Goal: Information Seeking & Learning: Learn about a topic

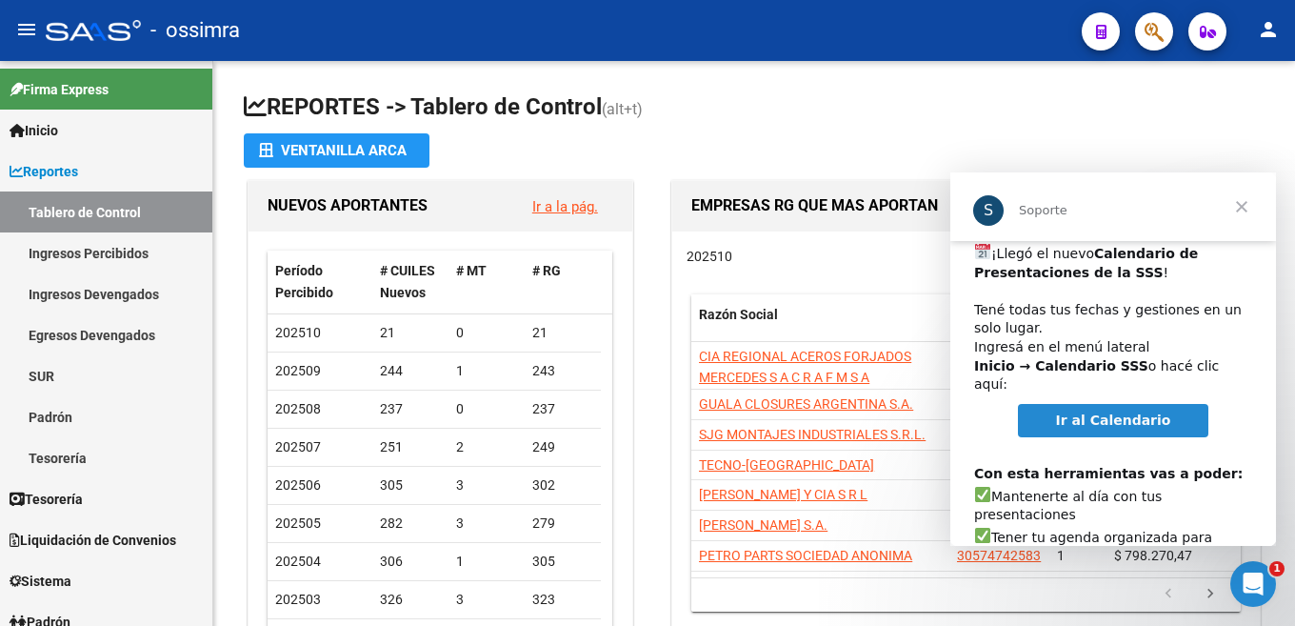
scroll to position [115, 0]
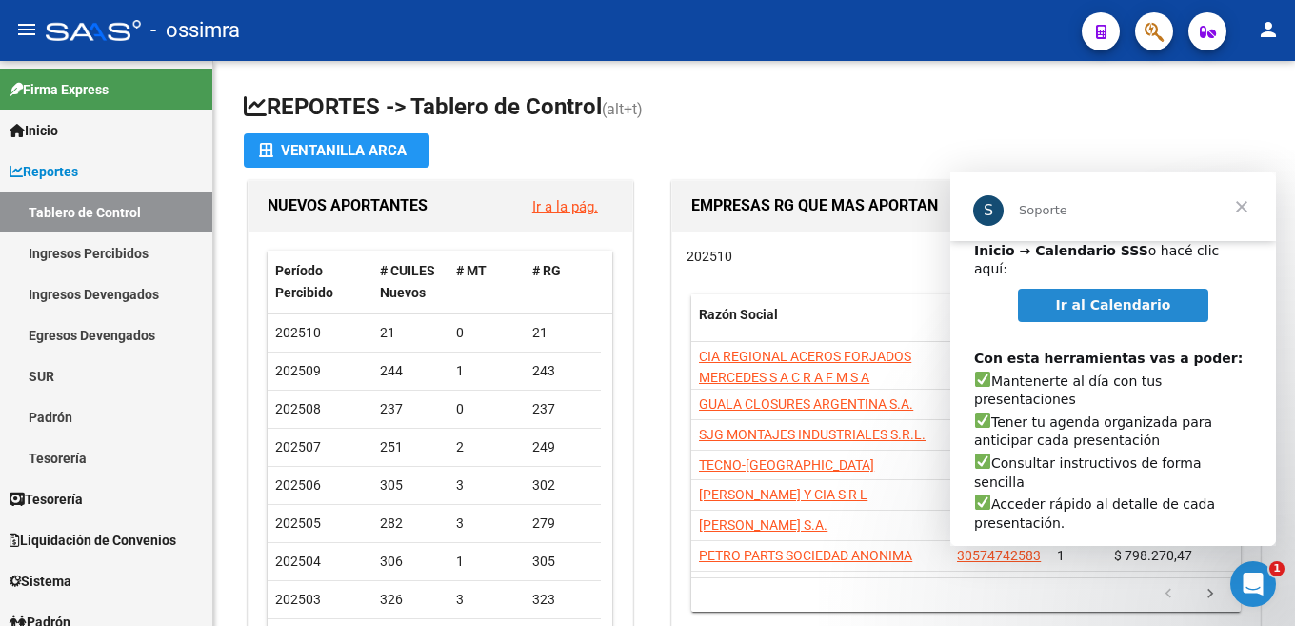
click at [1092, 297] on span "Ir al Calendario" at bounding box center [1113, 304] width 115 height 15
click at [1240, 203] on span "Cerrar" at bounding box center [1242, 206] width 69 height 69
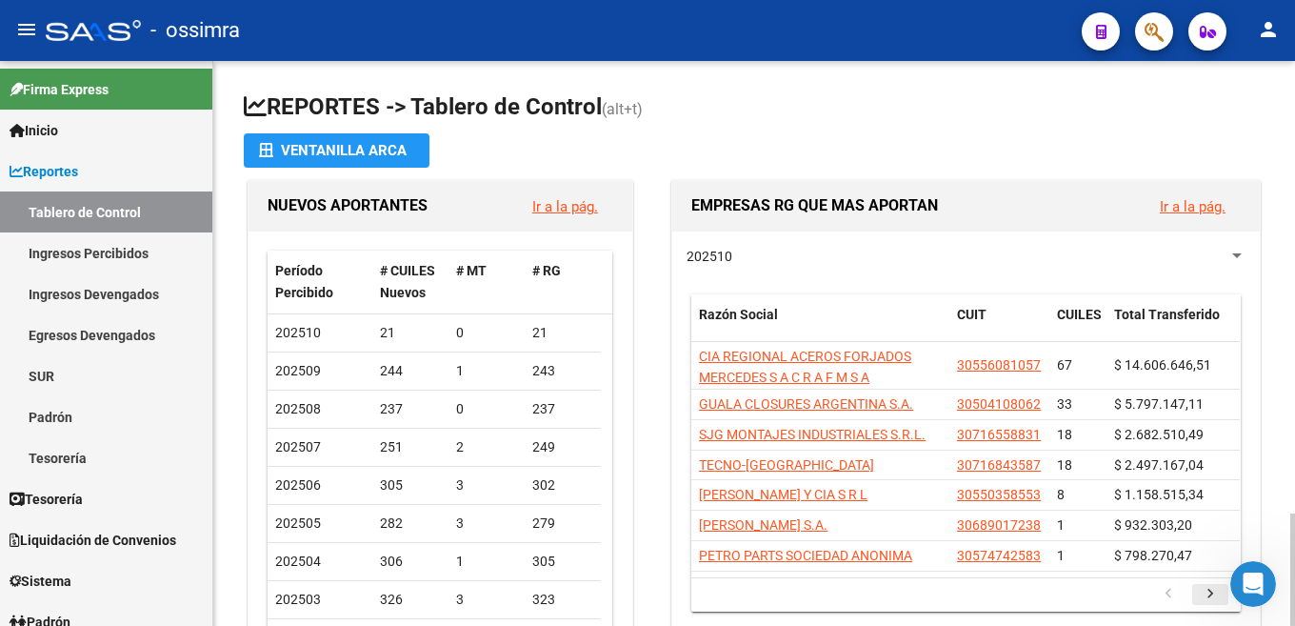
click at [1212, 589] on icon "go to next page" at bounding box center [1210, 596] width 25 height 23
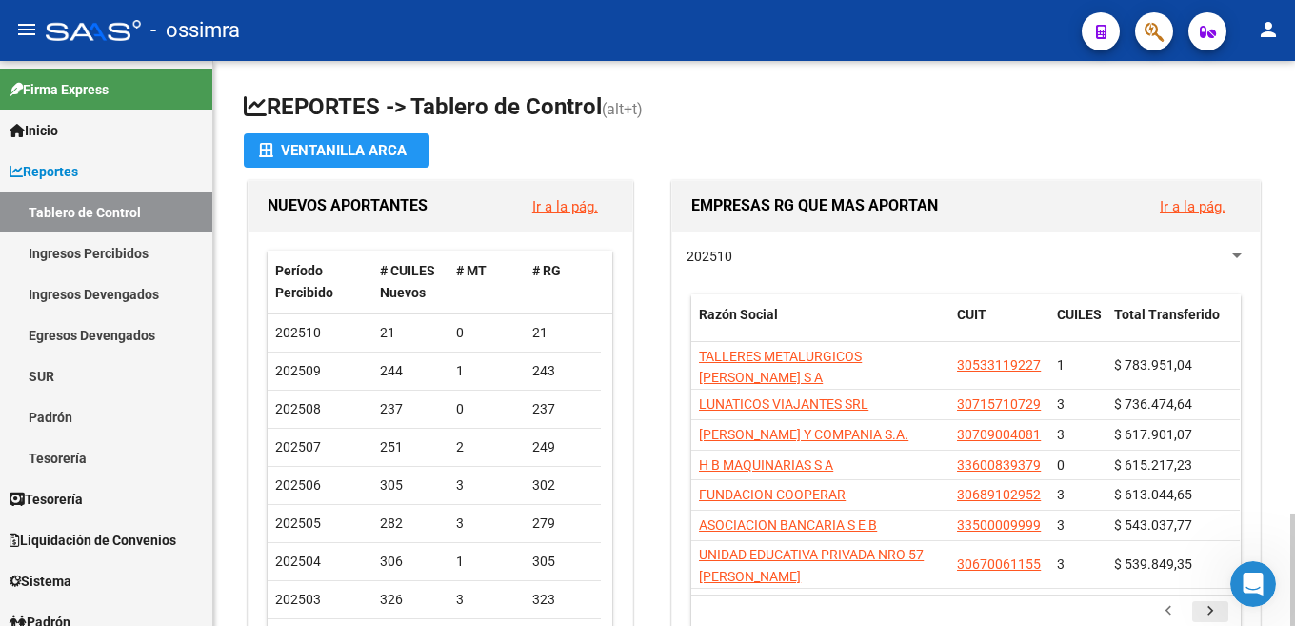
click at [1212, 602] on icon "go to next page" at bounding box center [1210, 613] width 25 height 23
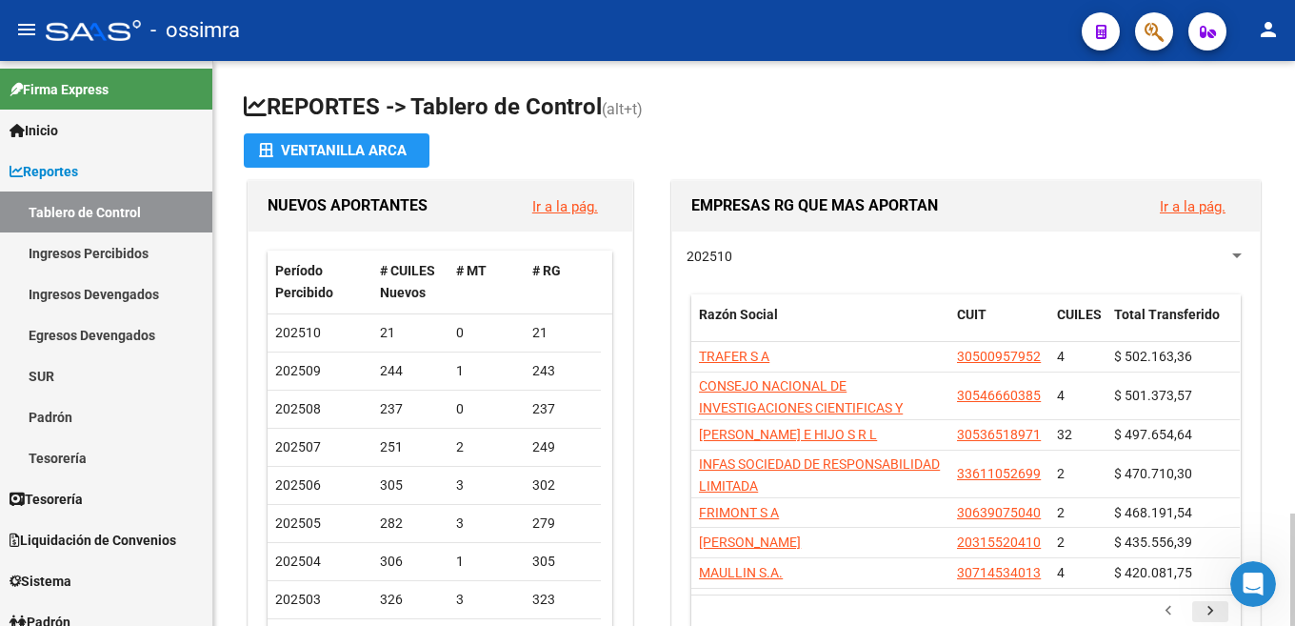
click at [1210, 607] on icon "go to next page" at bounding box center [1210, 613] width 25 height 23
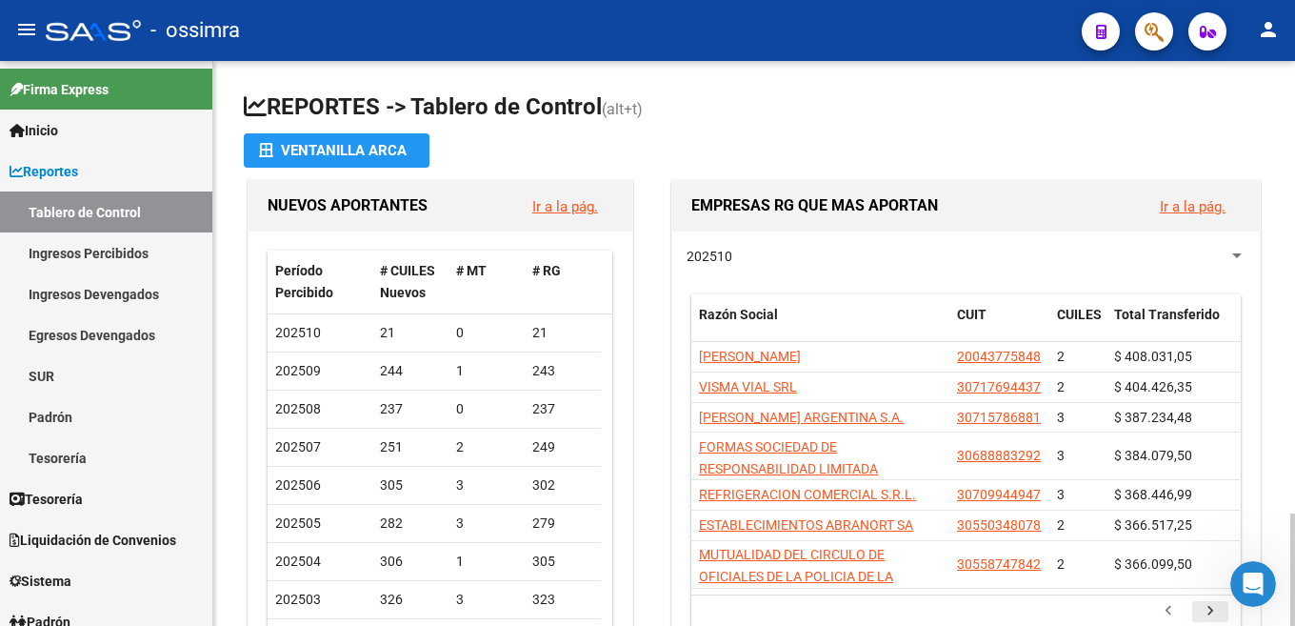
click at [1211, 611] on icon "go to next page" at bounding box center [1210, 613] width 25 height 23
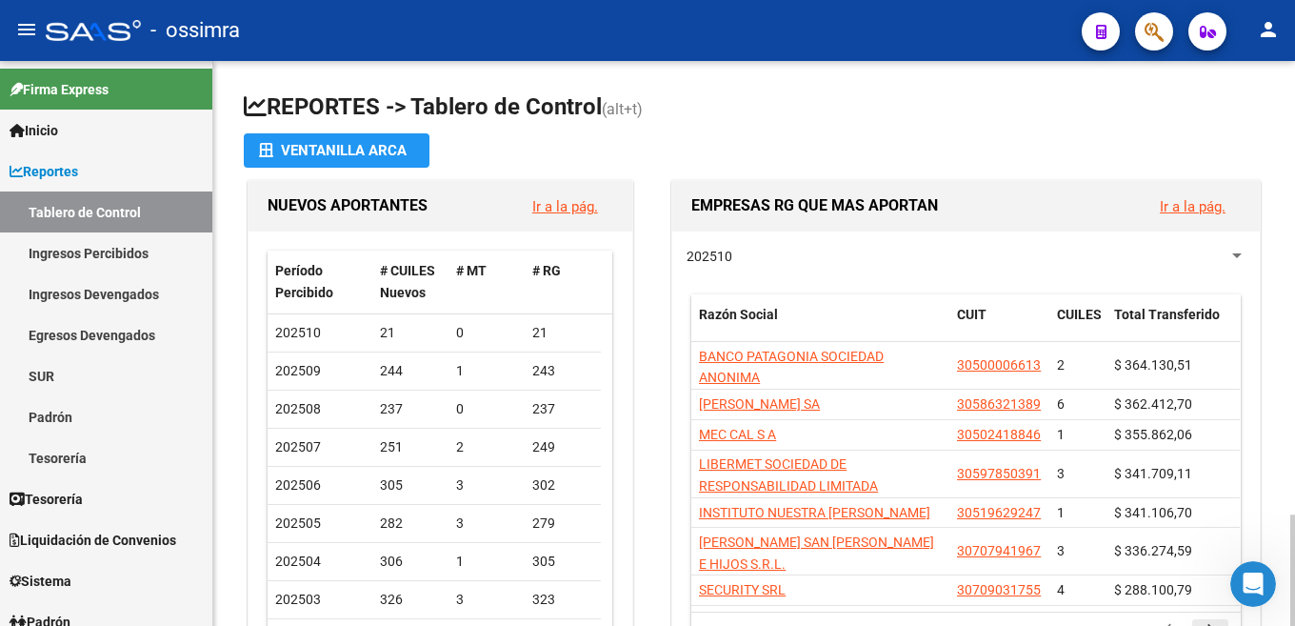
scroll to position [95, 0]
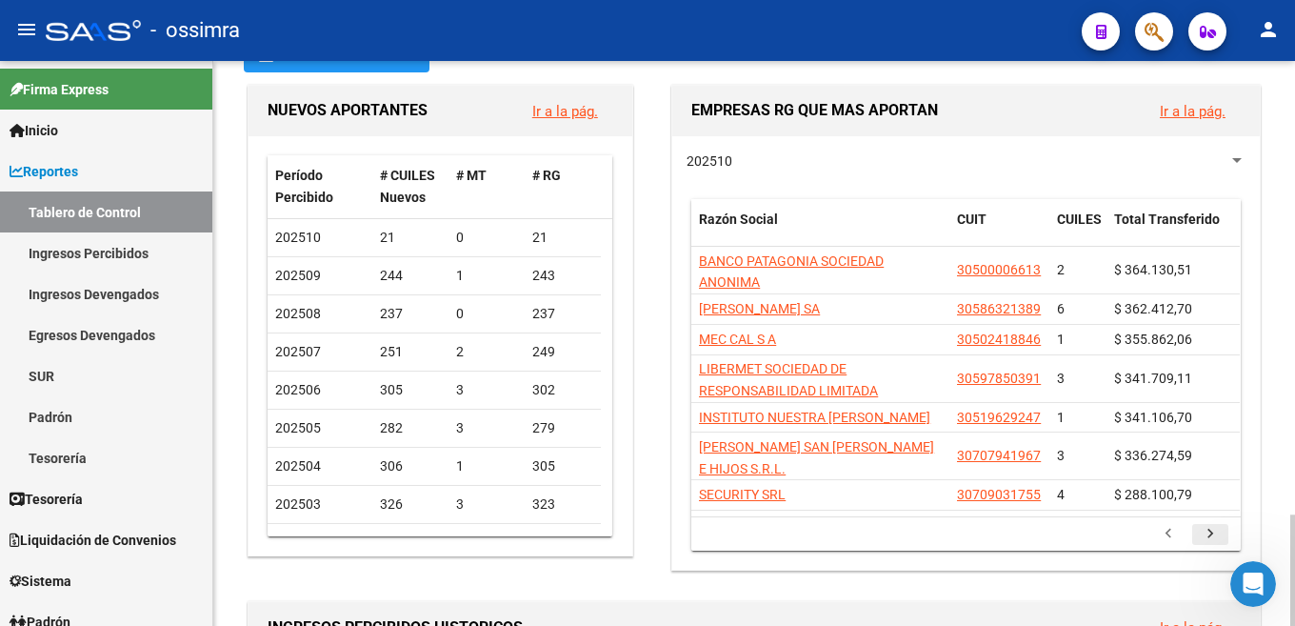
click at [1208, 546] on icon "go to next page" at bounding box center [1210, 536] width 25 height 23
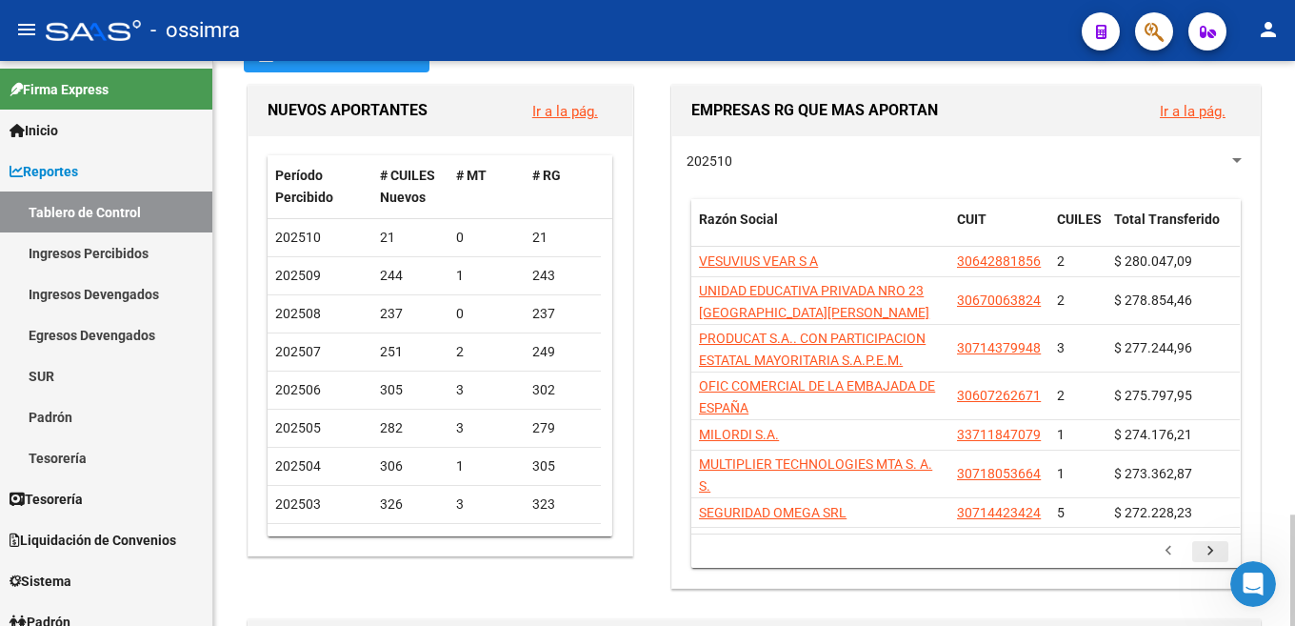
click at [1208, 546] on icon "go to next page" at bounding box center [1210, 553] width 25 height 23
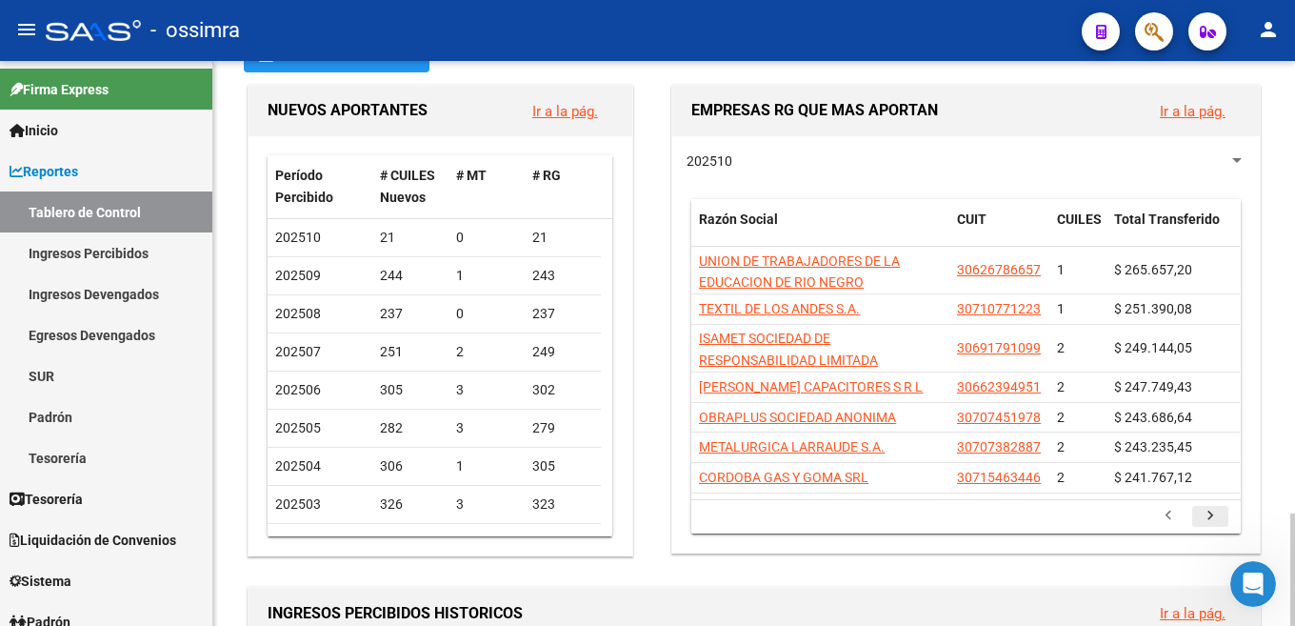
click at [1208, 546] on div "202510 Razón Social CUIT CUILES Total Transferido UNION DE TRABAJADORES DE LA E…" at bounding box center [966, 344] width 588 height 416
click at [1212, 518] on icon "go to next page" at bounding box center [1210, 518] width 25 height 23
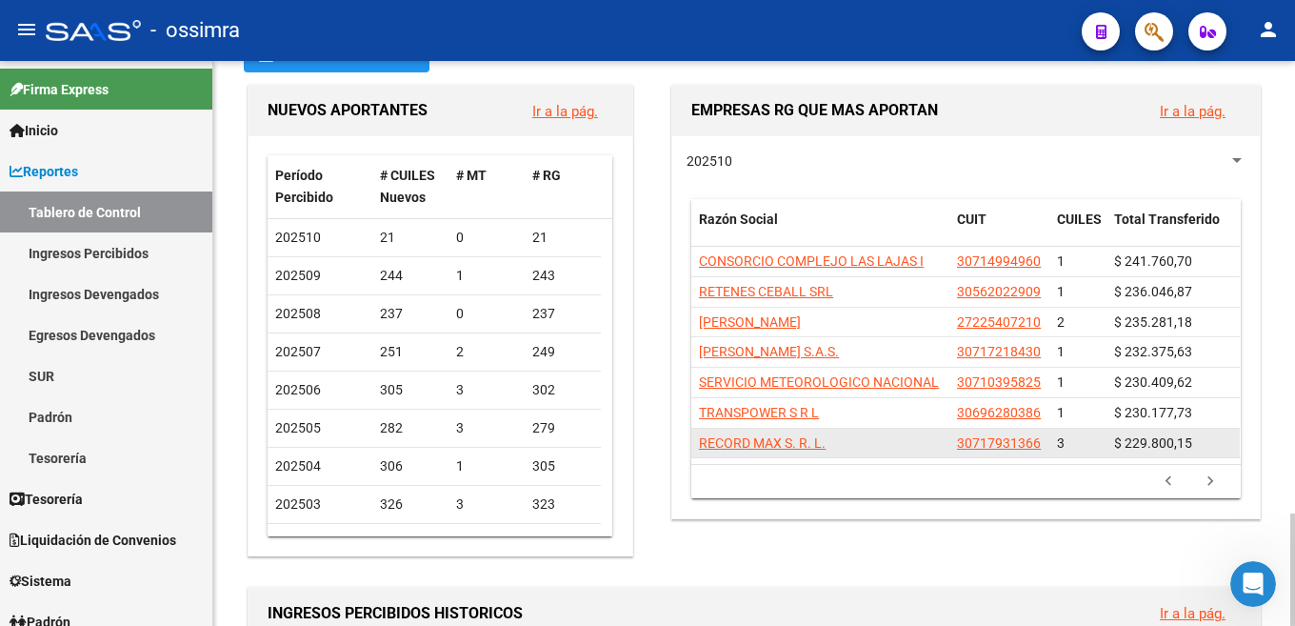
click at [901, 450] on div "RECORD MAX S. R. L." at bounding box center [820, 443] width 243 height 22
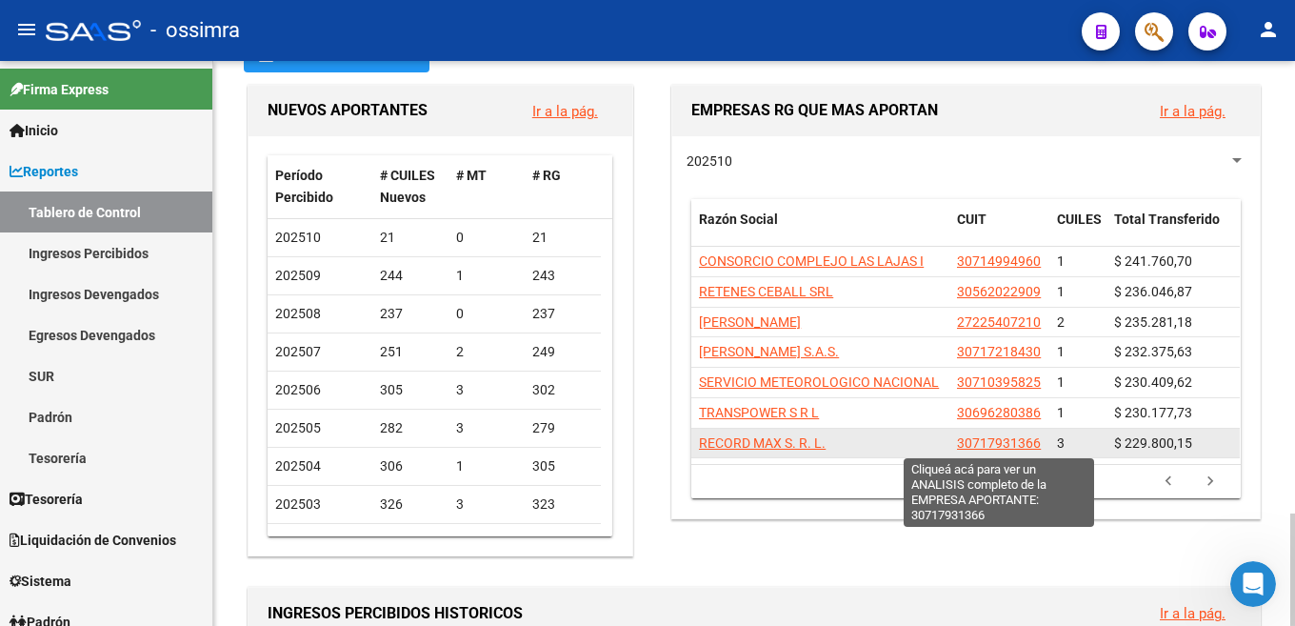
click at [960, 442] on span "30717931366" at bounding box center [999, 442] width 84 height 15
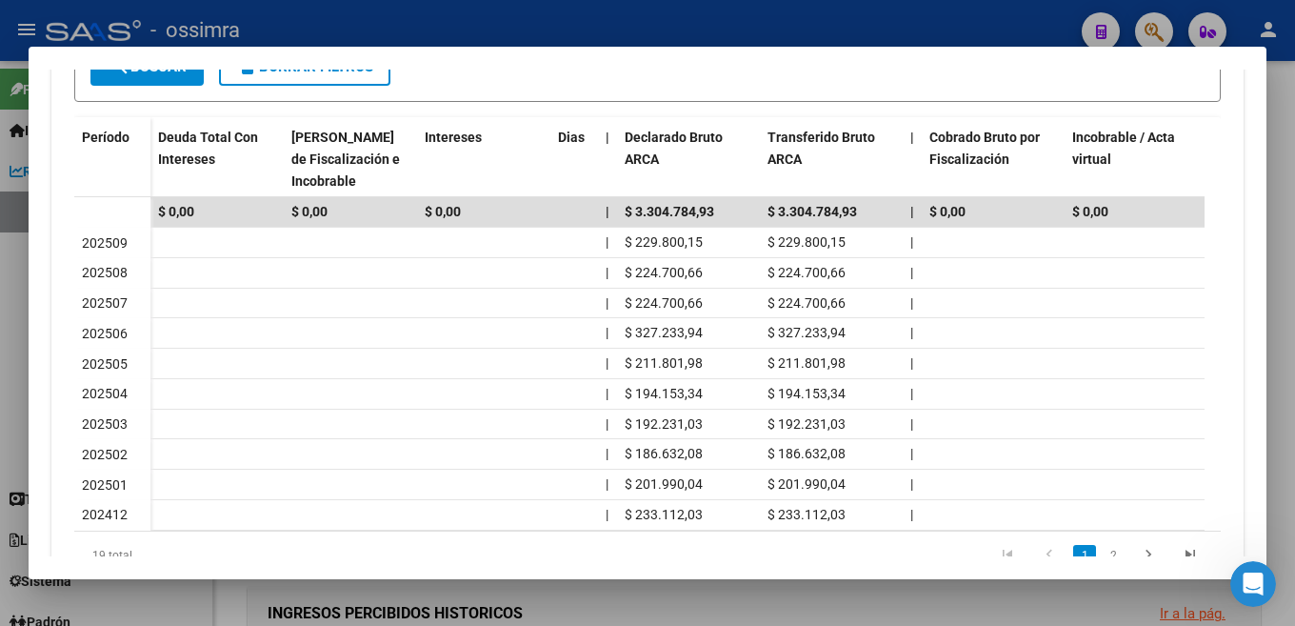
scroll to position [447, 0]
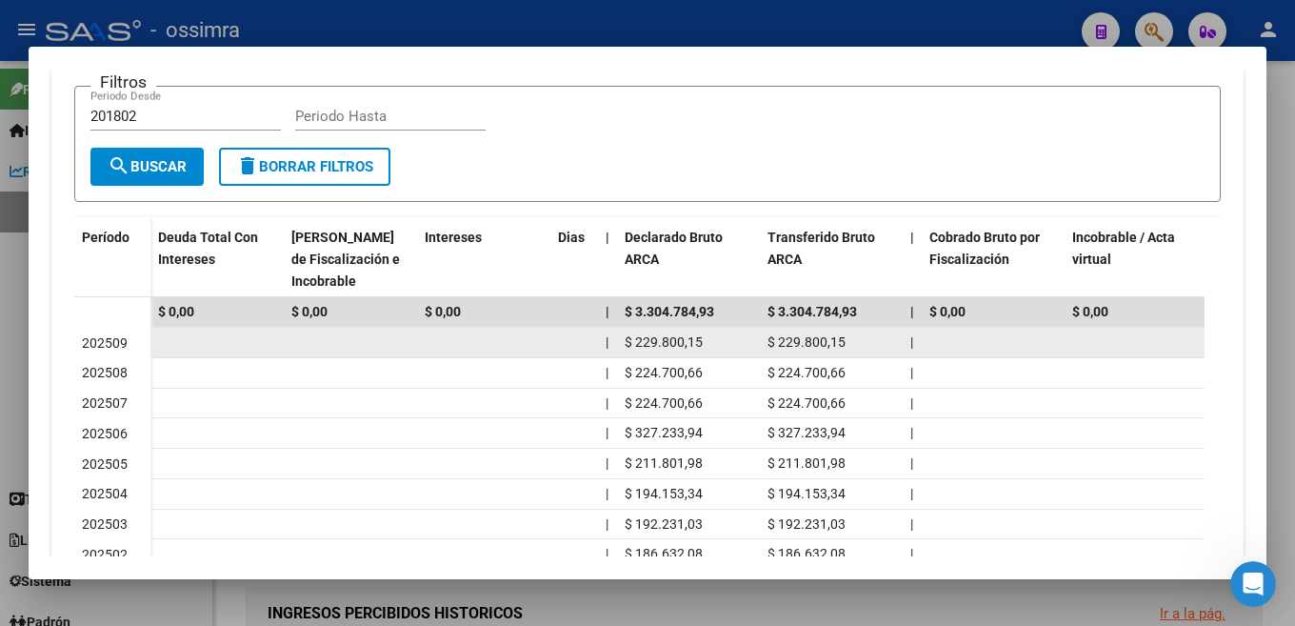
click at [659, 351] on div "$ 229.800,15" at bounding box center [689, 342] width 128 height 22
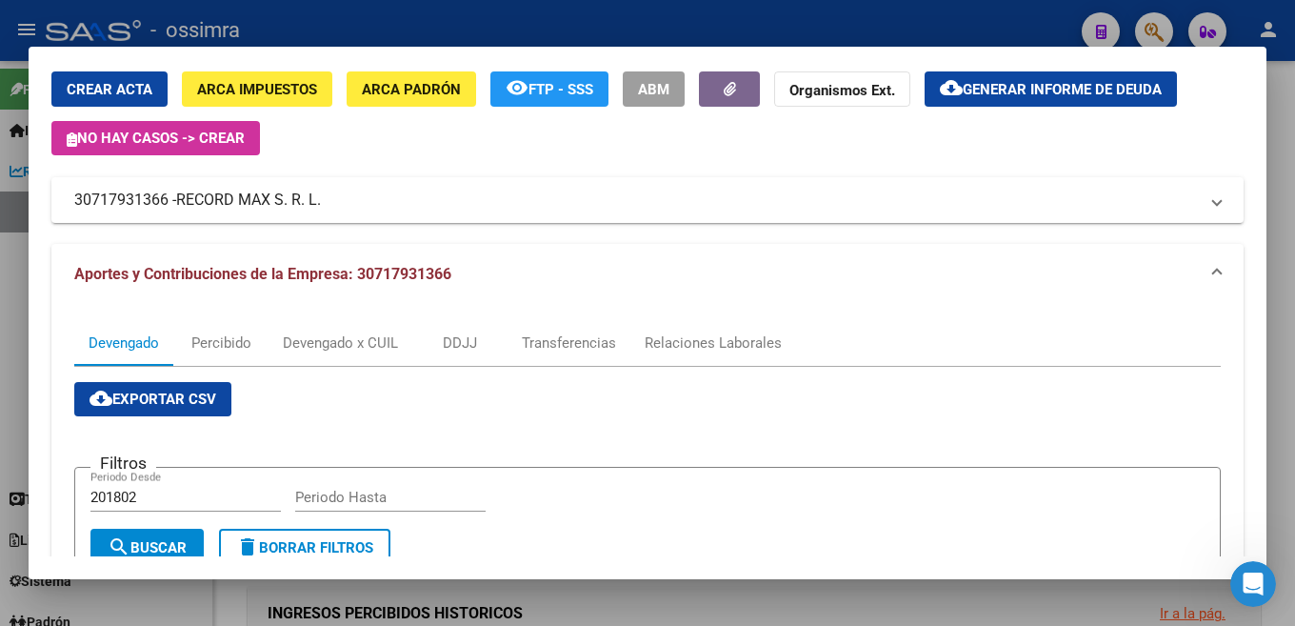
scroll to position [0, 0]
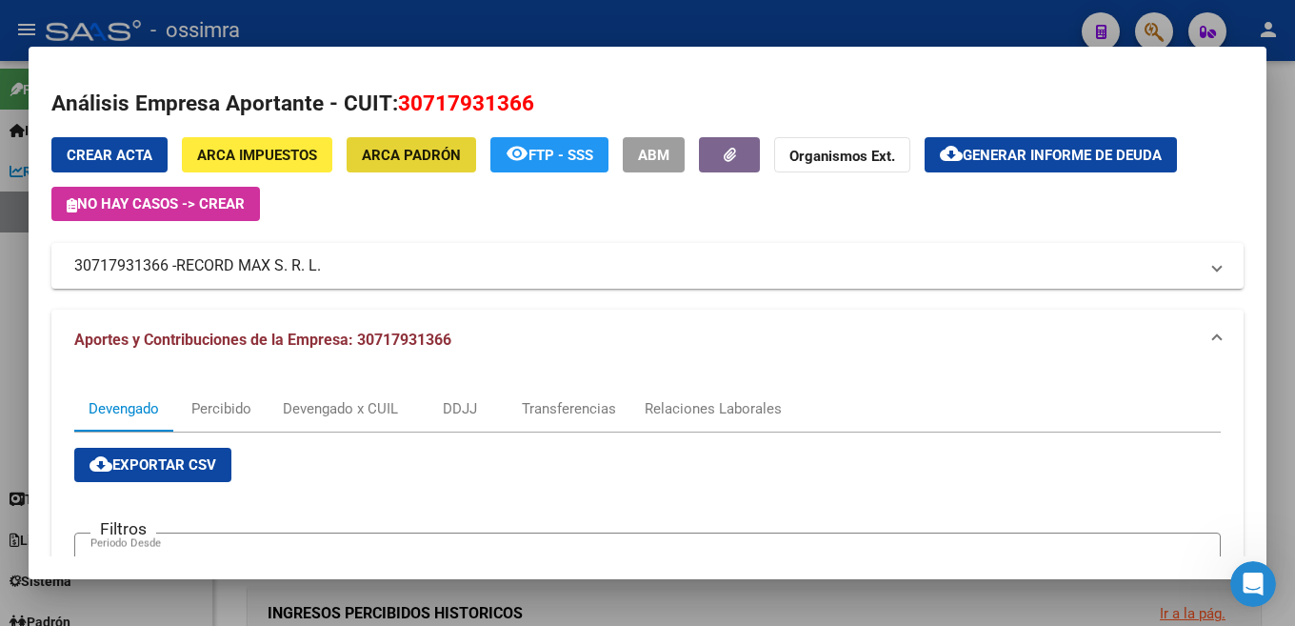
click at [416, 158] on span "ARCA Padrón" at bounding box center [411, 155] width 99 height 17
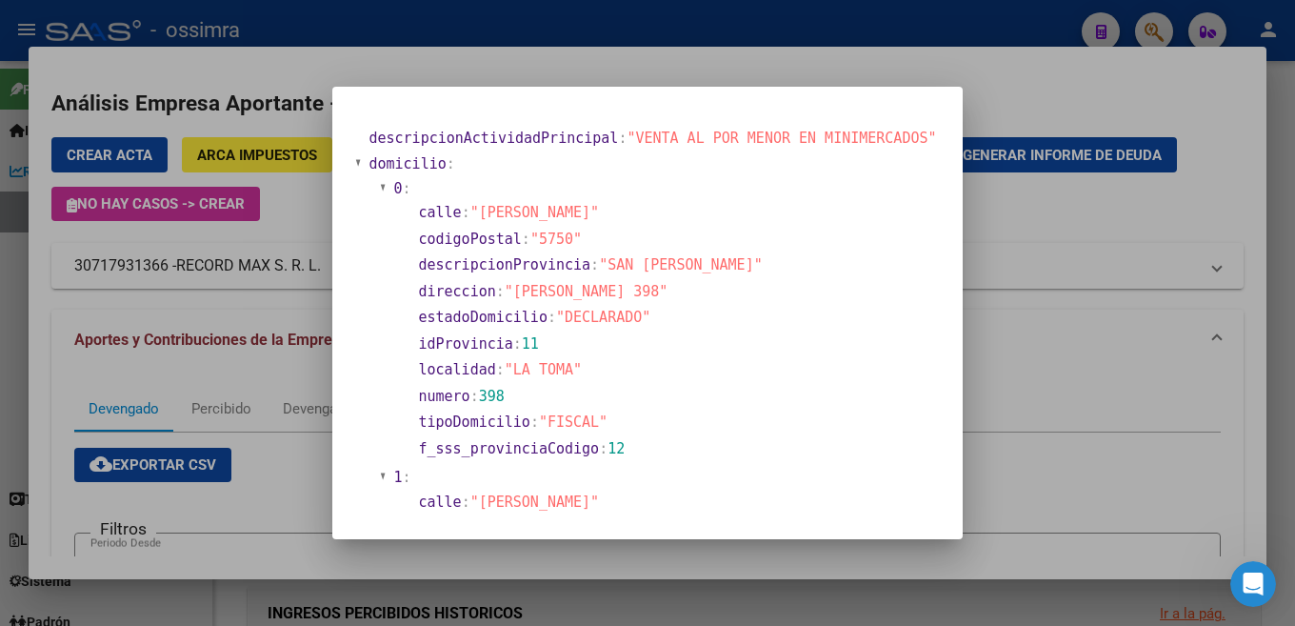
click at [270, 155] on div at bounding box center [647, 313] width 1295 height 626
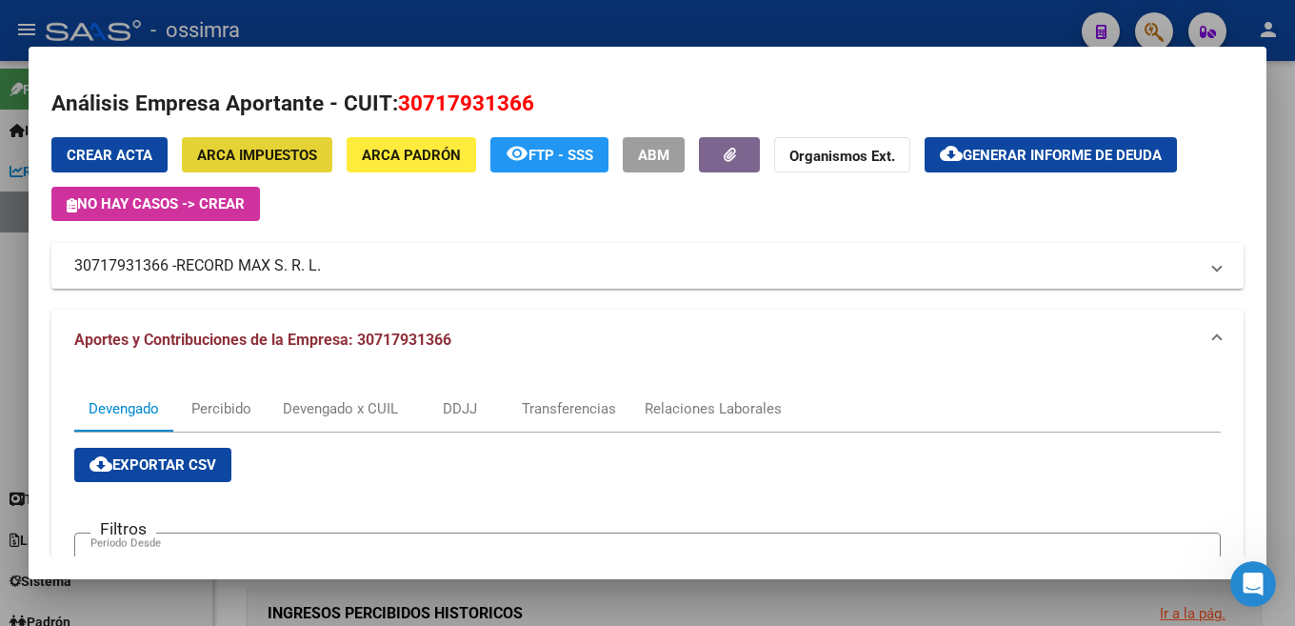
click at [270, 155] on span "ARCA Impuestos" at bounding box center [257, 155] width 120 height 17
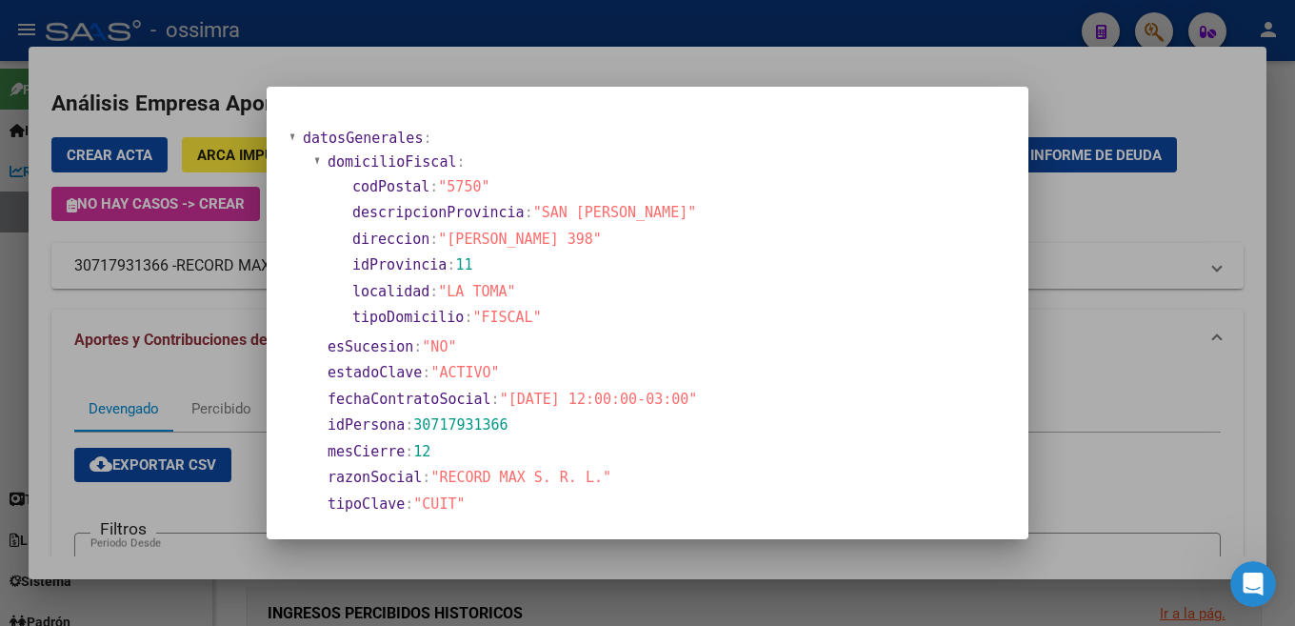
click at [1133, 213] on div at bounding box center [647, 313] width 1295 height 626
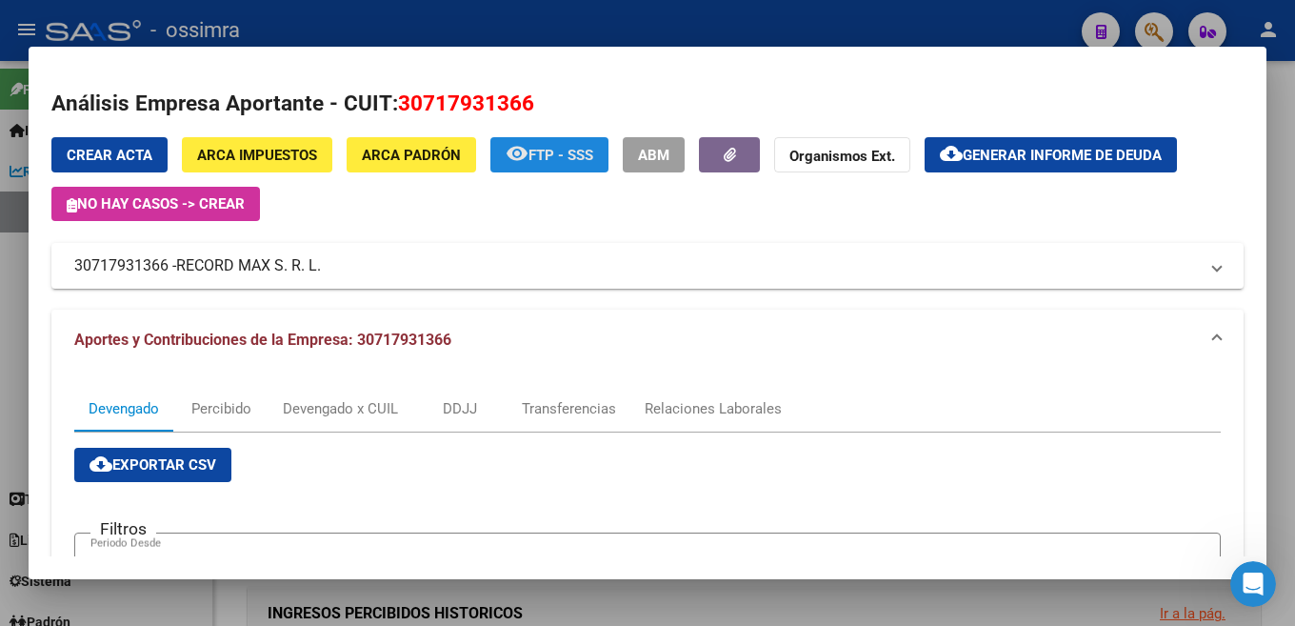
click at [576, 155] on span "FTP - SSS" at bounding box center [561, 155] width 65 height 17
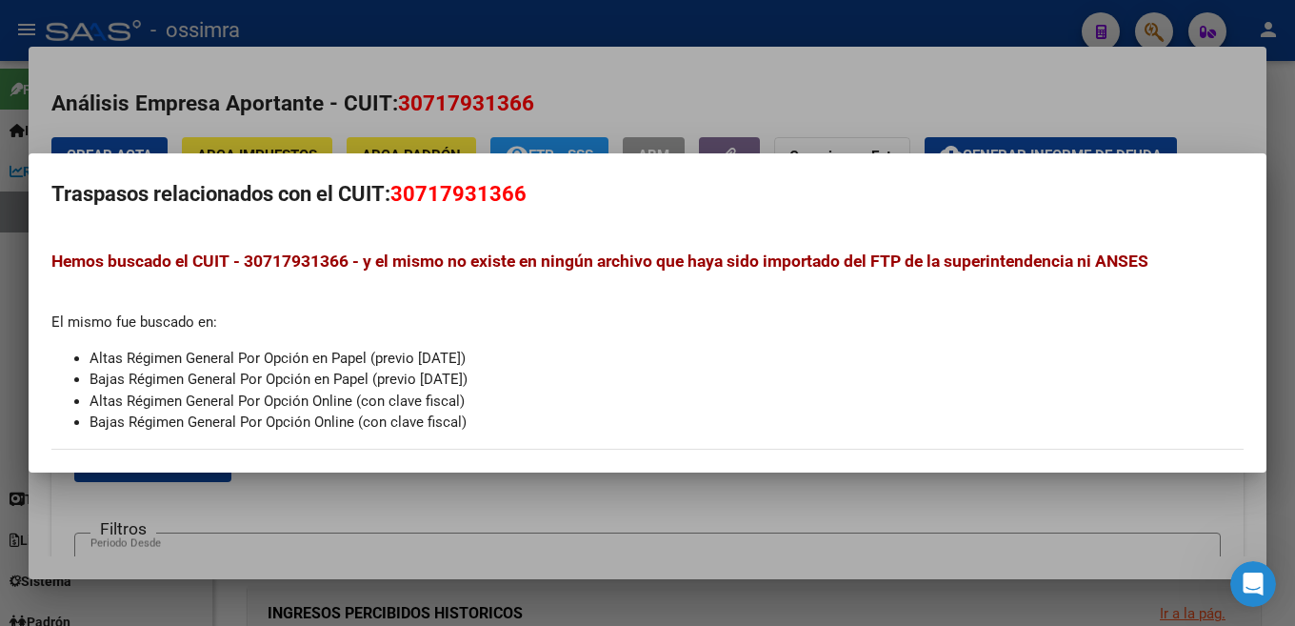
click at [735, 80] on div at bounding box center [647, 313] width 1295 height 626
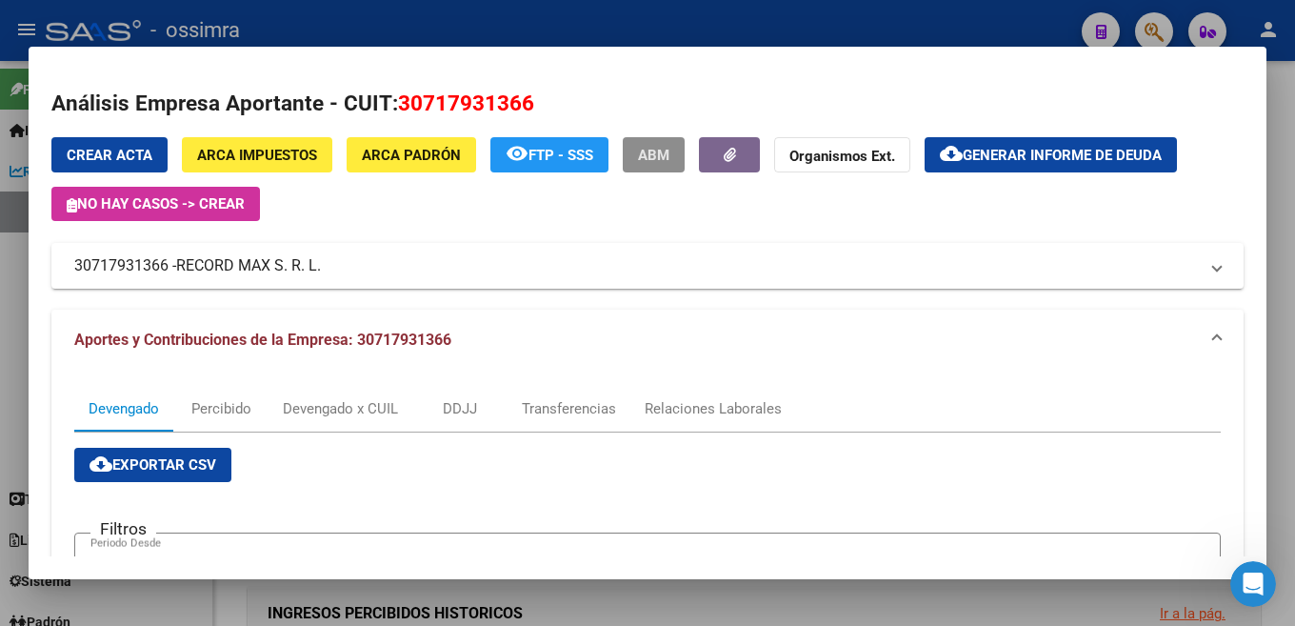
click at [670, 154] on span "ABM" at bounding box center [653, 155] width 31 height 17
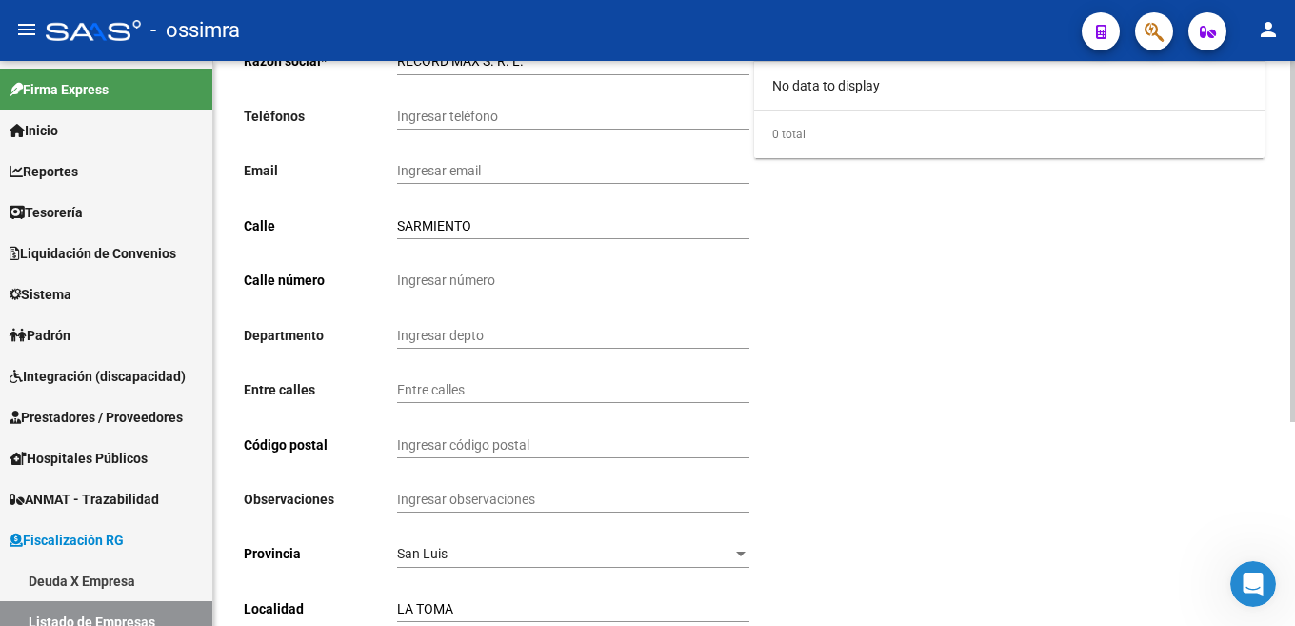
scroll to position [320, 0]
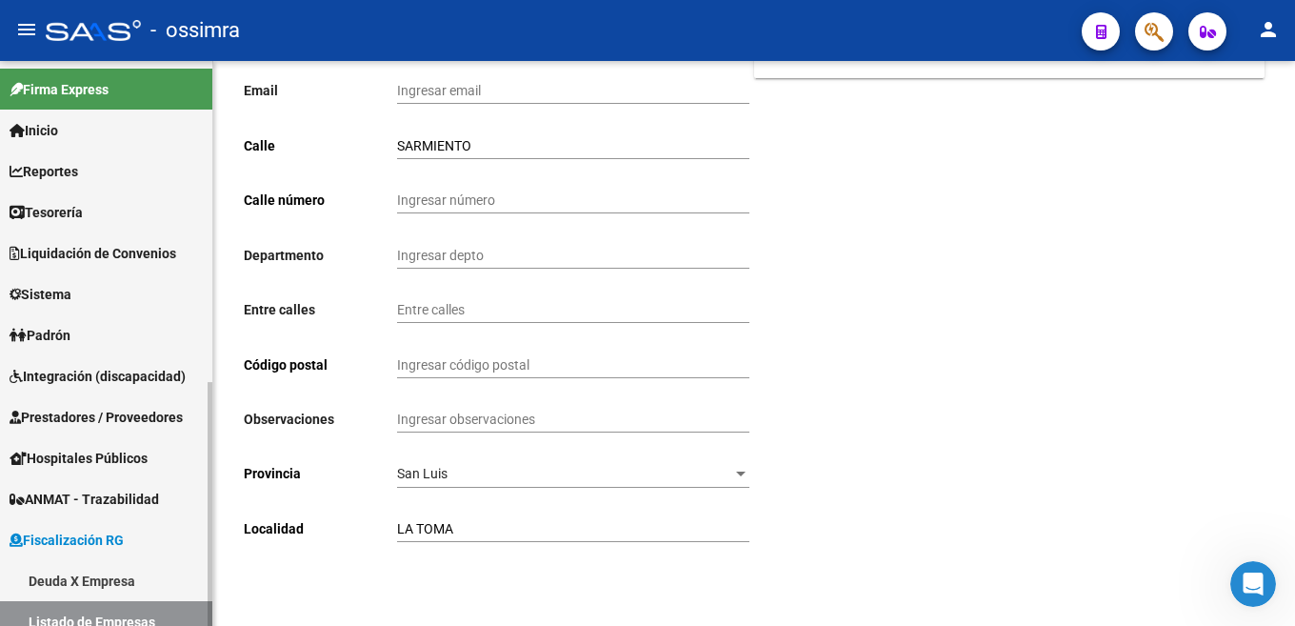
click at [48, 134] on span "Inicio" at bounding box center [34, 130] width 49 height 21
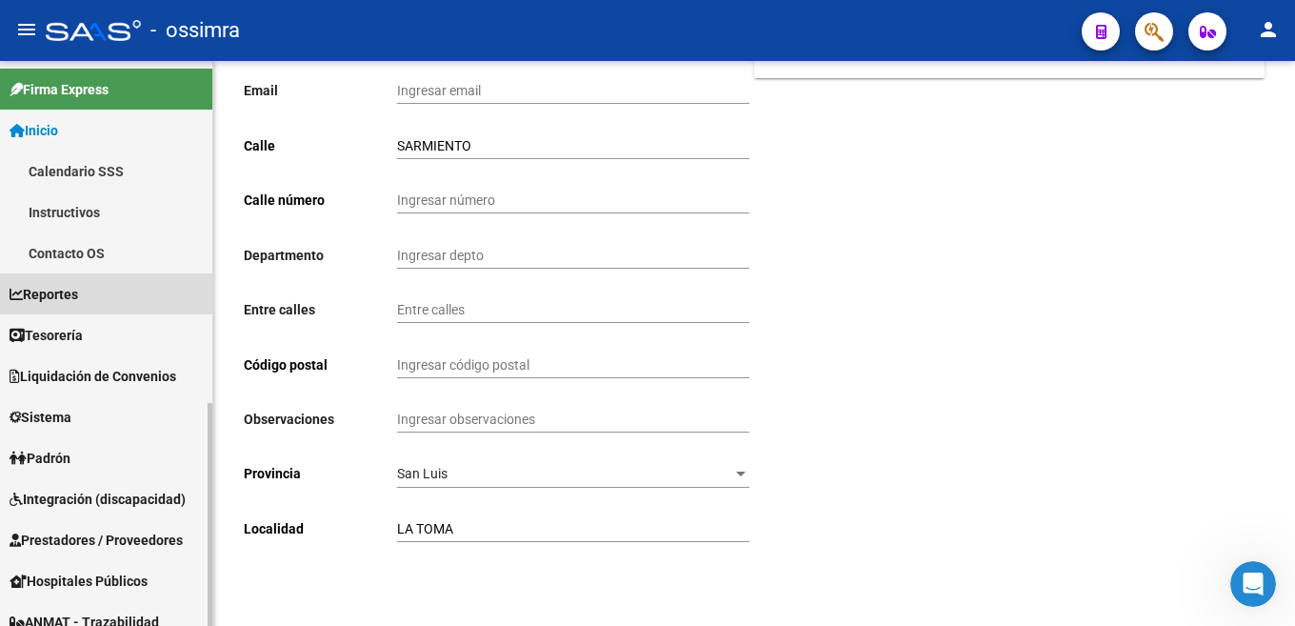
click at [58, 290] on span "Reportes" at bounding box center [44, 294] width 69 height 21
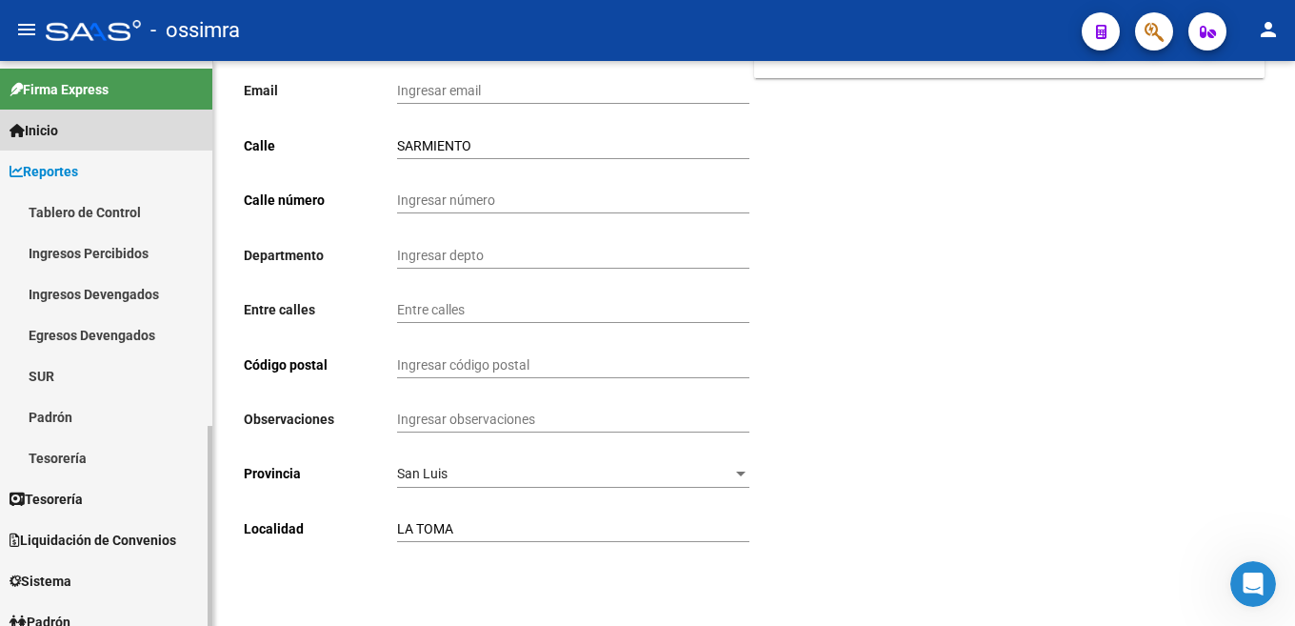
click at [56, 128] on span "Inicio" at bounding box center [34, 130] width 49 height 21
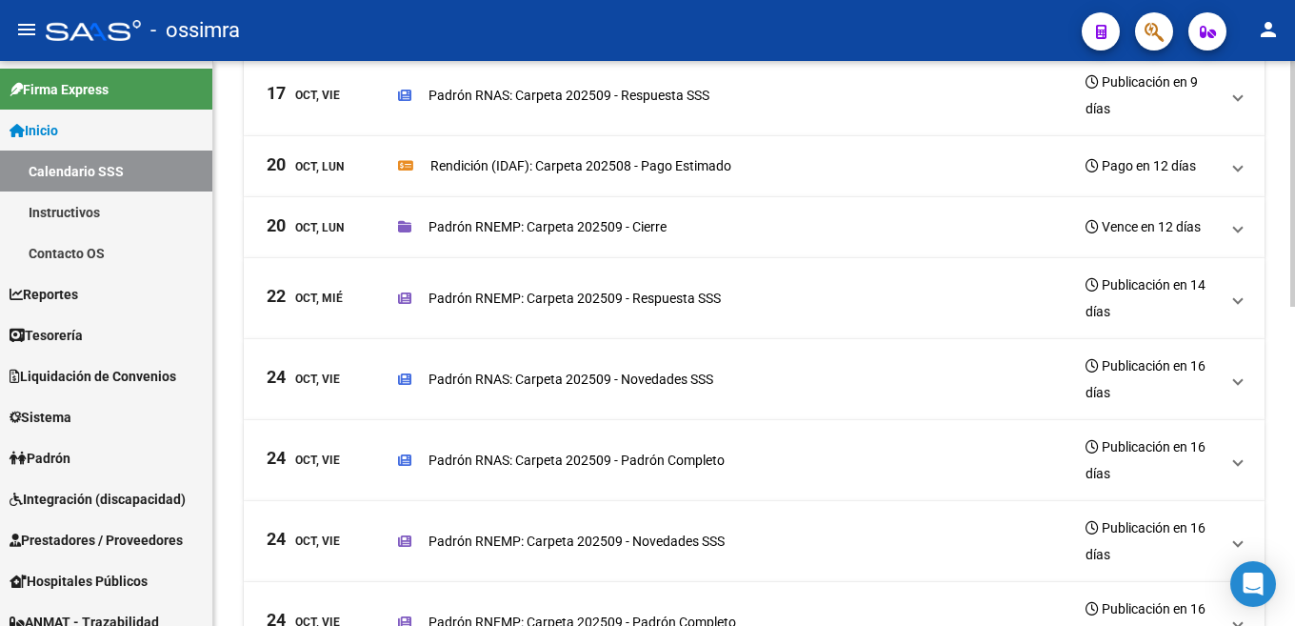
scroll to position [381, 0]
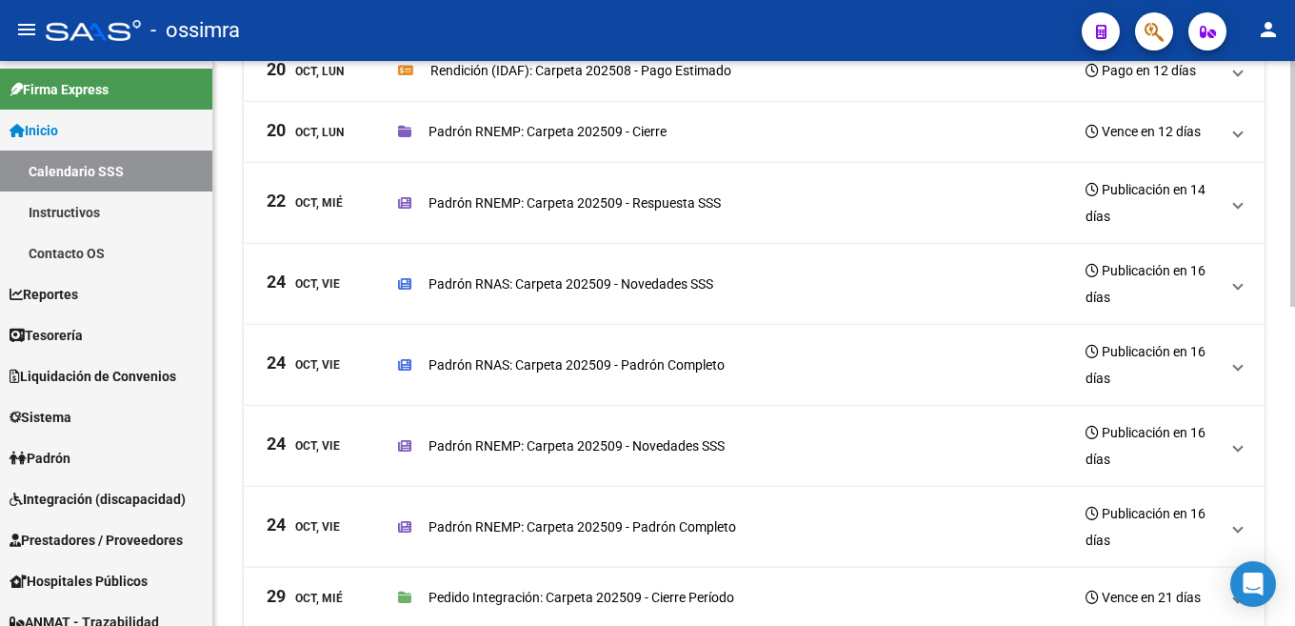
click at [1229, 453] on span "[DATE], Vie Padrón RNEMP: Carpeta 202509 - Novedades SSS Publicación en 16 días" at bounding box center [751, 445] width 968 height 53
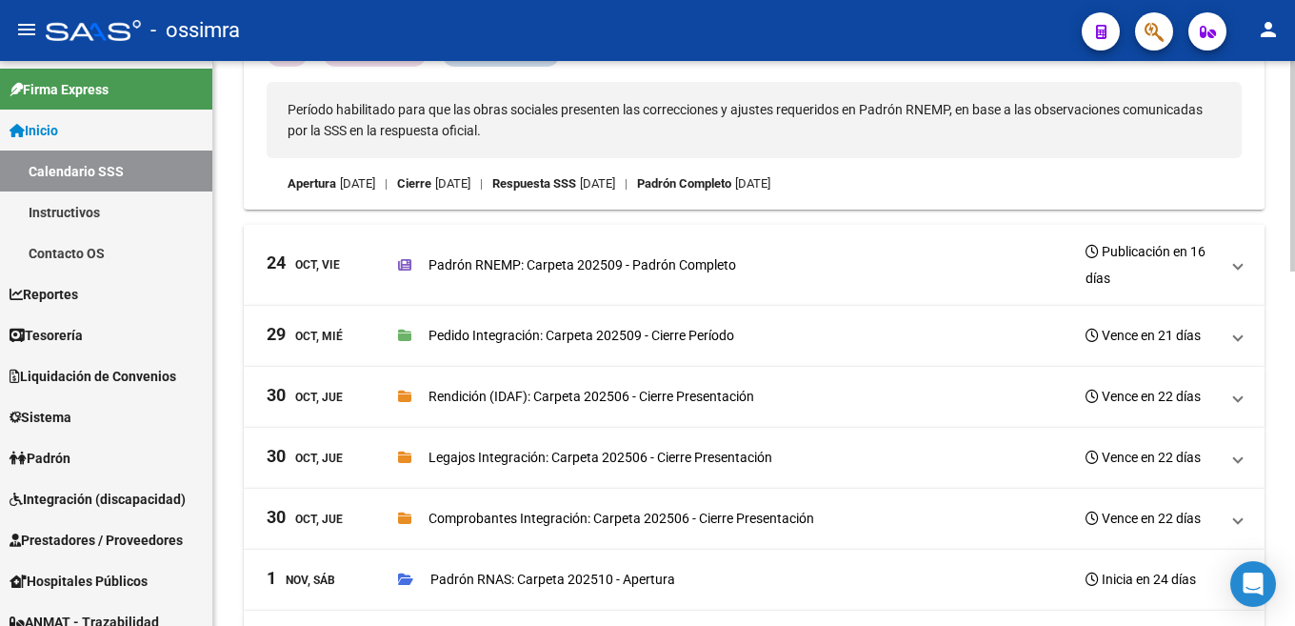
scroll to position [949, 0]
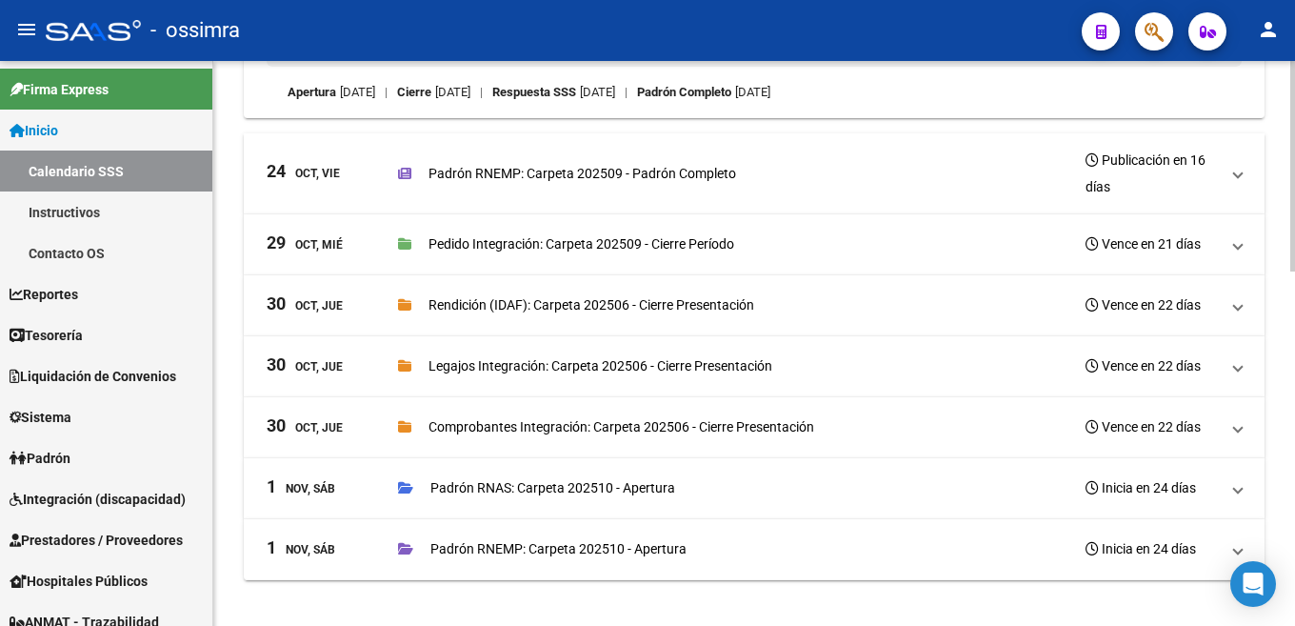
click at [1238, 428] on span at bounding box center [1238, 426] width 8 height 21
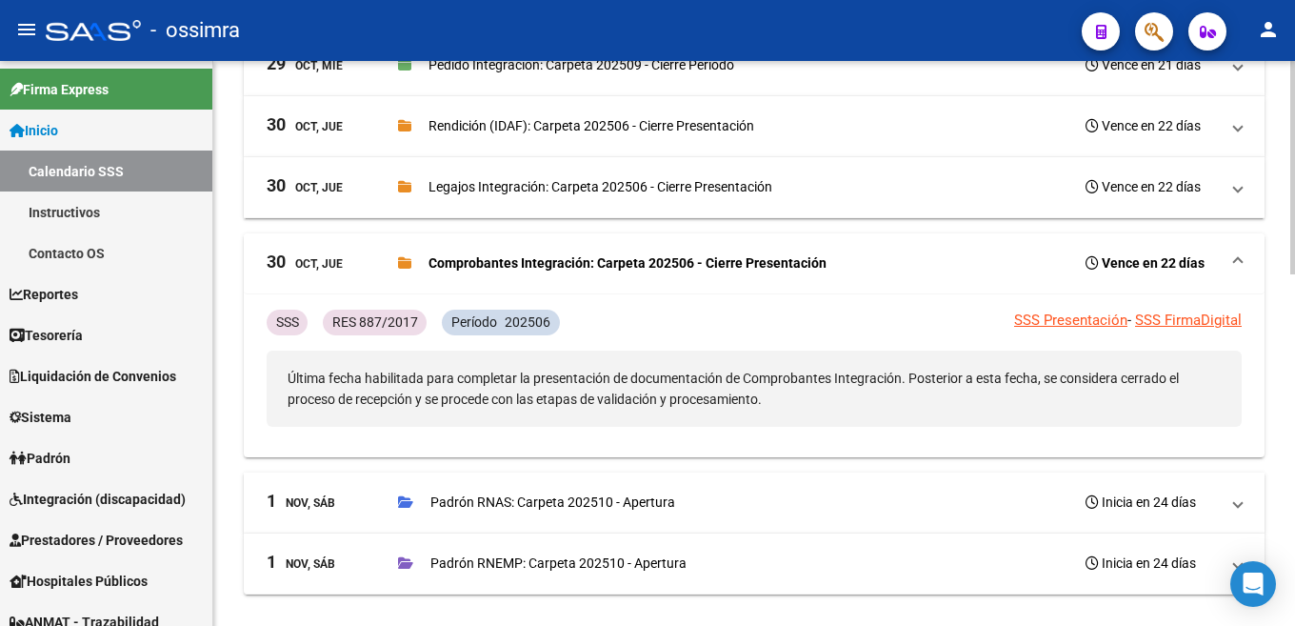
scroll to position [928, 0]
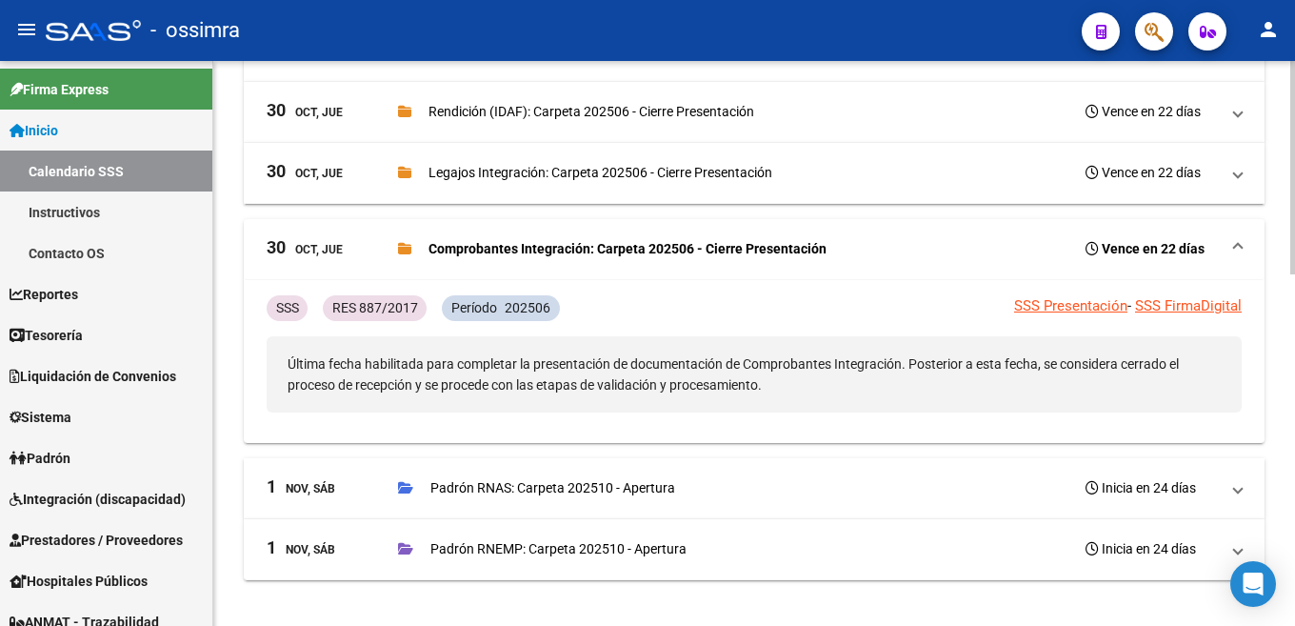
click at [1230, 547] on span "[DATE], Sáb Padrón RNEMP: Carpeta 202510 - Apertura Inicia en 24 días" at bounding box center [751, 548] width 968 height 27
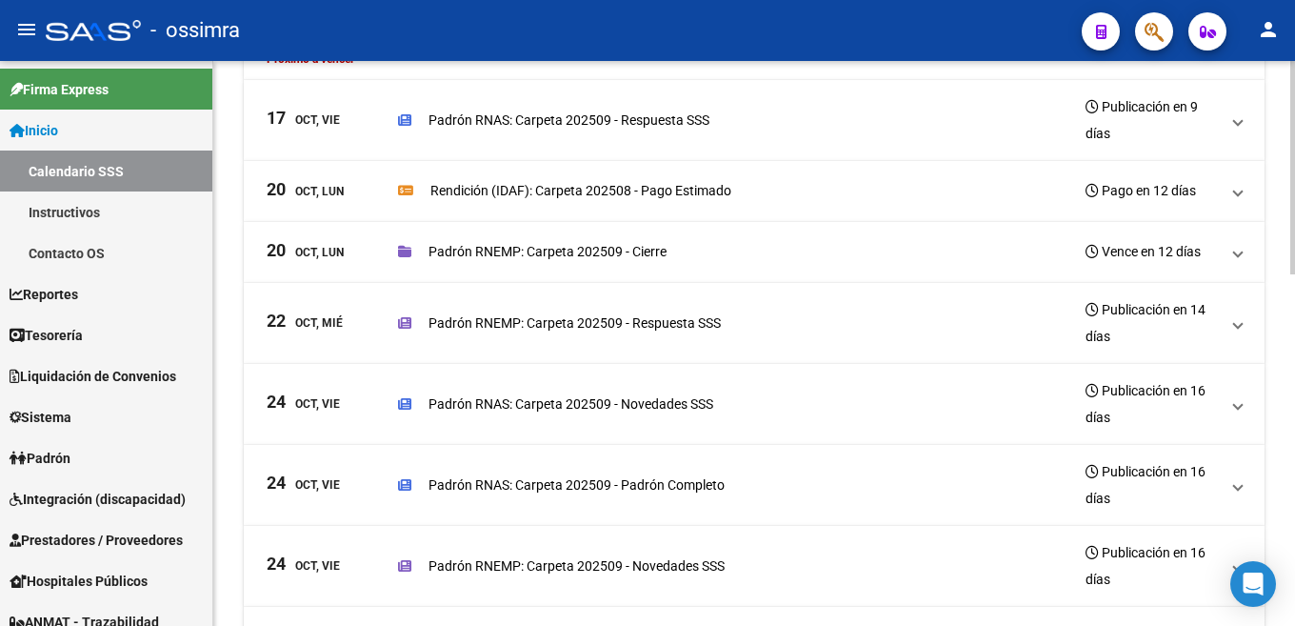
scroll to position [166, 0]
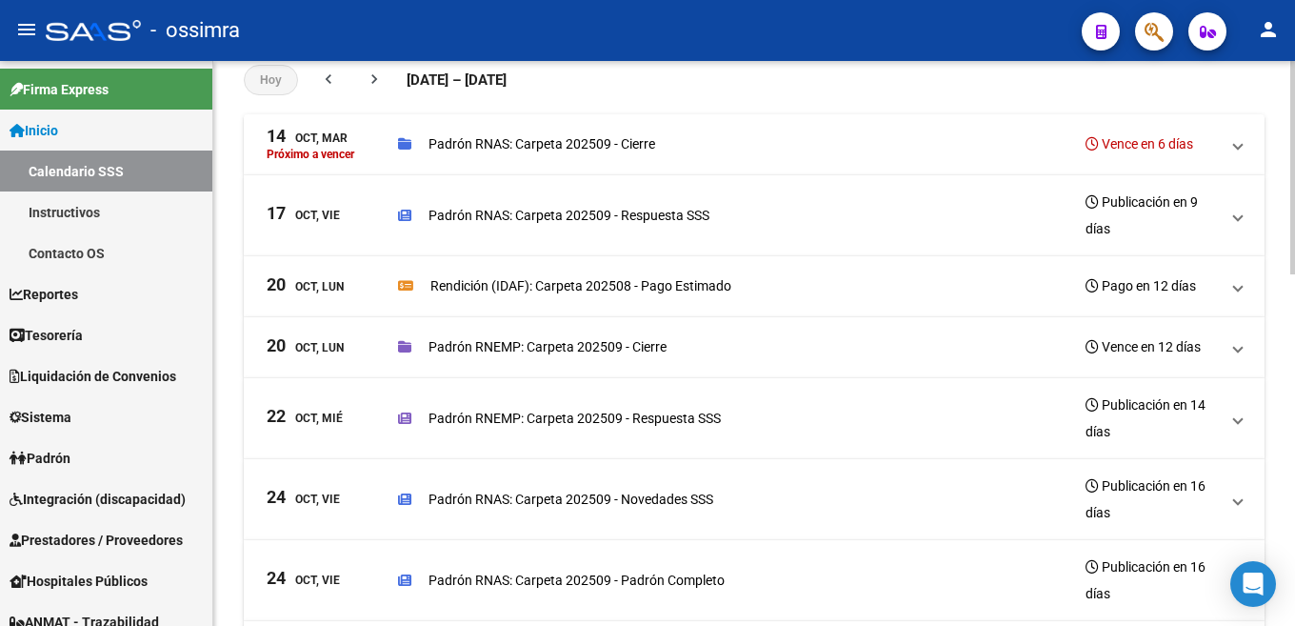
click at [1237, 286] on span at bounding box center [1238, 285] width 8 height 21
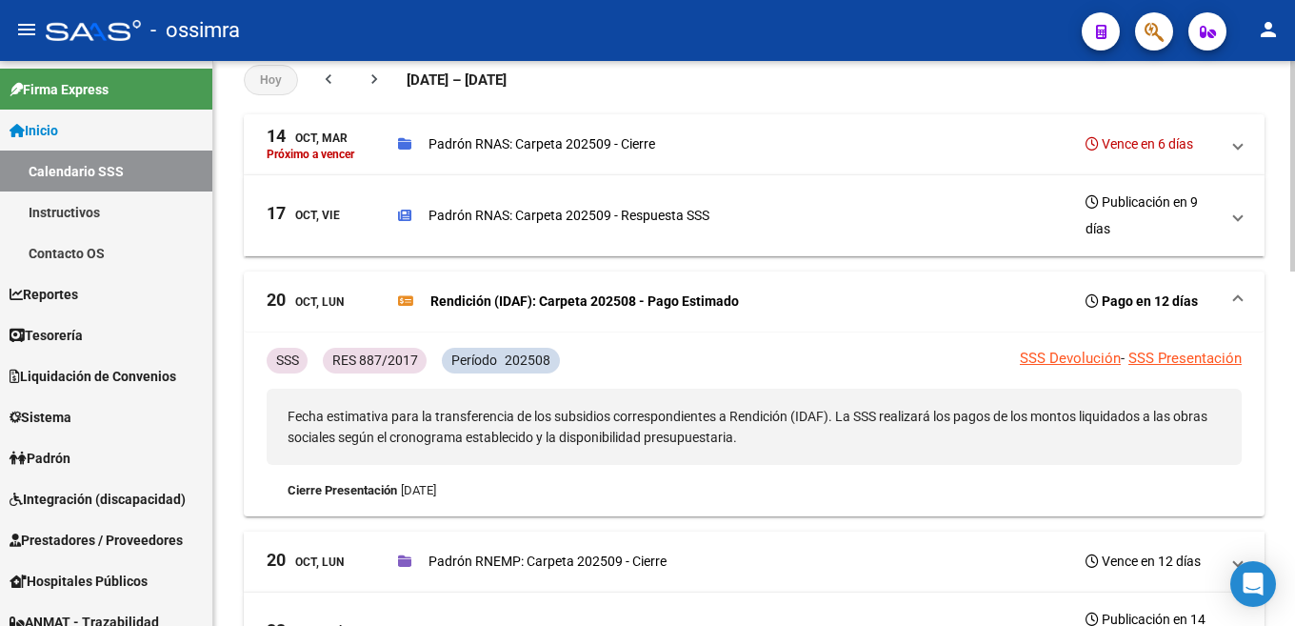
click at [1236, 217] on span at bounding box center [1238, 215] width 8 height 21
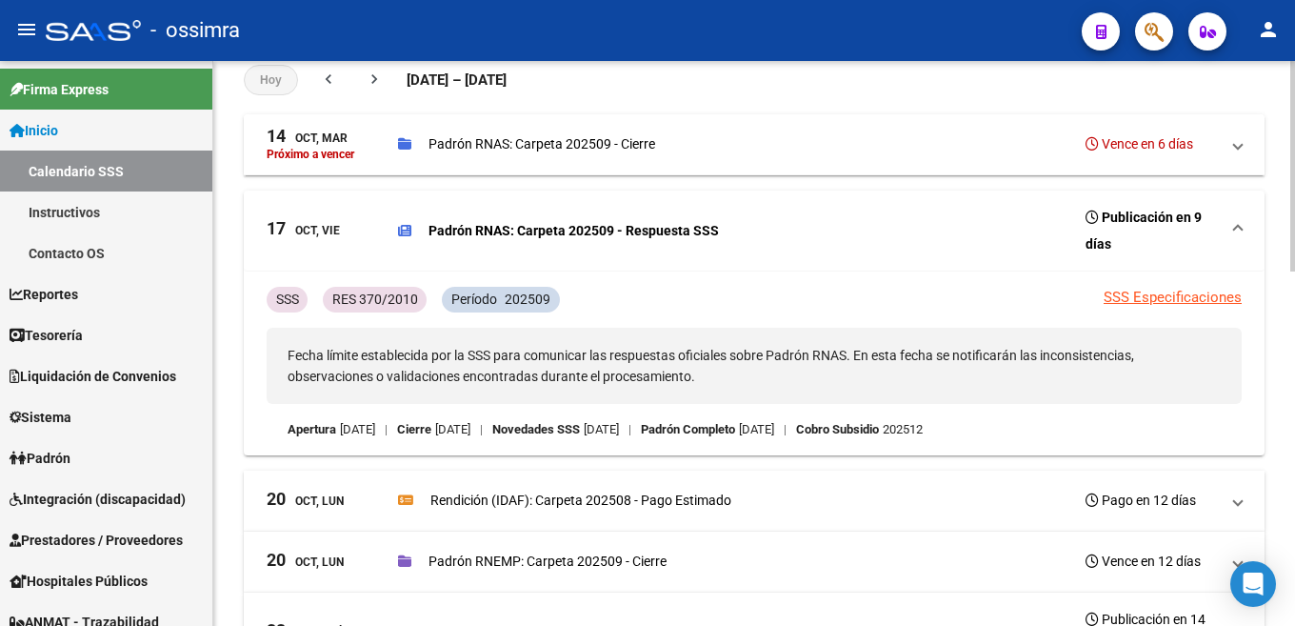
click at [1243, 142] on mat-expansion-panel-header "[DATE], [PERSON_NAME] a vencer Padrón RNAS: Carpeta 202509 - Cierre Vence en 6 …" at bounding box center [754, 144] width 1021 height 61
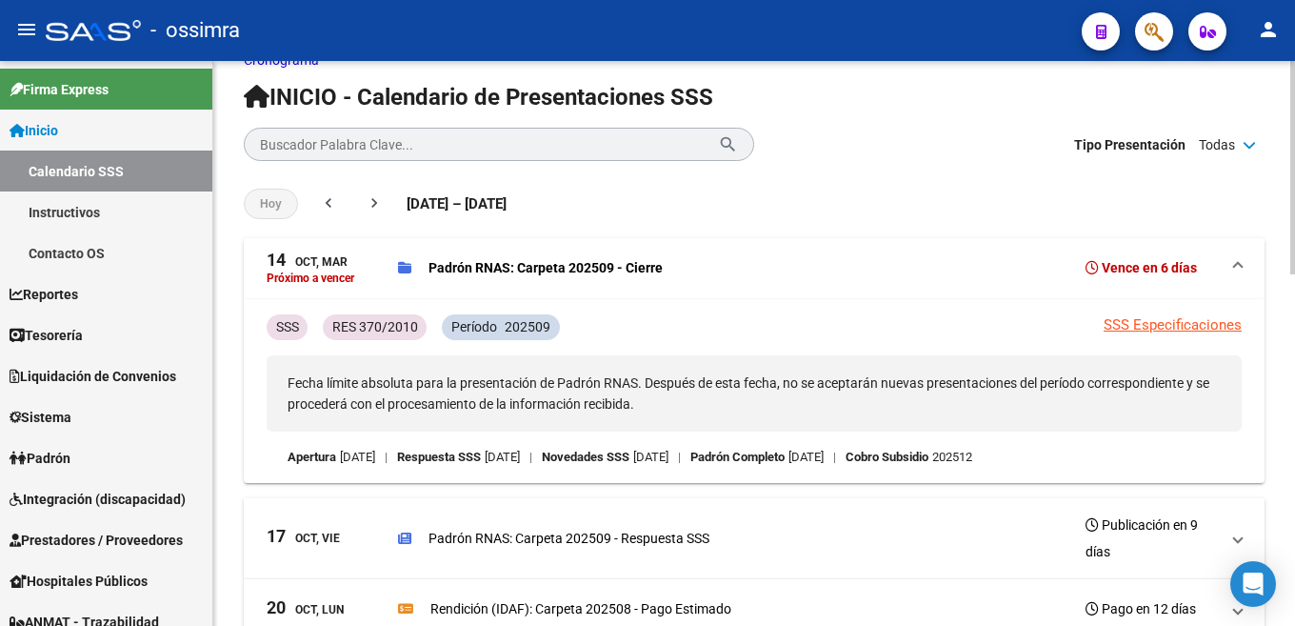
scroll to position [0, 0]
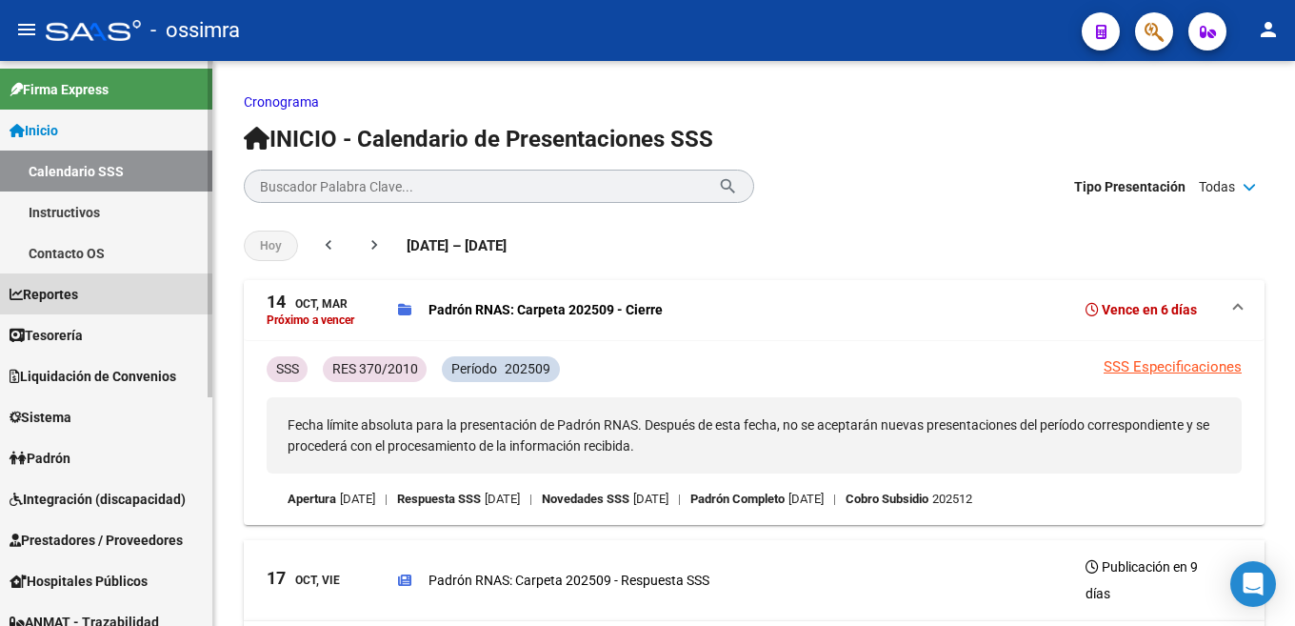
click at [78, 291] on span "Reportes" at bounding box center [44, 294] width 69 height 21
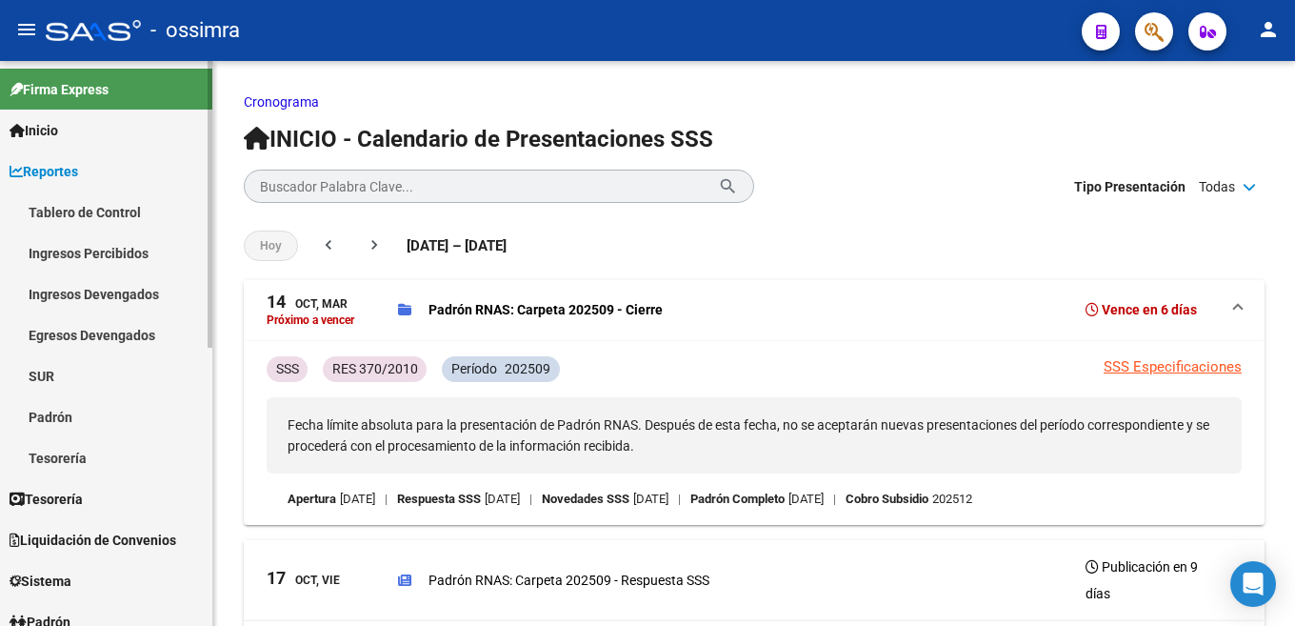
click at [134, 245] on link "Ingresos Percibidos" at bounding box center [106, 252] width 212 height 41
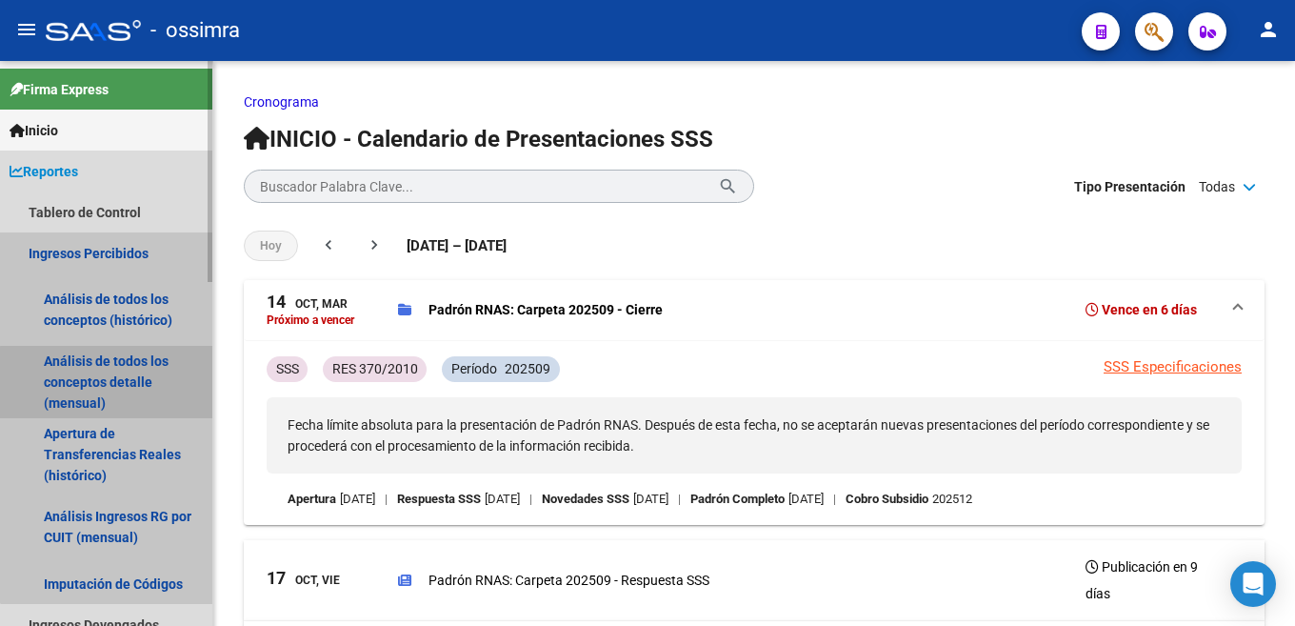
click at [133, 386] on link "Análisis de todos los conceptos detalle (mensual)" at bounding box center [106, 382] width 212 height 72
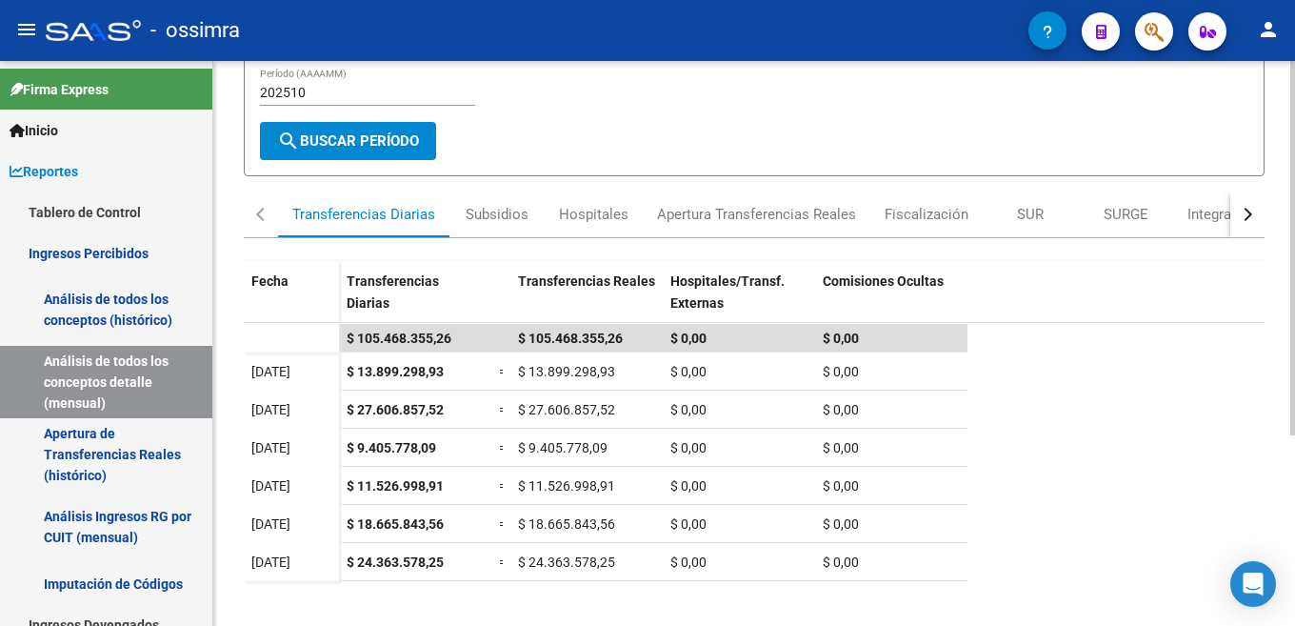
scroll to position [190, 0]
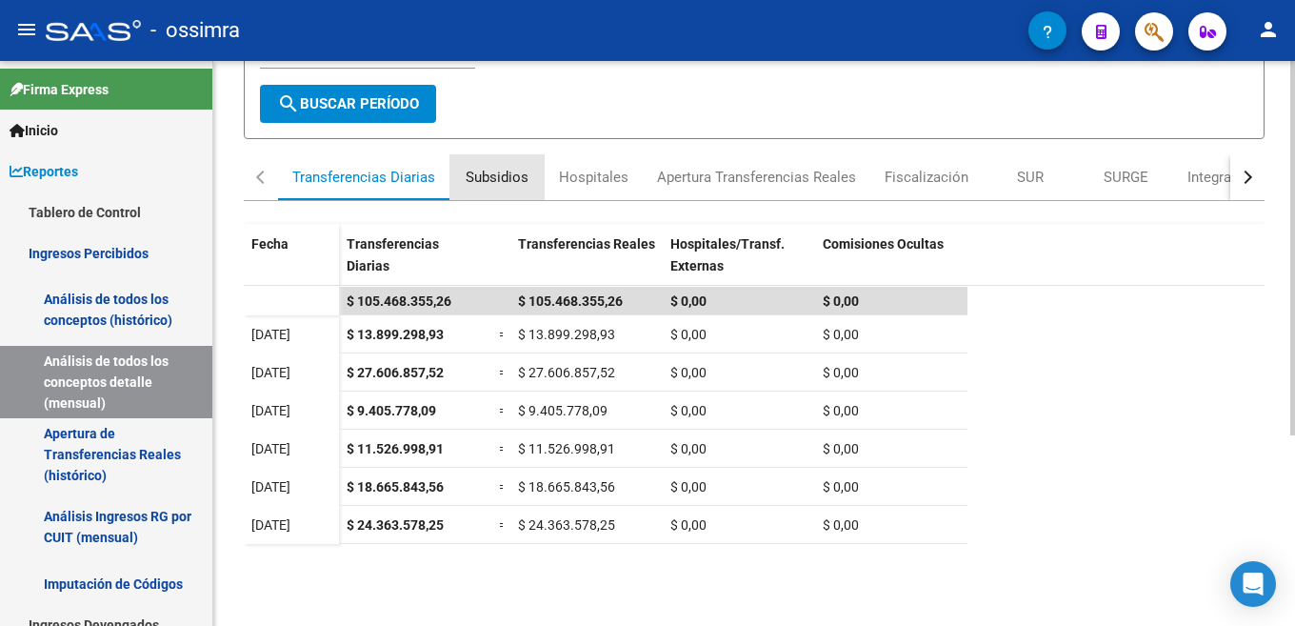
click at [504, 177] on div "Subsidios" at bounding box center [497, 177] width 63 height 21
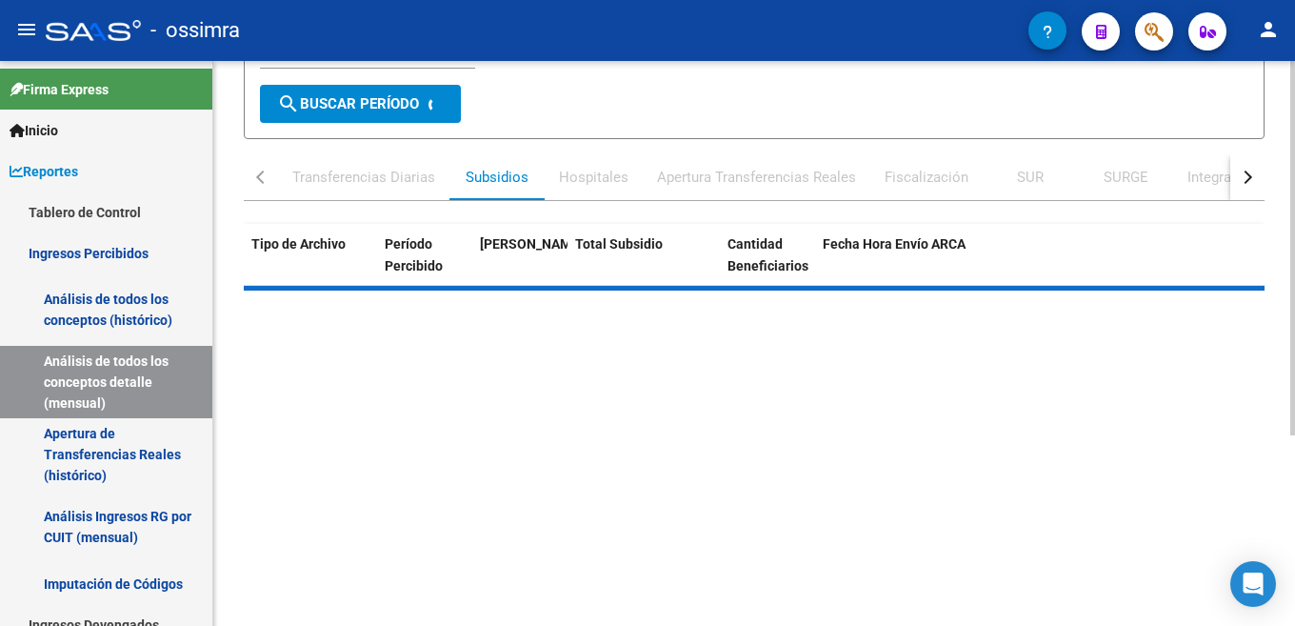
scroll to position [0, 0]
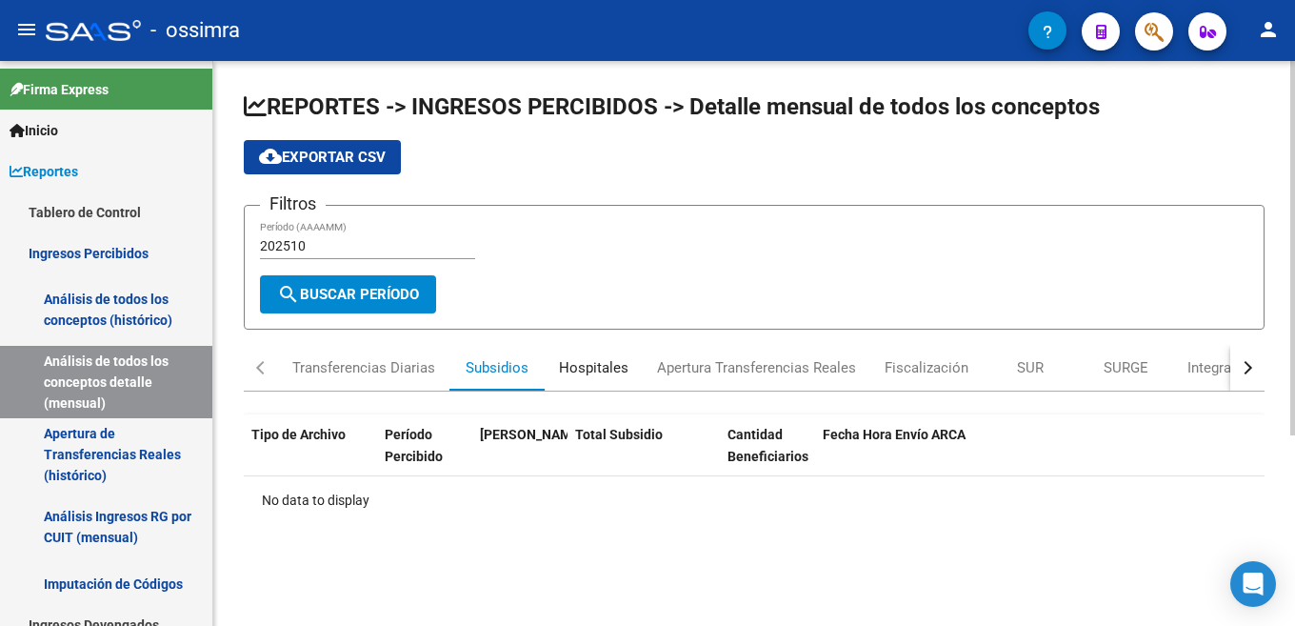
click at [611, 365] on div "Hospitales" at bounding box center [594, 367] width 70 height 21
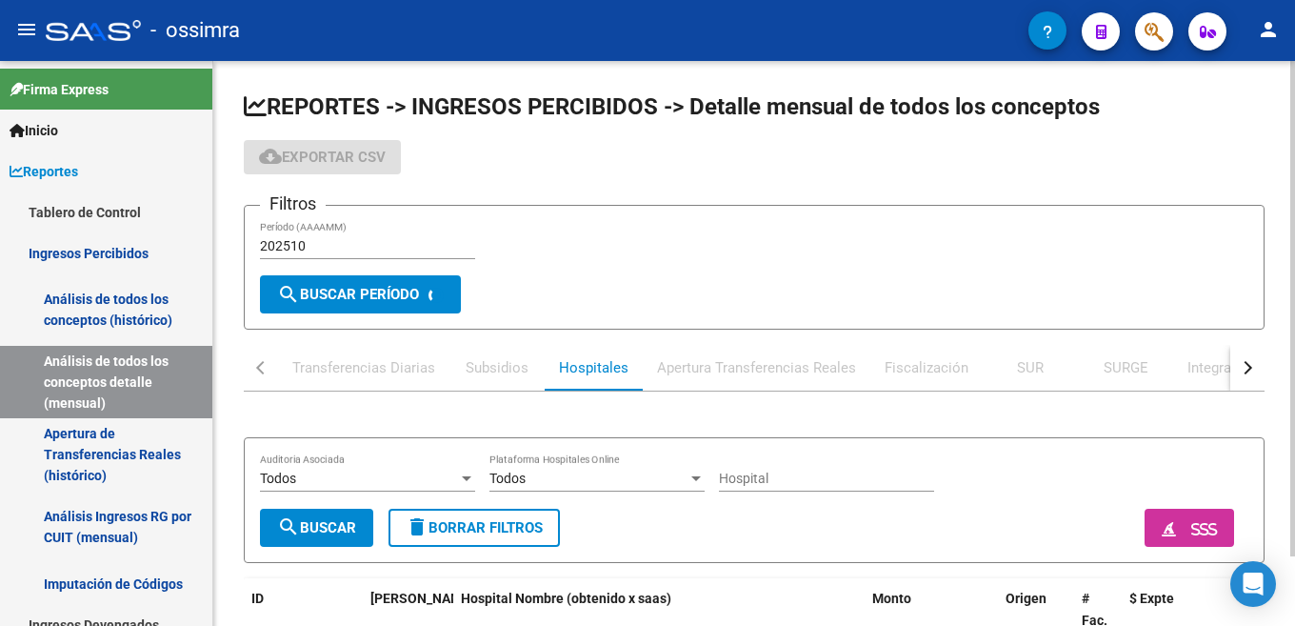
scroll to position [79, 0]
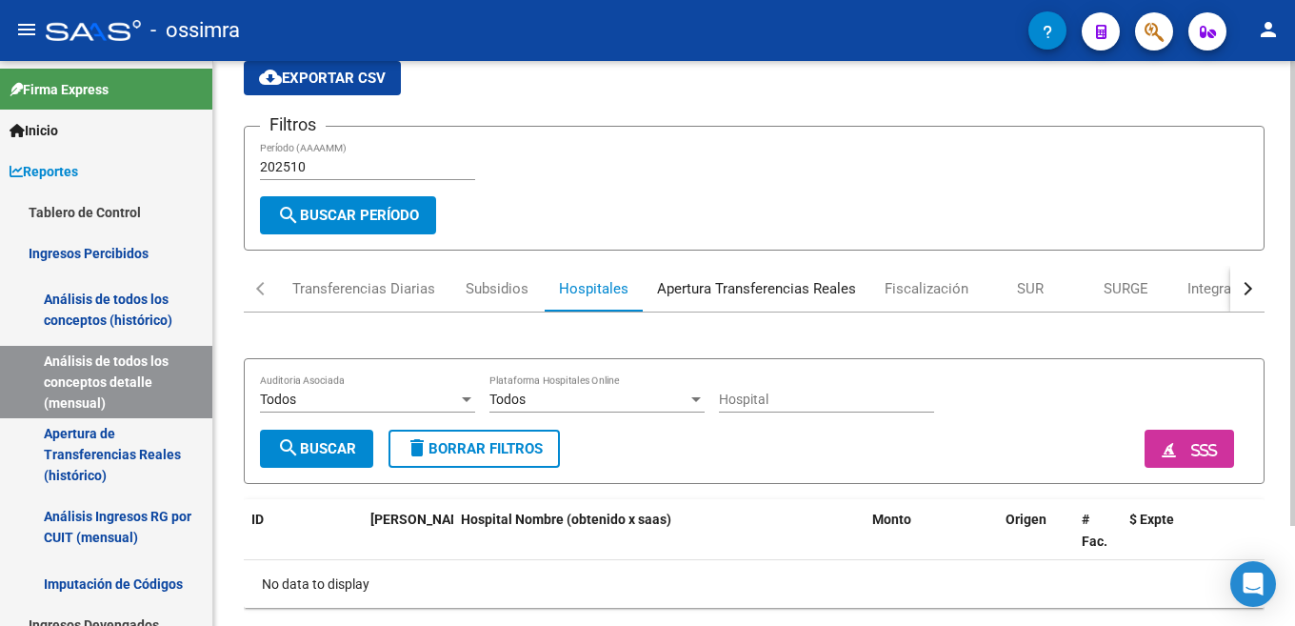
click at [746, 298] on div "Apertura Transferencias Reales" at bounding box center [756, 288] width 199 height 21
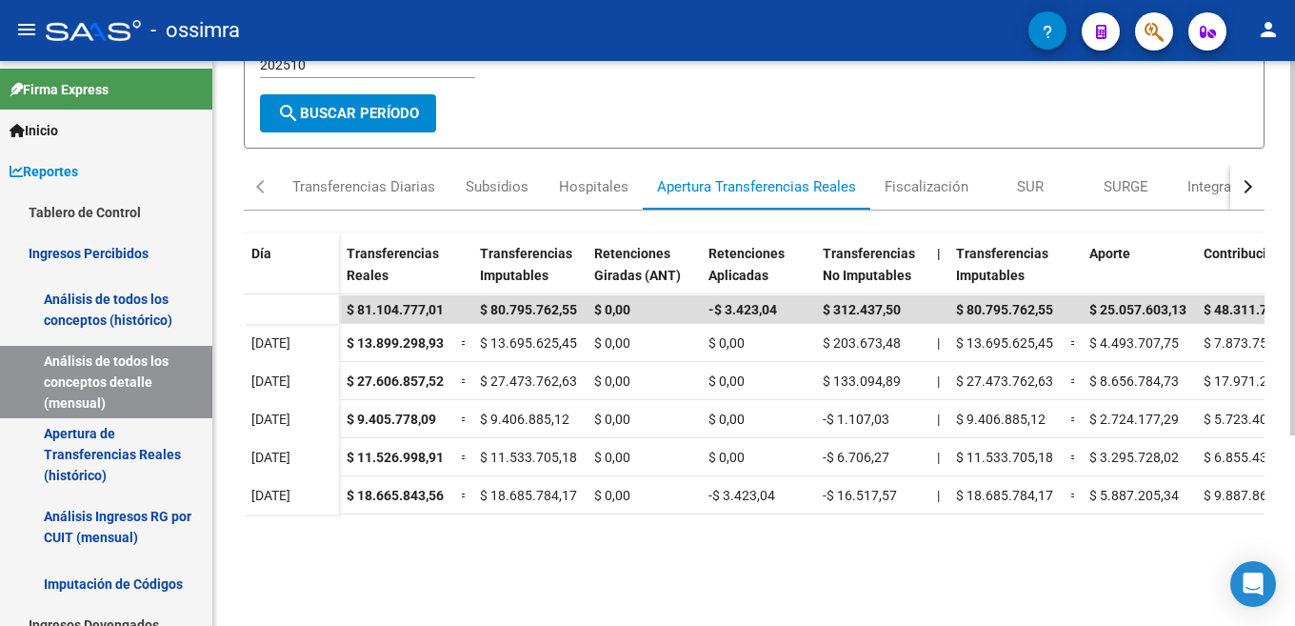
scroll to position [190, 0]
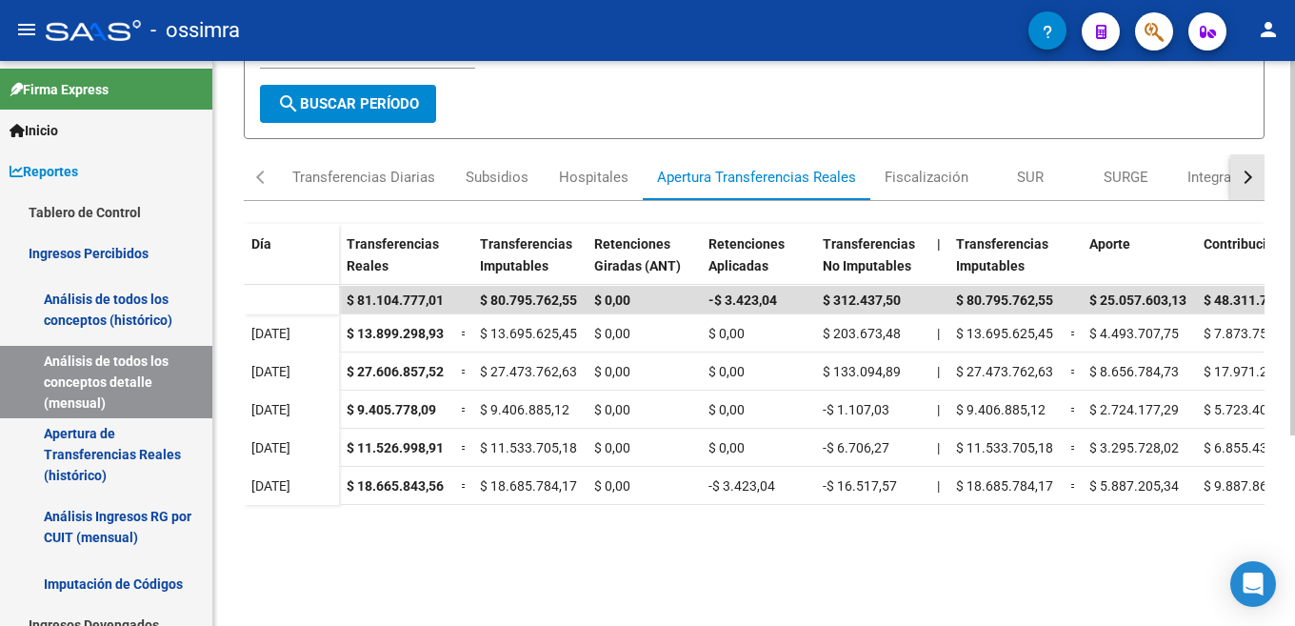
click at [1251, 176] on div "button" at bounding box center [1245, 176] width 13 height 13
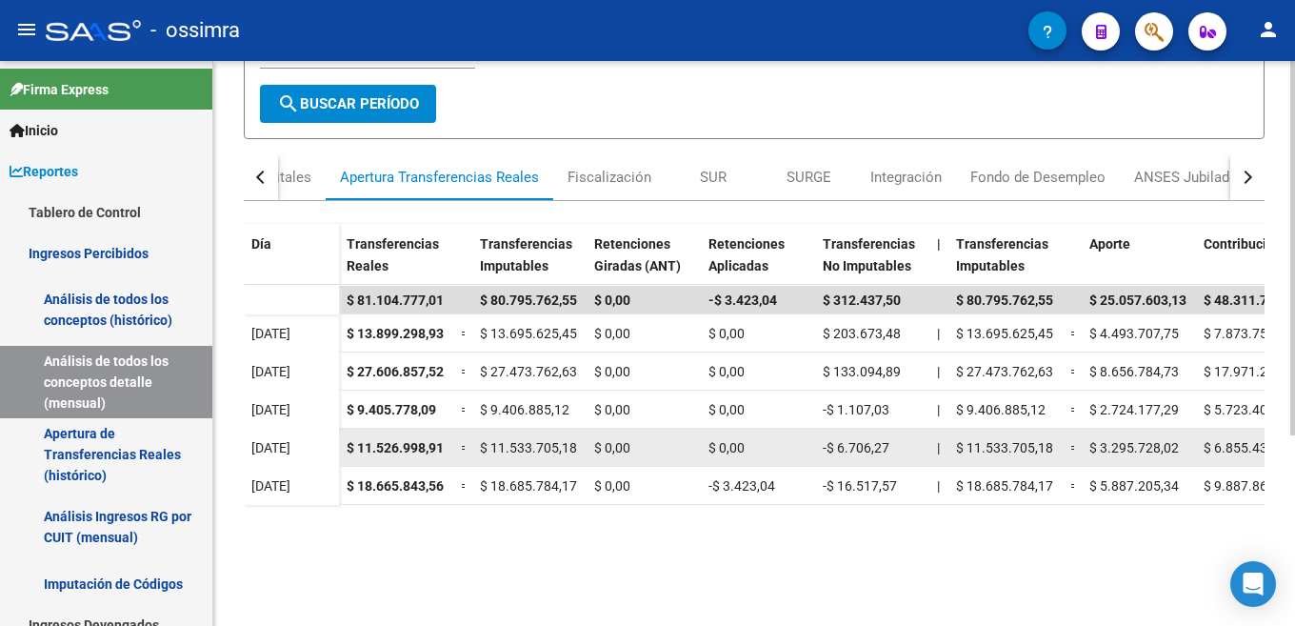
click at [1162, 451] on span "$ 3.295.728,02" at bounding box center [1135, 447] width 90 height 15
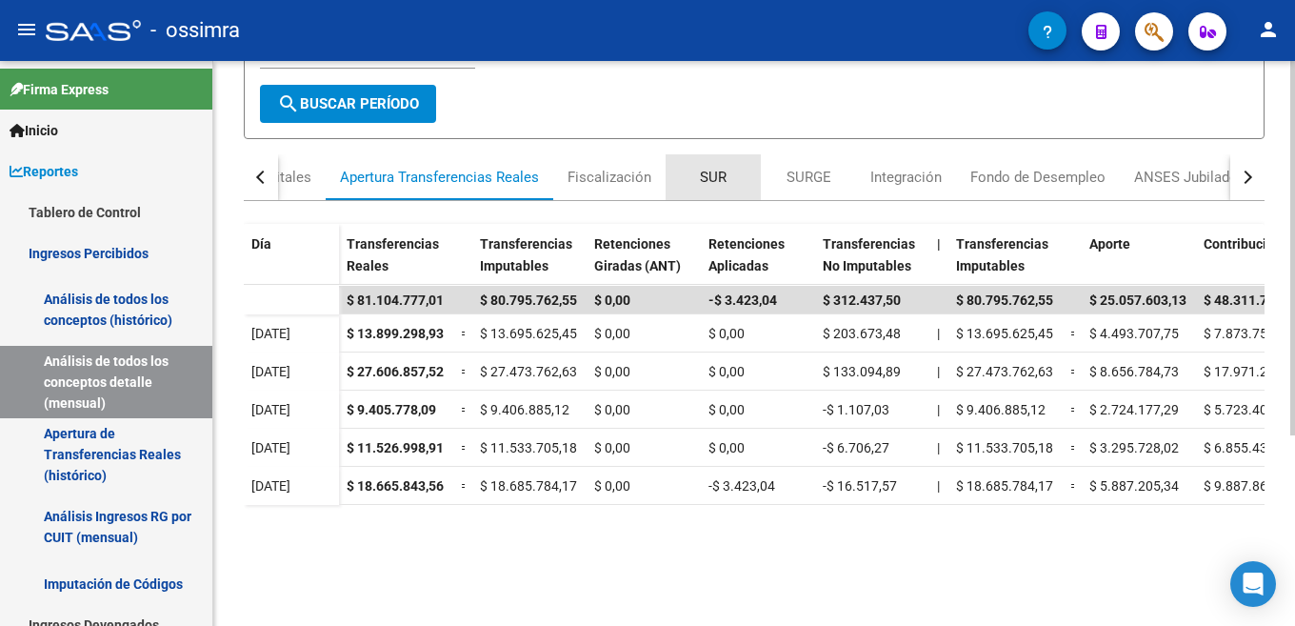
click at [716, 175] on div "SUR" at bounding box center [713, 177] width 27 height 21
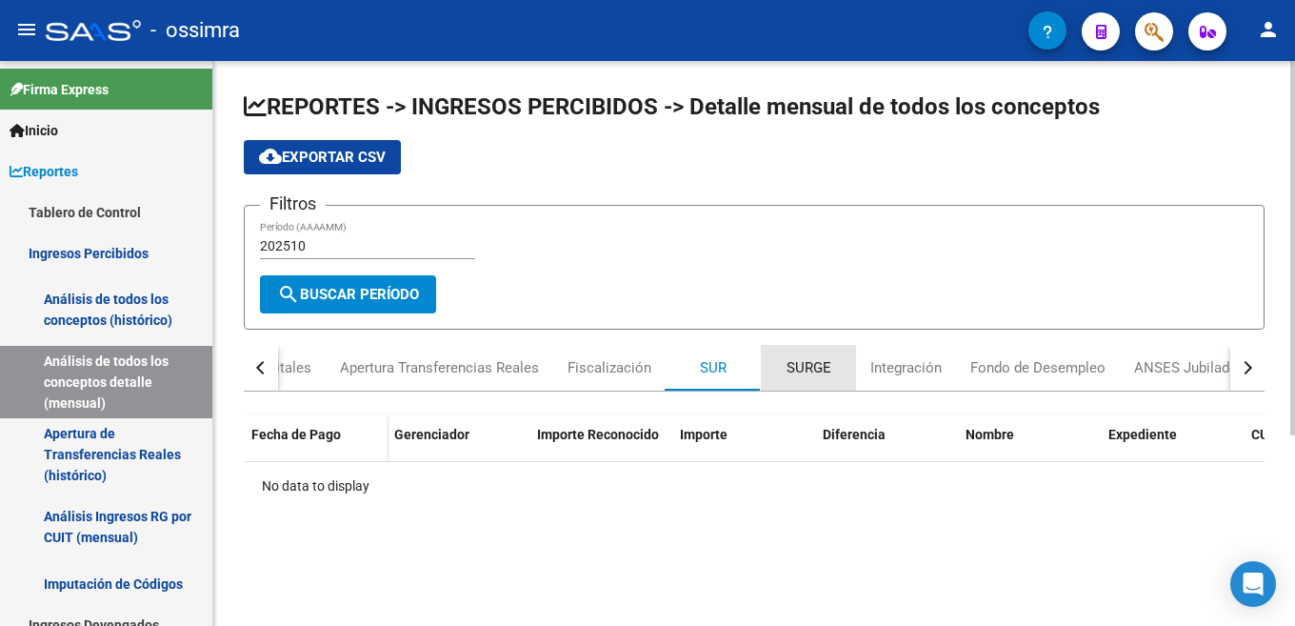
click at [823, 387] on div "SURGE" at bounding box center [808, 368] width 95 height 46
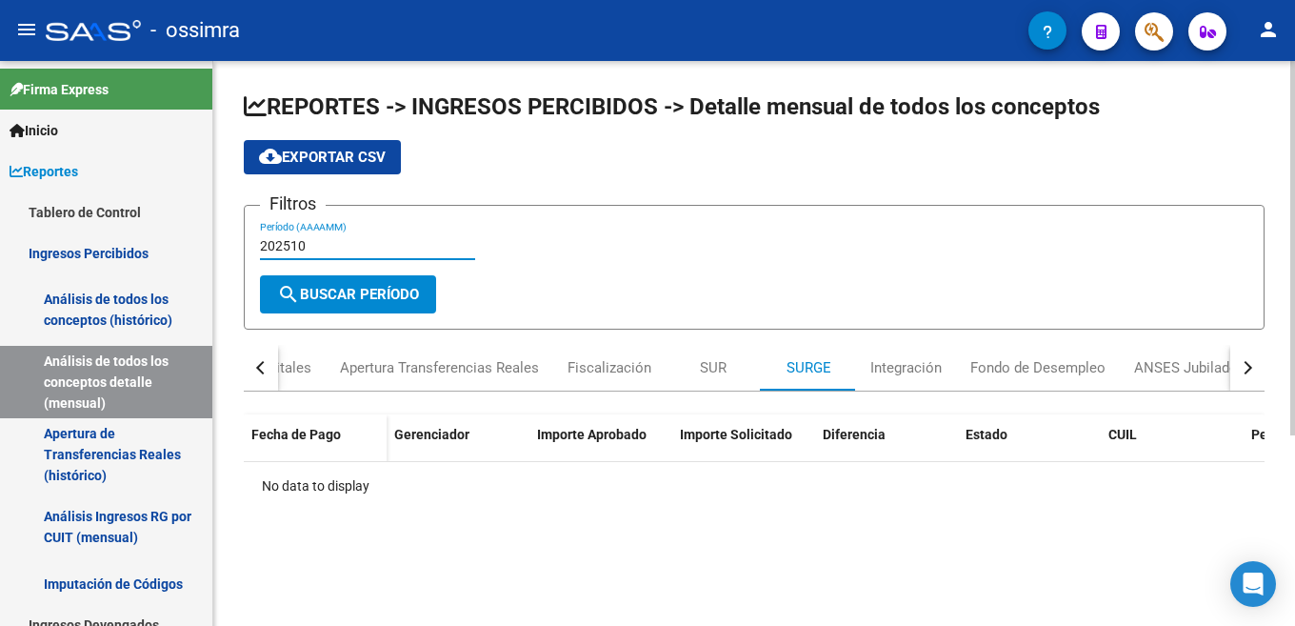
click at [330, 249] on input "202510" at bounding box center [367, 246] width 215 height 16
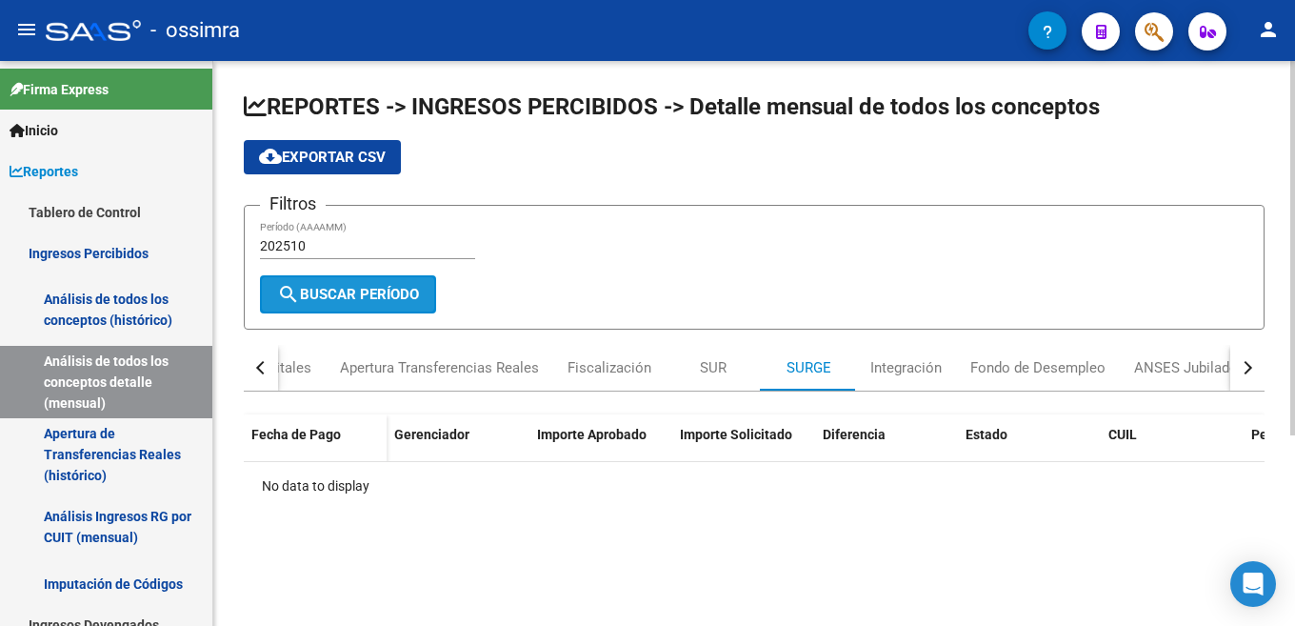
click at [351, 300] on span "search Buscar Período" at bounding box center [348, 294] width 142 height 17
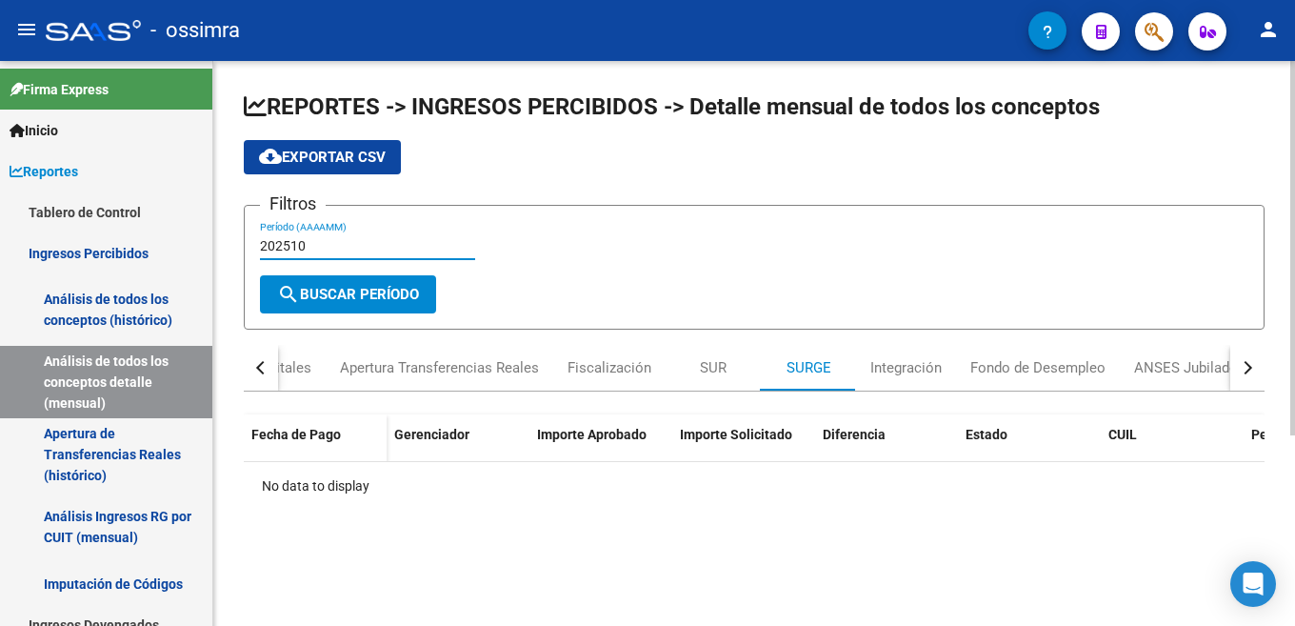
click at [357, 249] on input "202510" at bounding box center [367, 246] width 215 height 16
type input "202509"
click at [368, 288] on span "search Buscar Período" at bounding box center [348, 294] width 142 height 17
click at [892, 367] on div "Integración" at bounding box center [906, 367] width 71 height 21
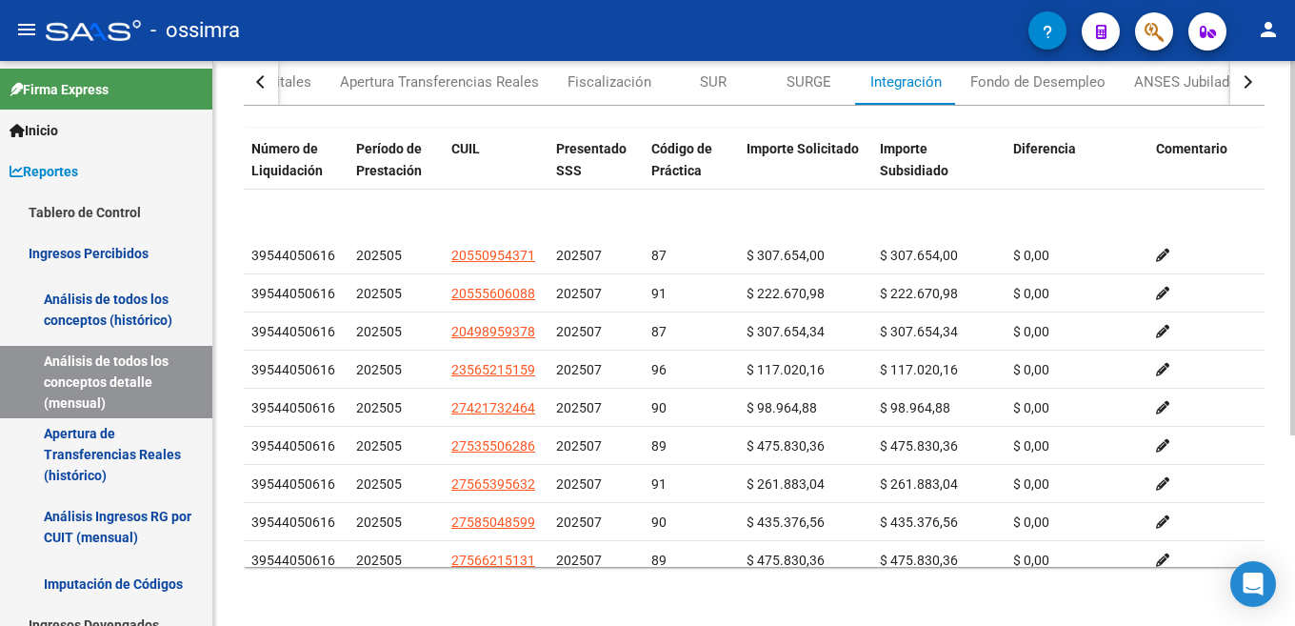
scroll to position [26755, 0]
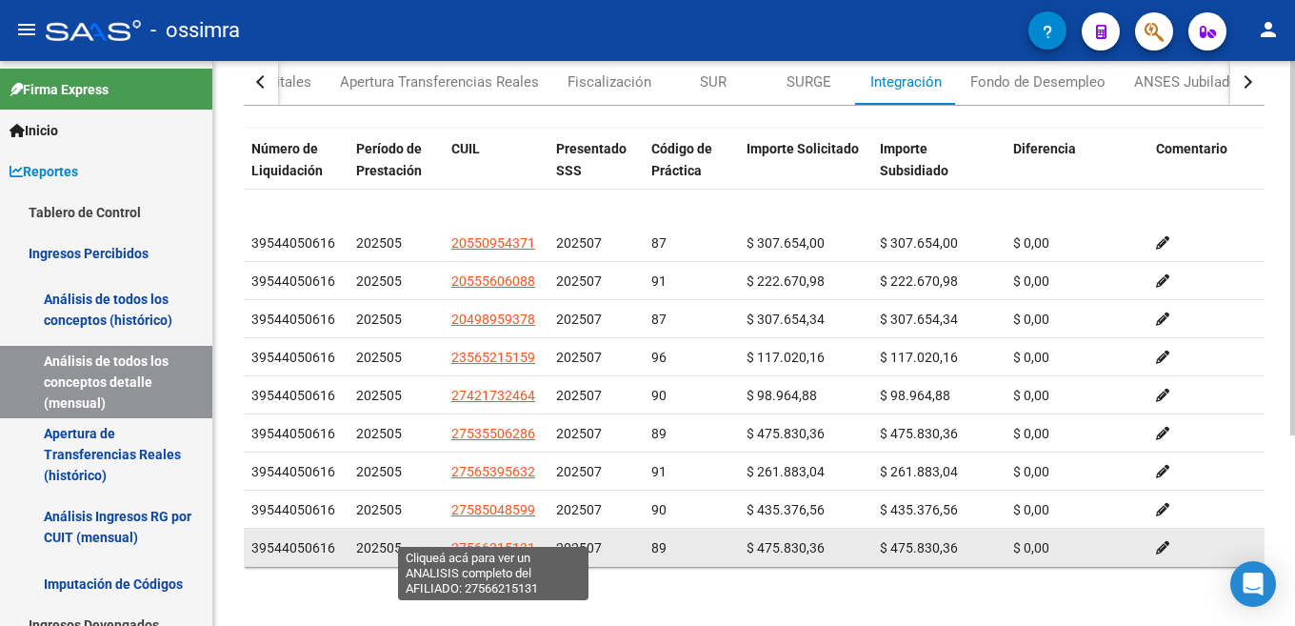
click at [497, 540] on span "27566215131" at bounding box center [493, 547] width 84 height 15
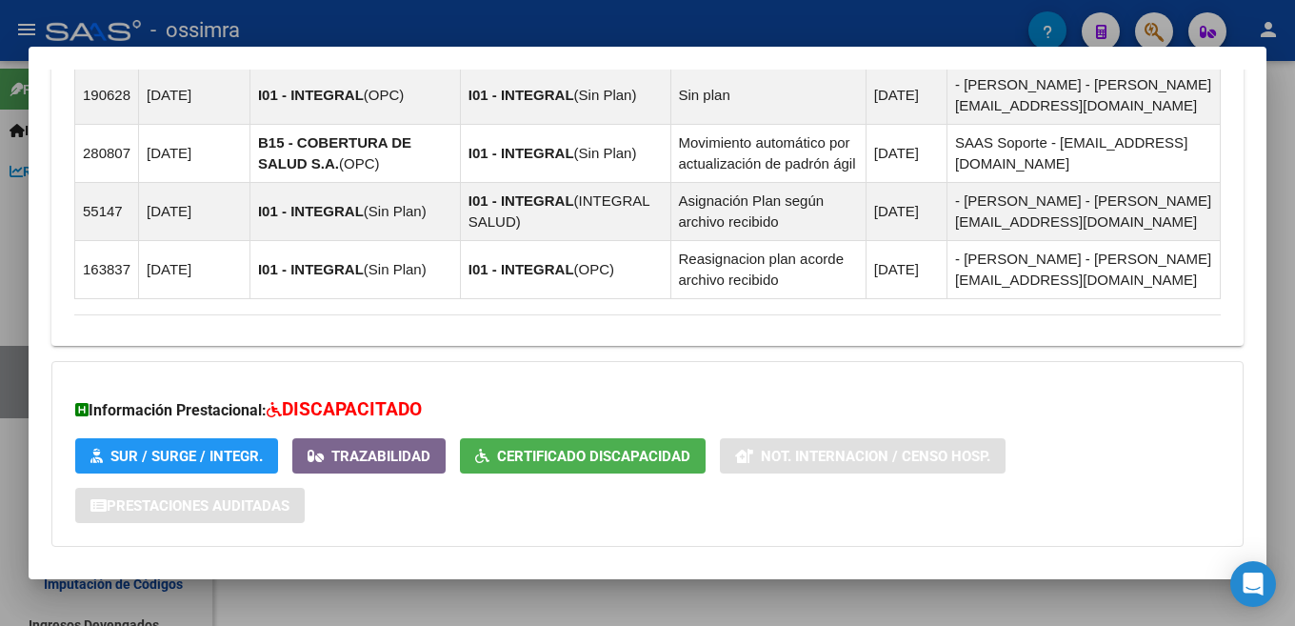
scroll to position [1714, 0]
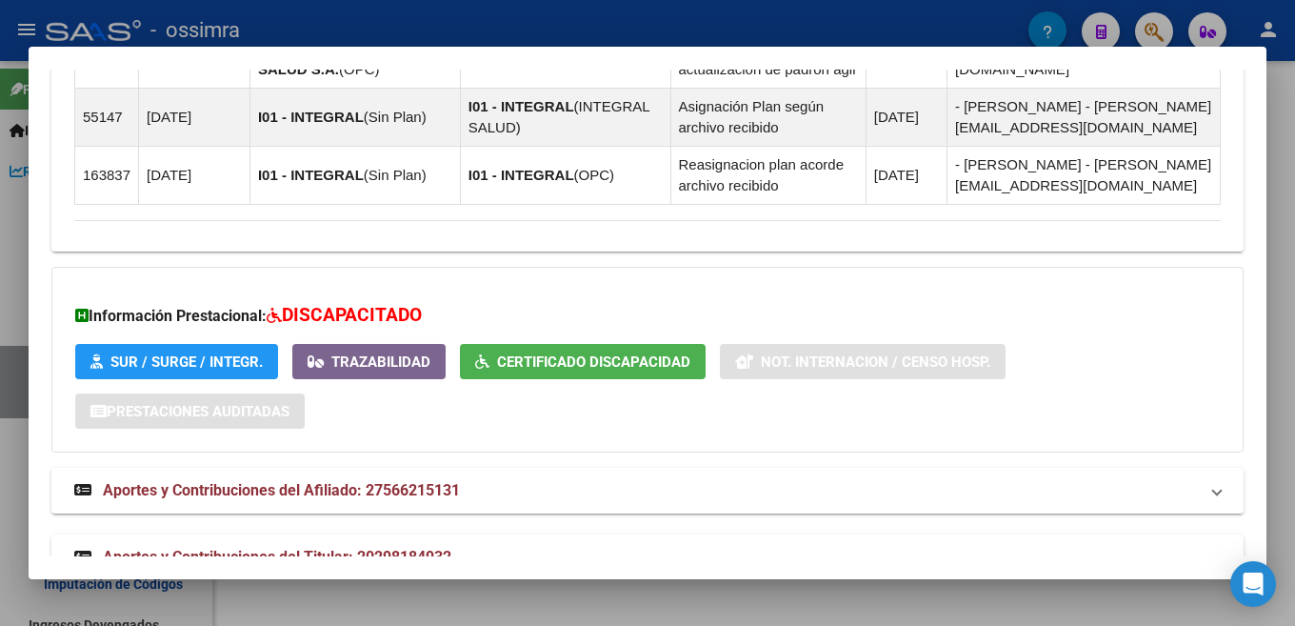
click at [651, 354] on span "Certificado Discapacidad" at bounding box center [593, 361] width 193 height 17
click at [378, 352] on span "Trazabilidad" at bounding box center [369, 360] width 123 height 17
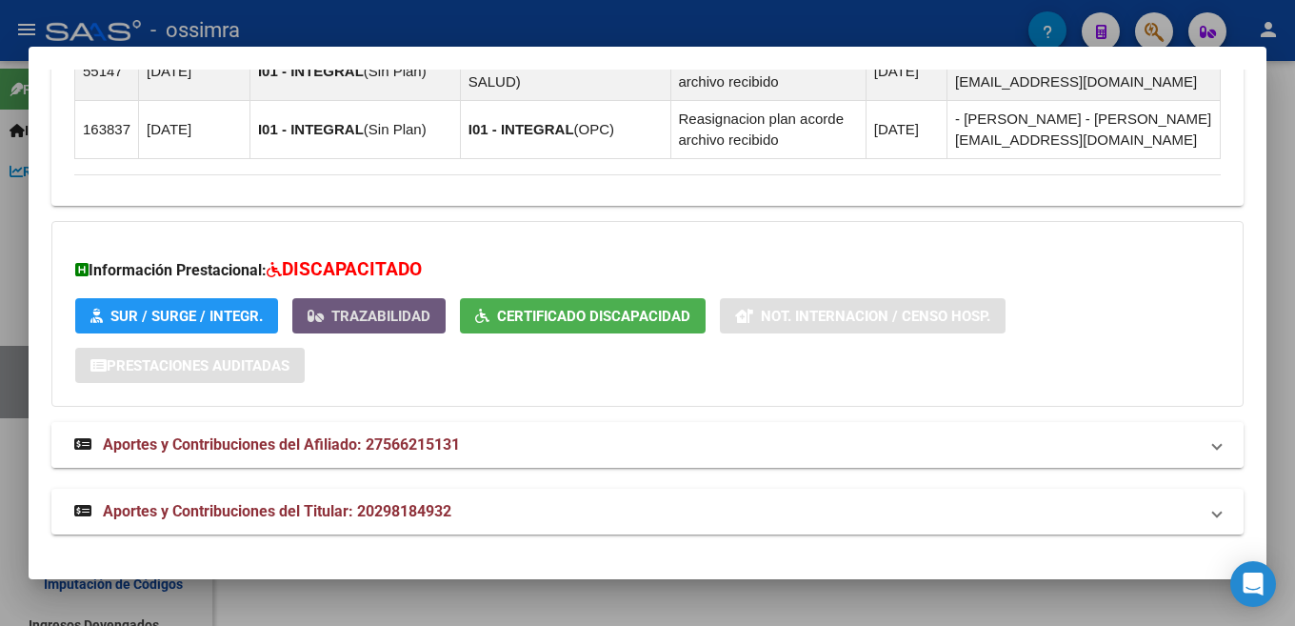
click at [174, 449] on span "Aportes y Contribuciones del Afiliado: 27566215131" at bounding box center [281, 444] width 357 height 18
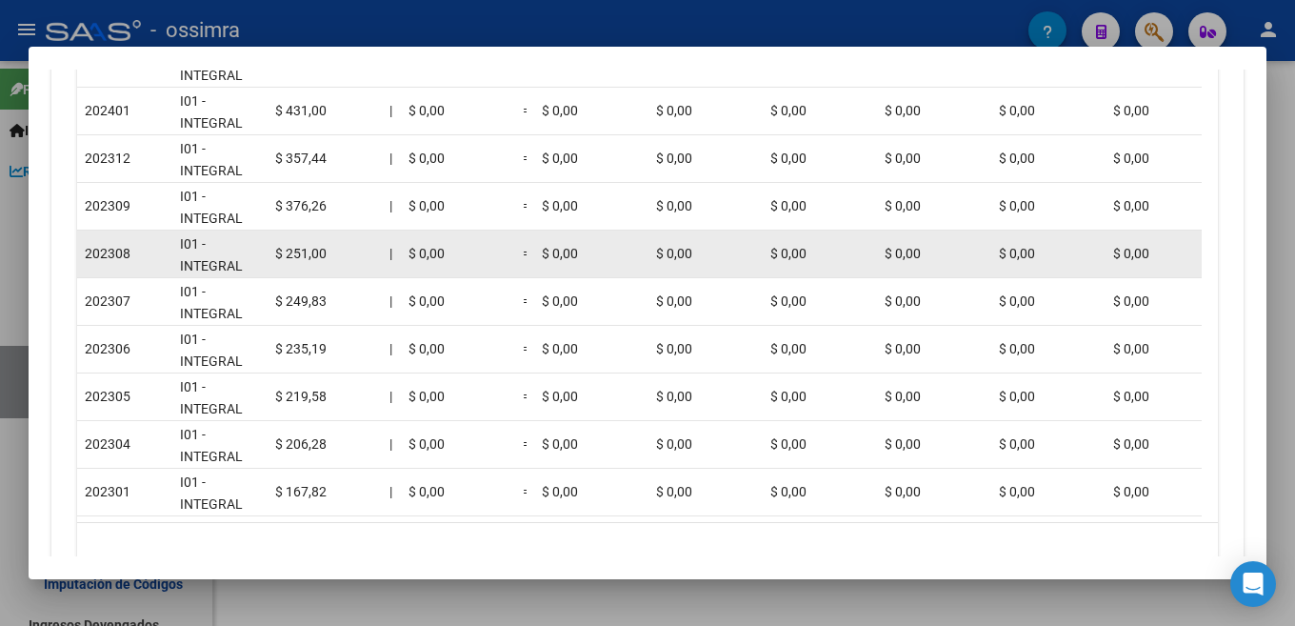
scroll to position [2613, 0]
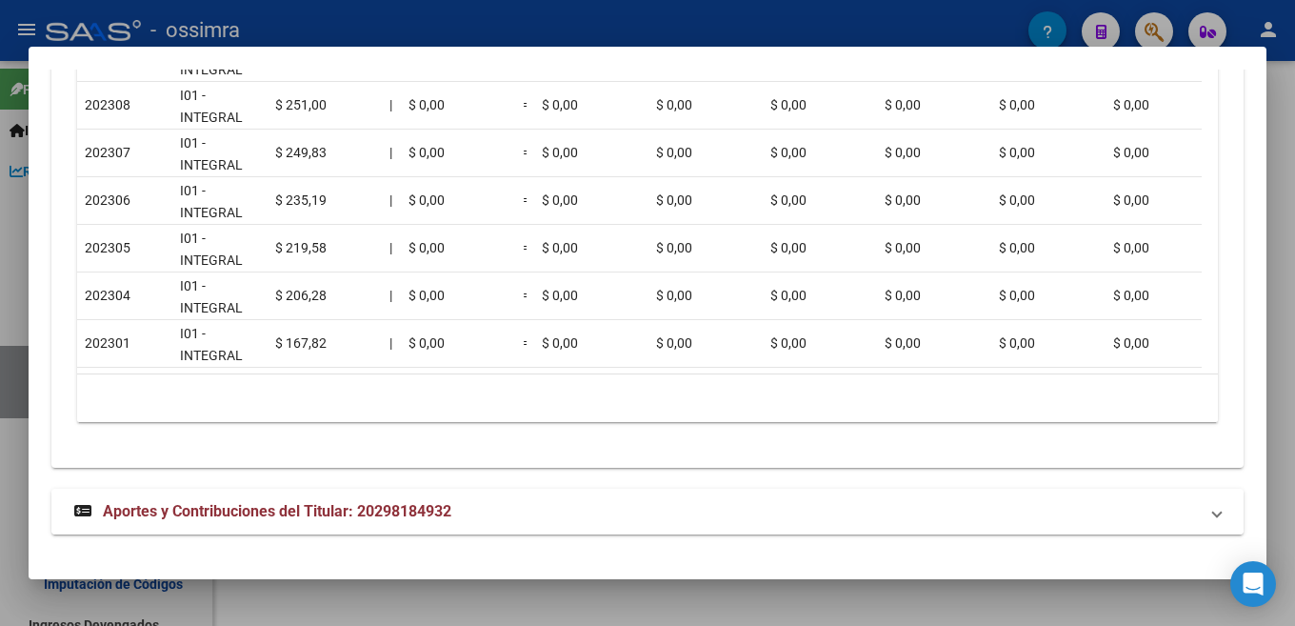
click at [336, 509] on span "Aportes y Contribuciones del Titular: 20298184932" at bounding box center [277, 511] width 349 height 18
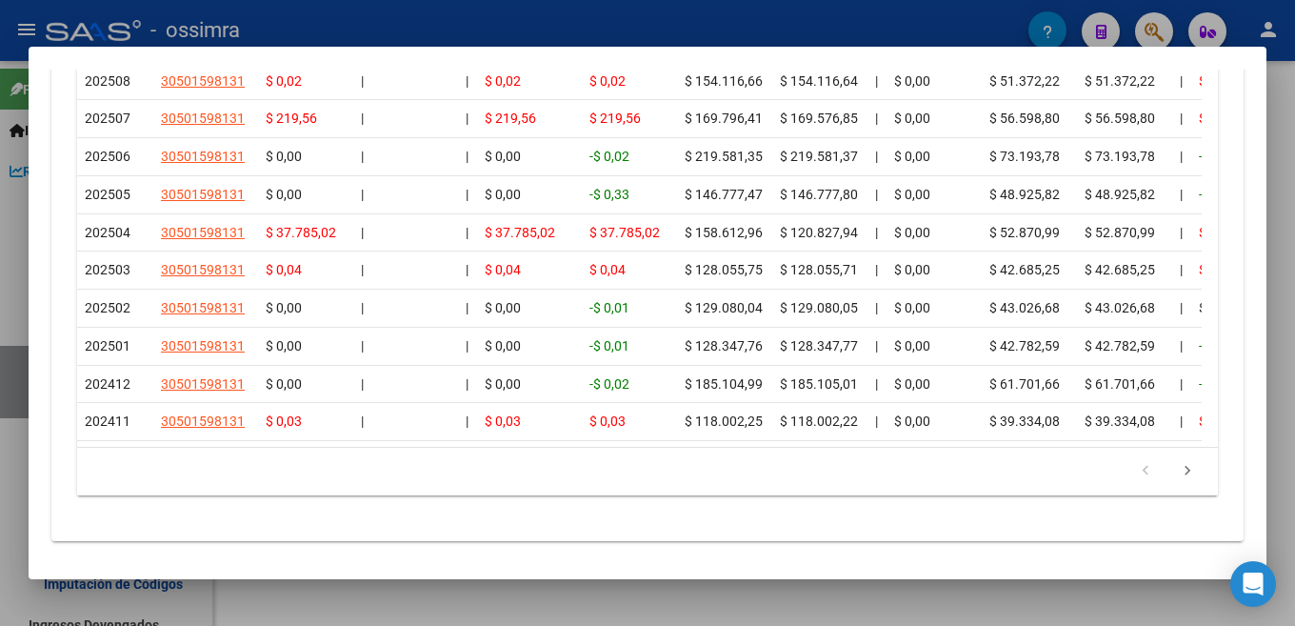
scroll to position [3547, 0]
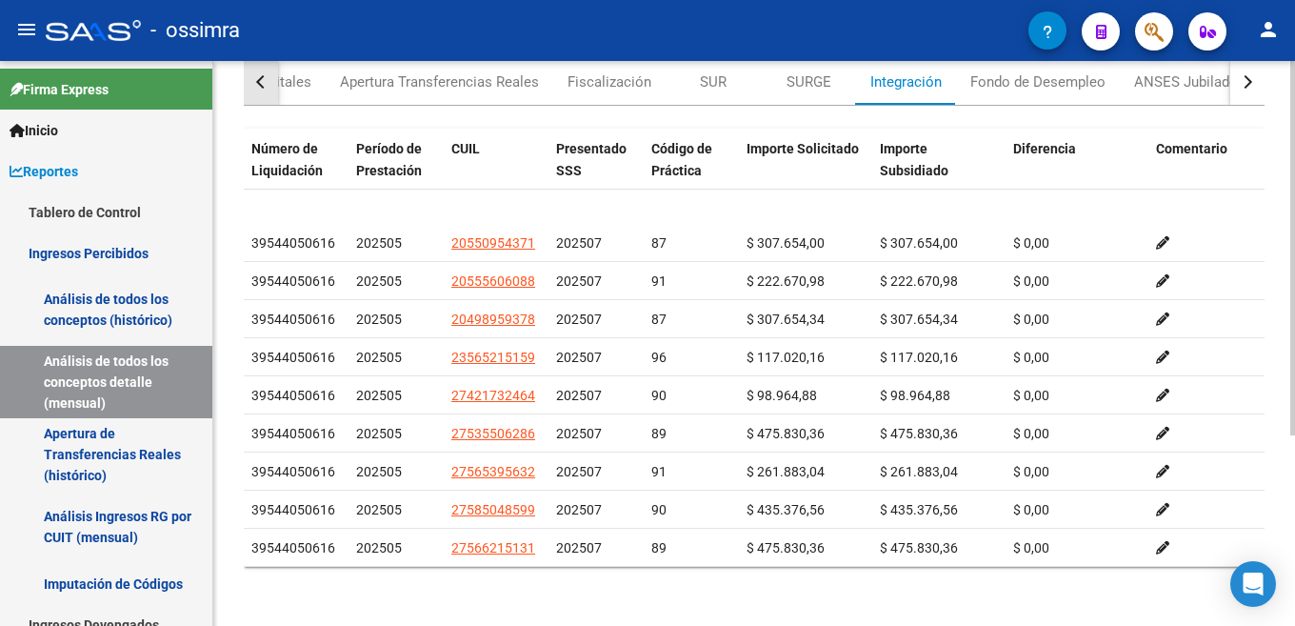
click at [252, 81] on button "button" at bounding box center [261, 82] width 34 height 46
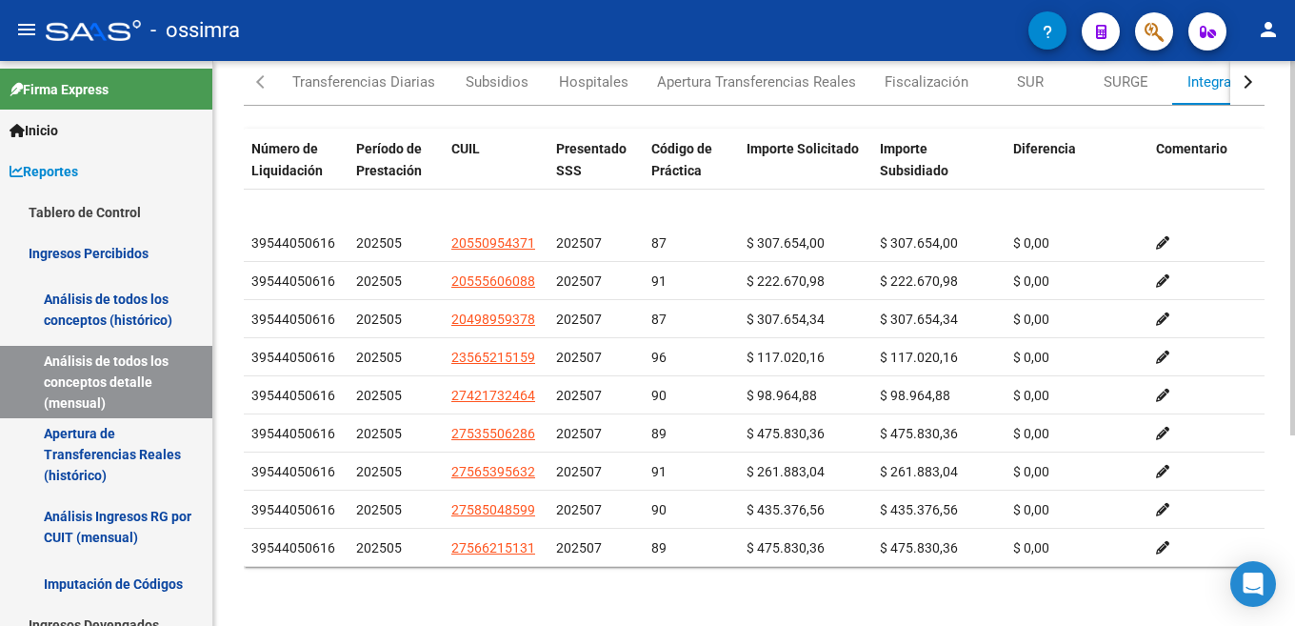
click at [1250, 83] on div "button" at bounding box center [1245, 81] width 13 height 13
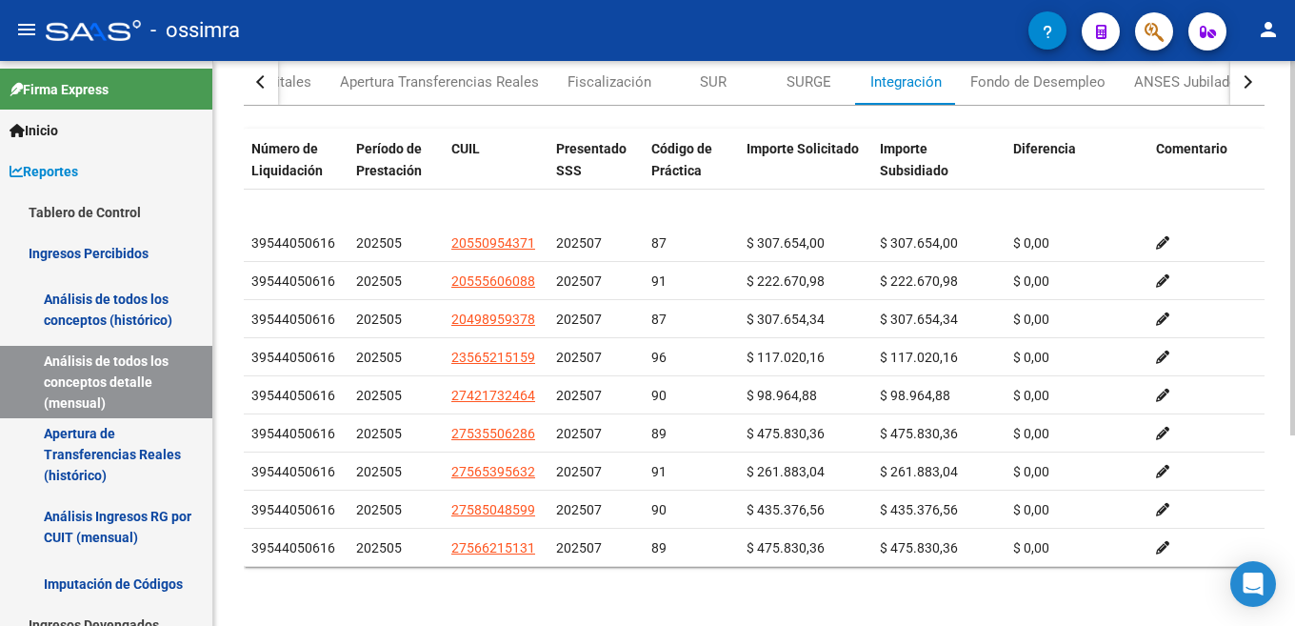
click at [1250, 83] on div "button" at bounding box center [1245, 81] width 13 height 13
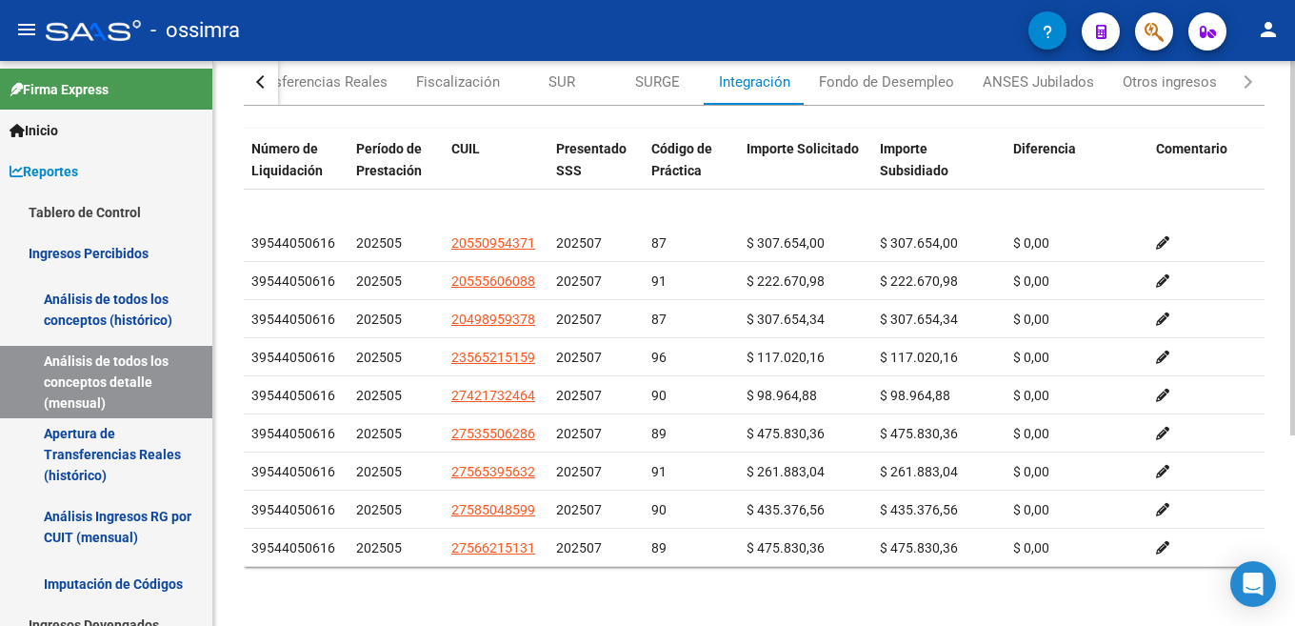
click at [1250, 83] on div "button" at bounding box center [1245, 81] width 13 height 13
click at [1184, 78] on div "Otros ingresos" at bounding box center [1170, 81] width 94 height 21
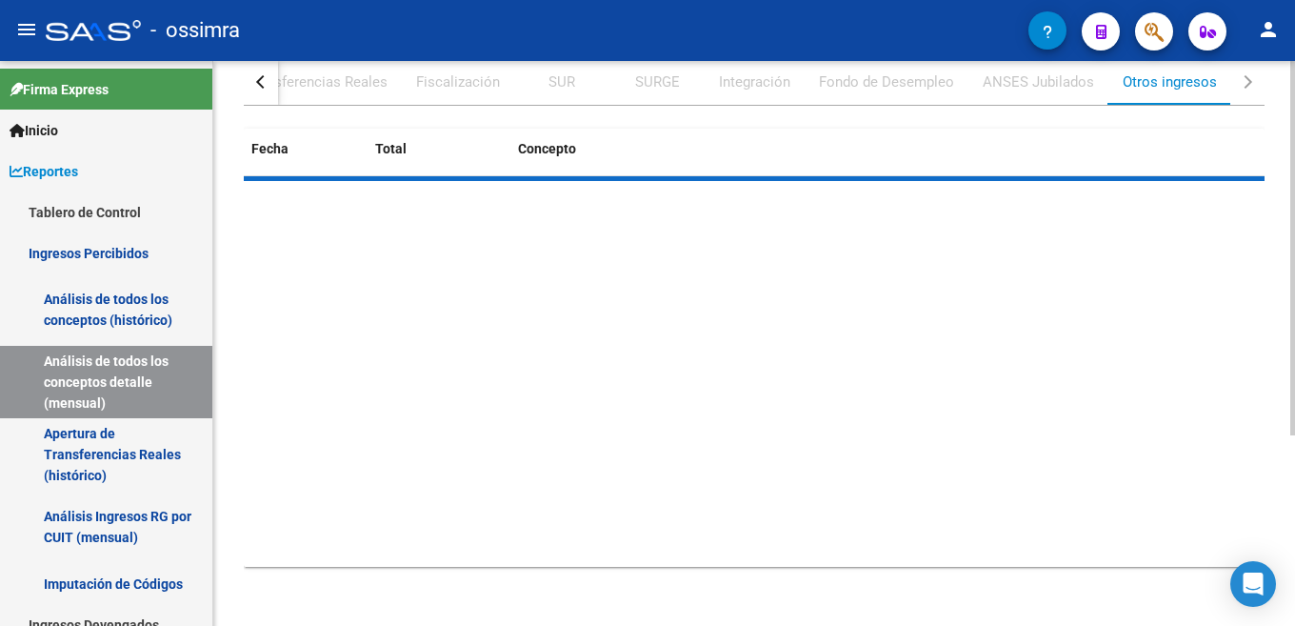
scroll to position [0, 0]
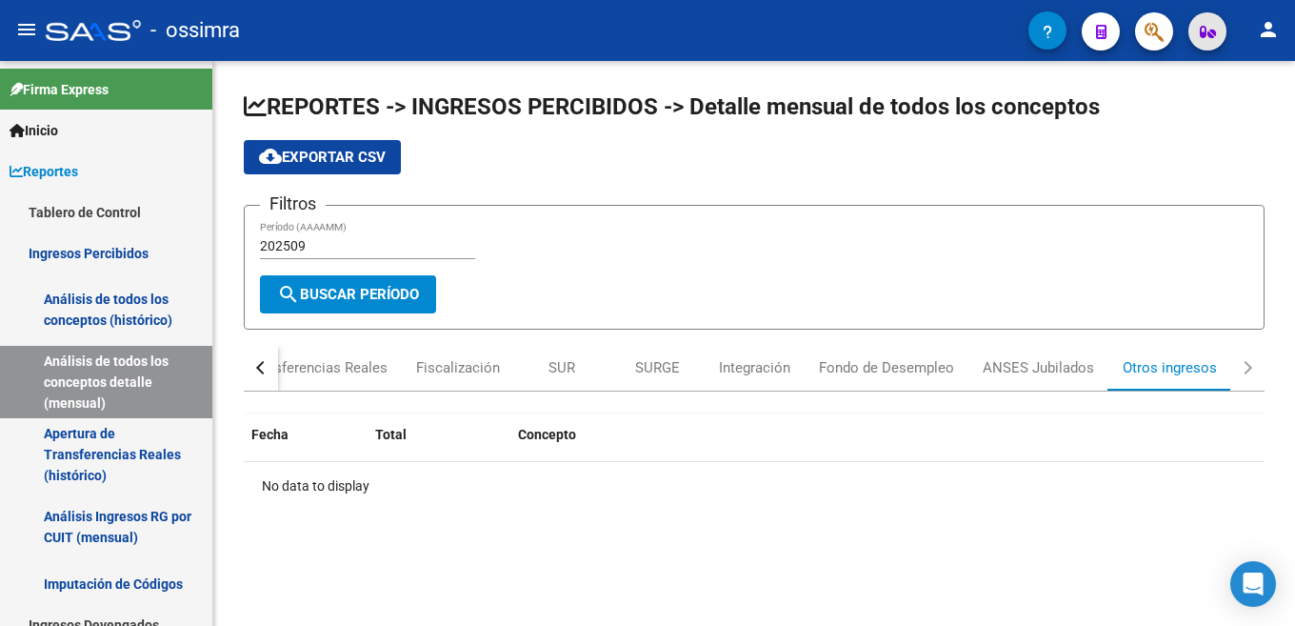
click at [1203, 33] on icon "button" at bounding box center [1208, 32] width 16 height 14
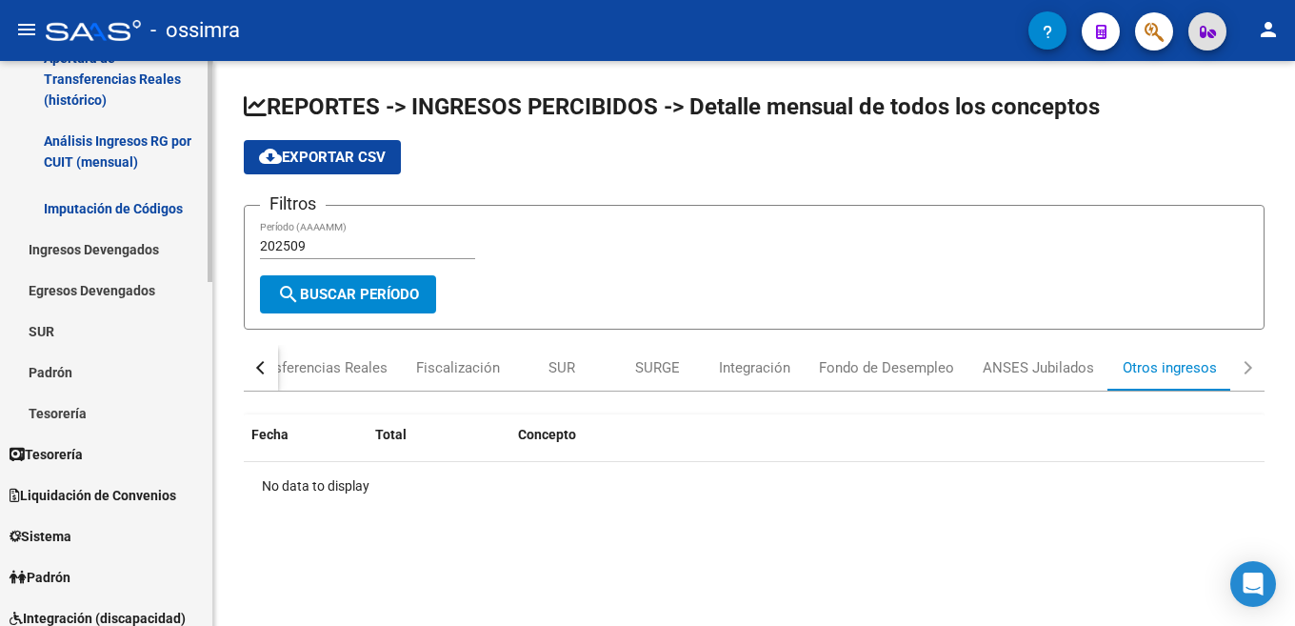
scroll to position [381, 0]
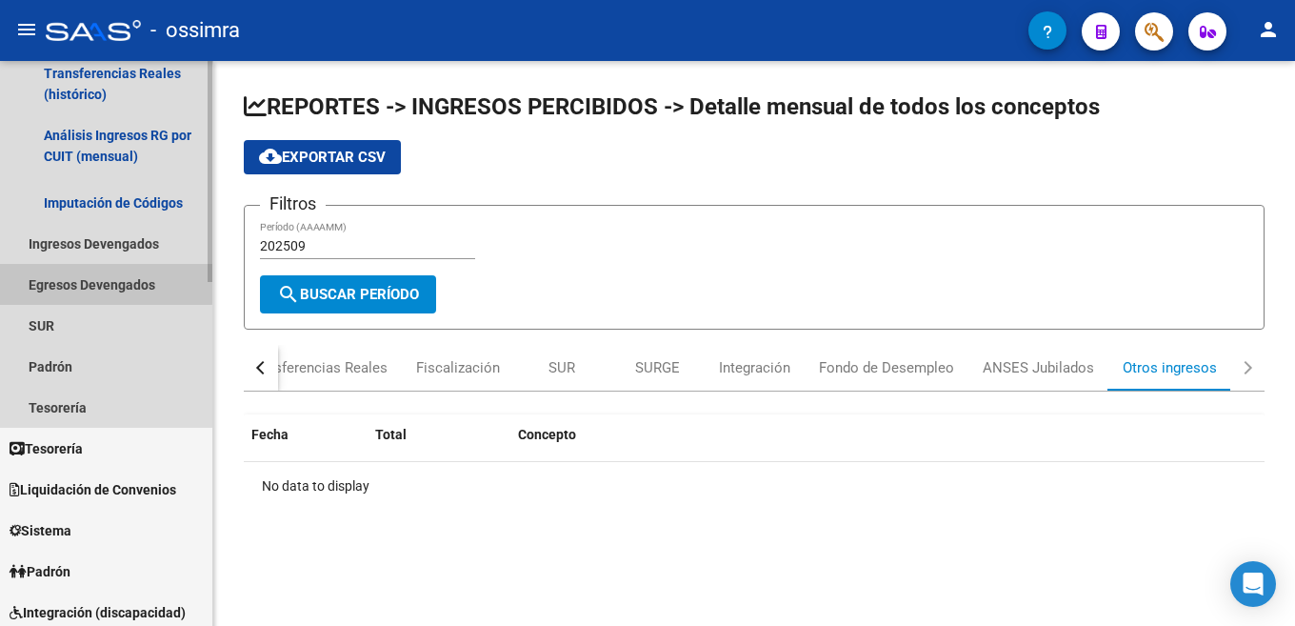
click at [94, 283] on link "Egresos Devengados" at bounding box center [106, 284] width 212 height 41
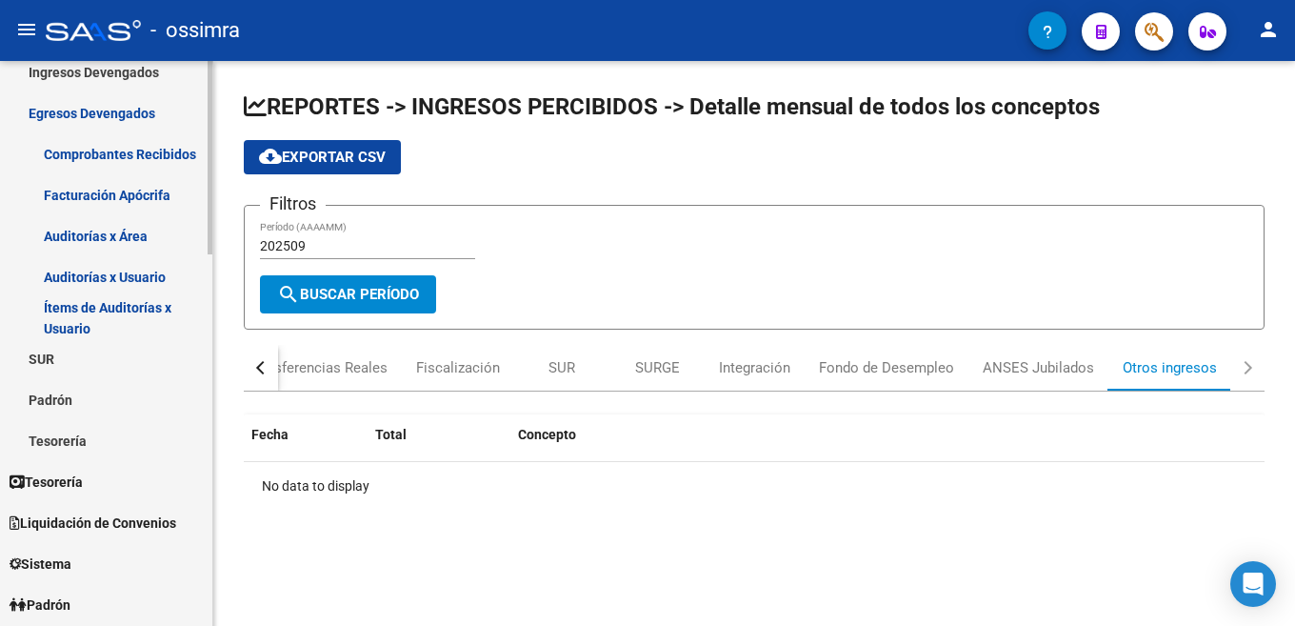
scroll to position [667, 0]
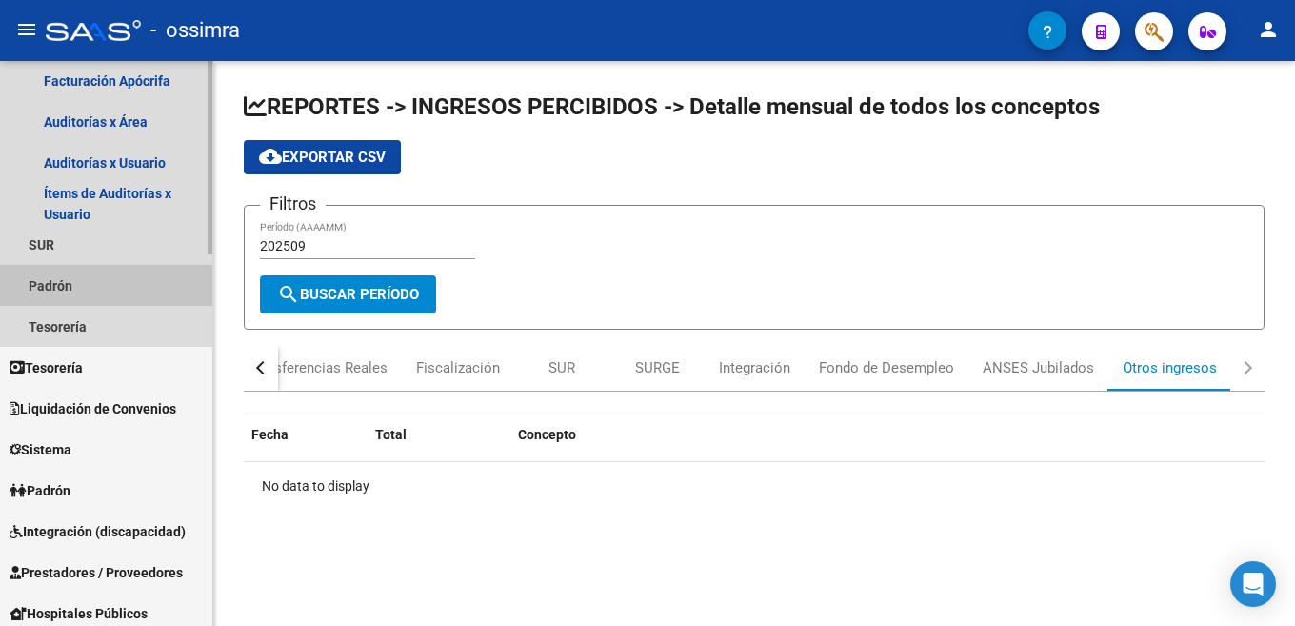
click at [124, 290] on link "Padrón" at bounding box center [106, 285] width 212 height 41
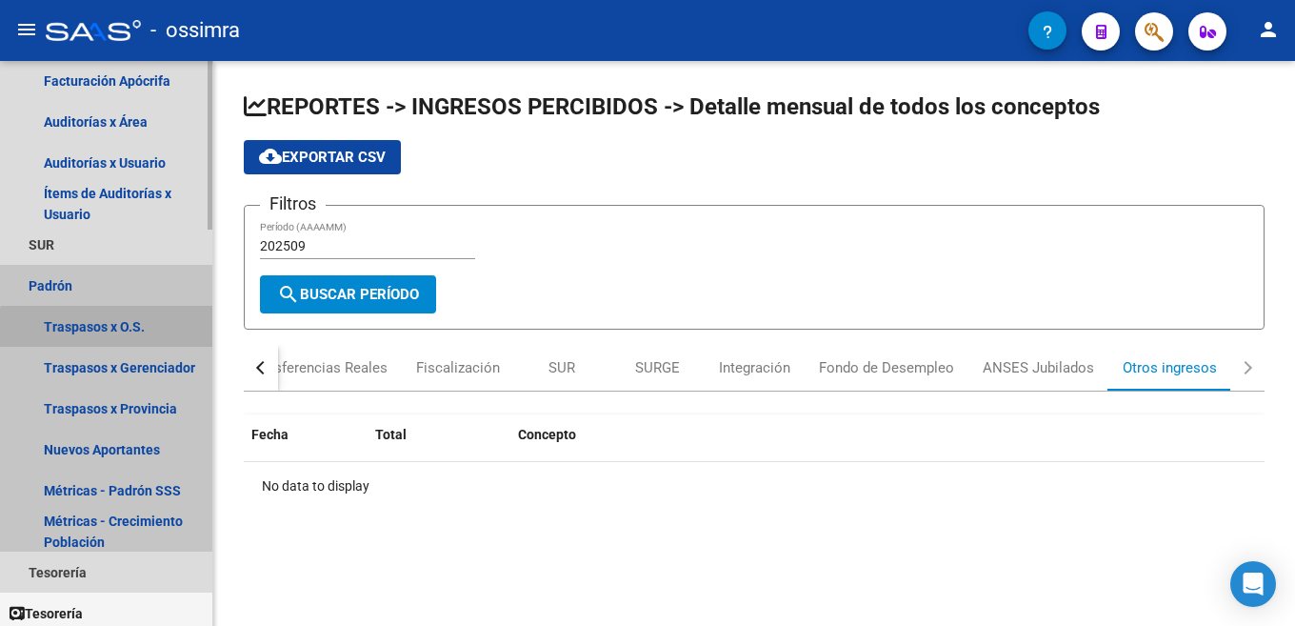
click at [109, 329] on link "Traspasos x O.S." at bounding box center [106, 326] width 212 height 41
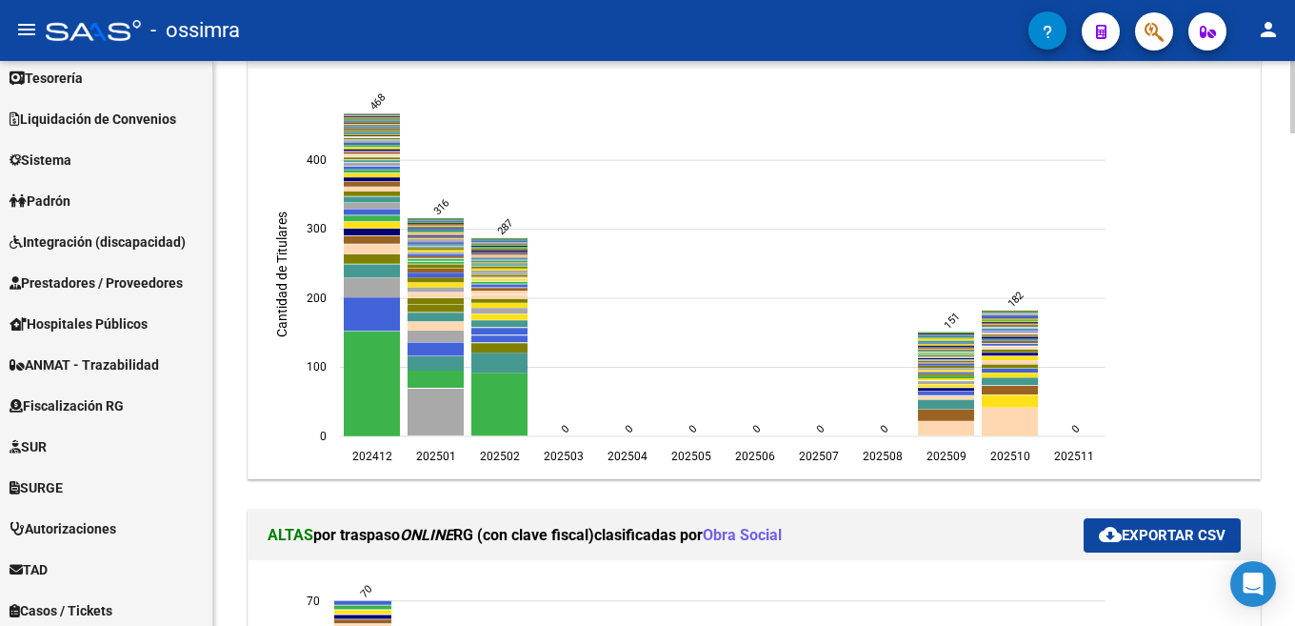
scroll to position [381, 0]
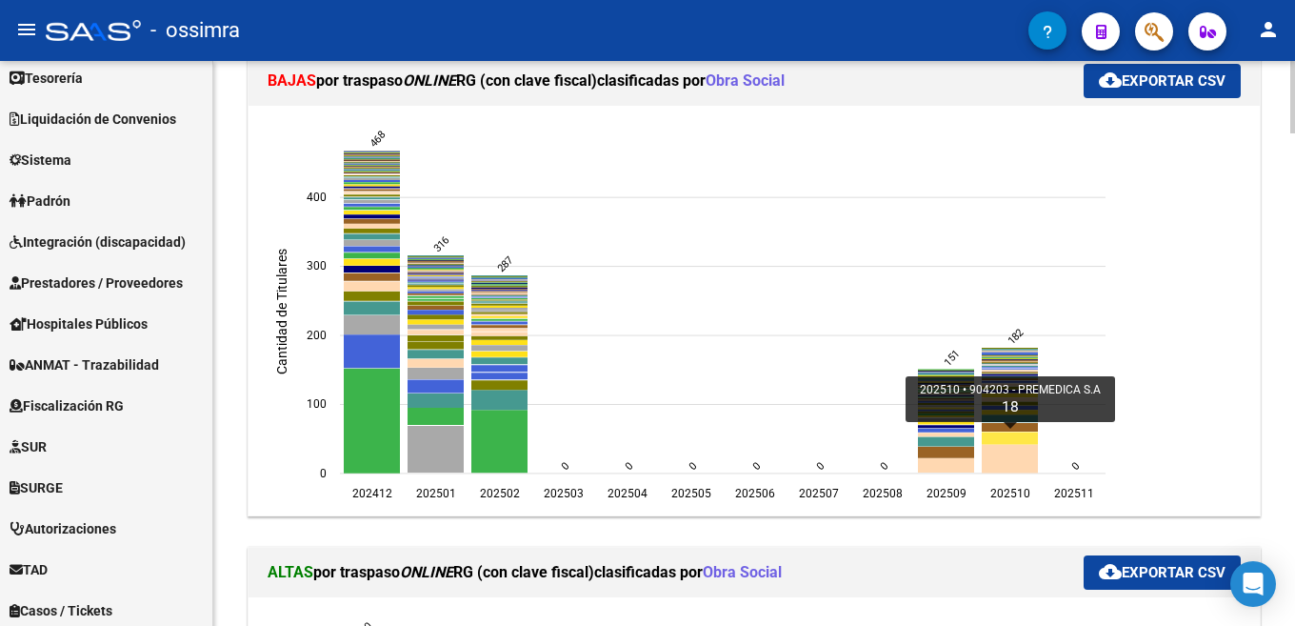
click at [995, 434] on icon "202510 904203 - PREMEDICA S.A 18" at bounding box center [1010, 437] width 56 height 12
type input "PREMEDICA S.A"
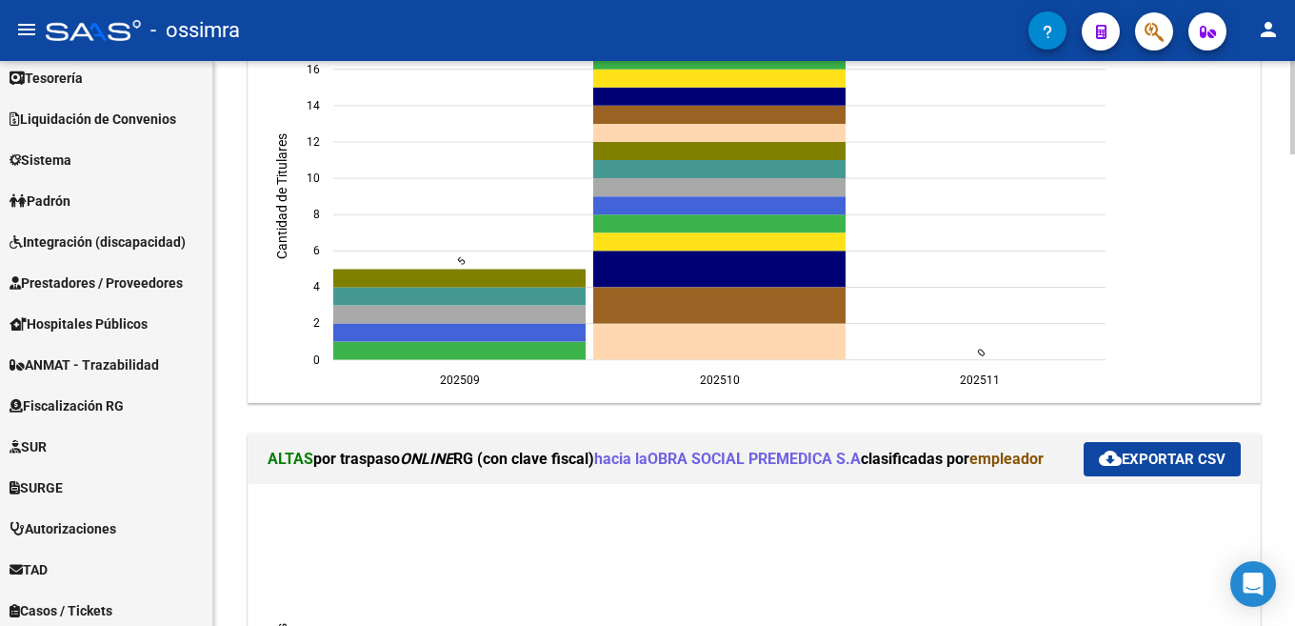
scroll to position [558, 0]
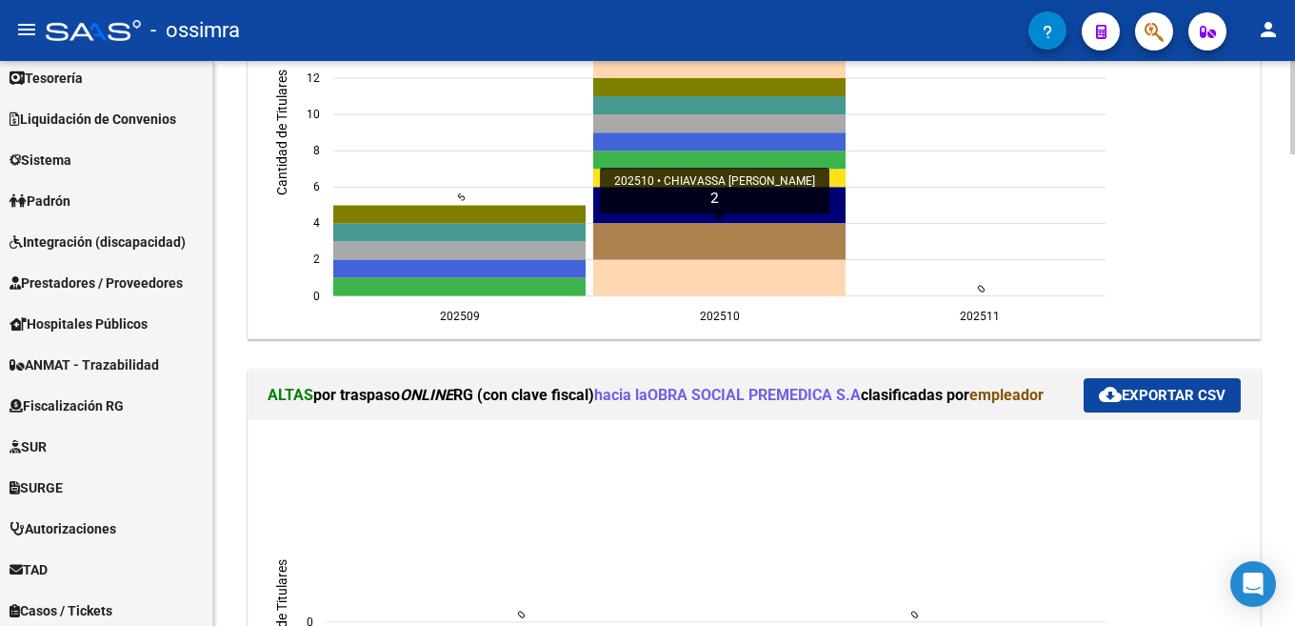
click at [722, 242] on icon "202510 CHIAVASSA KARINA MARCELA 2" at bounding box center [719, 241] width 252 height 36
type input "CHIAVASSA [PERSON_NAME]"
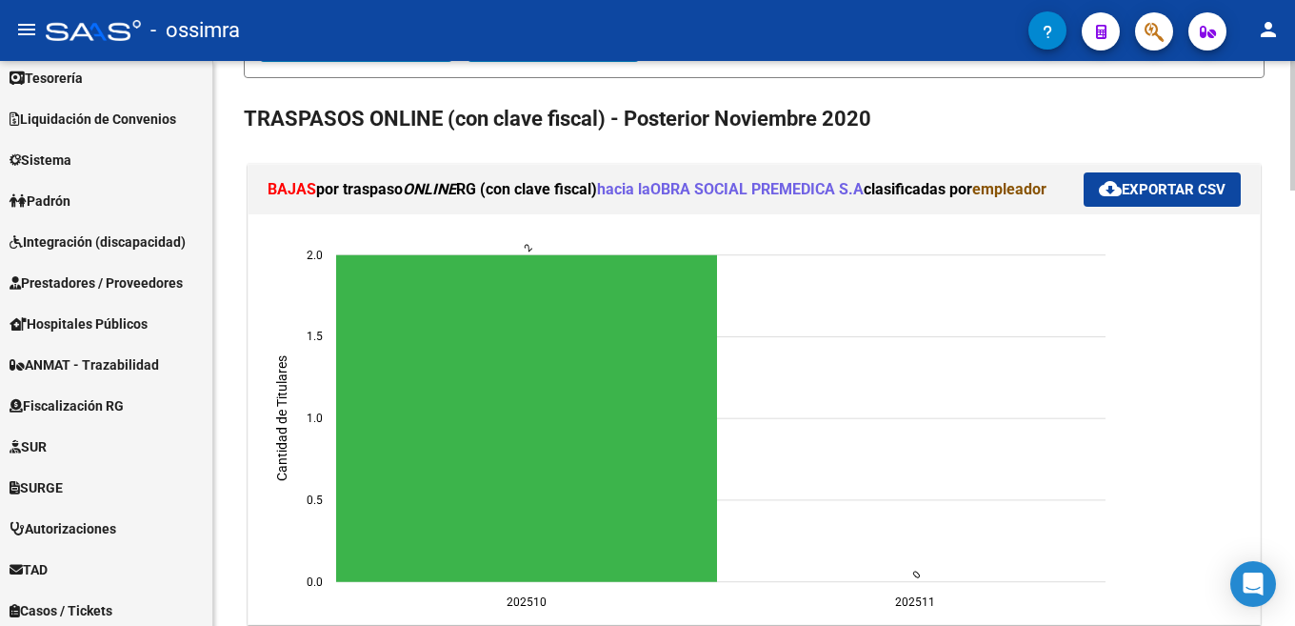
scroll to position [368, 0]
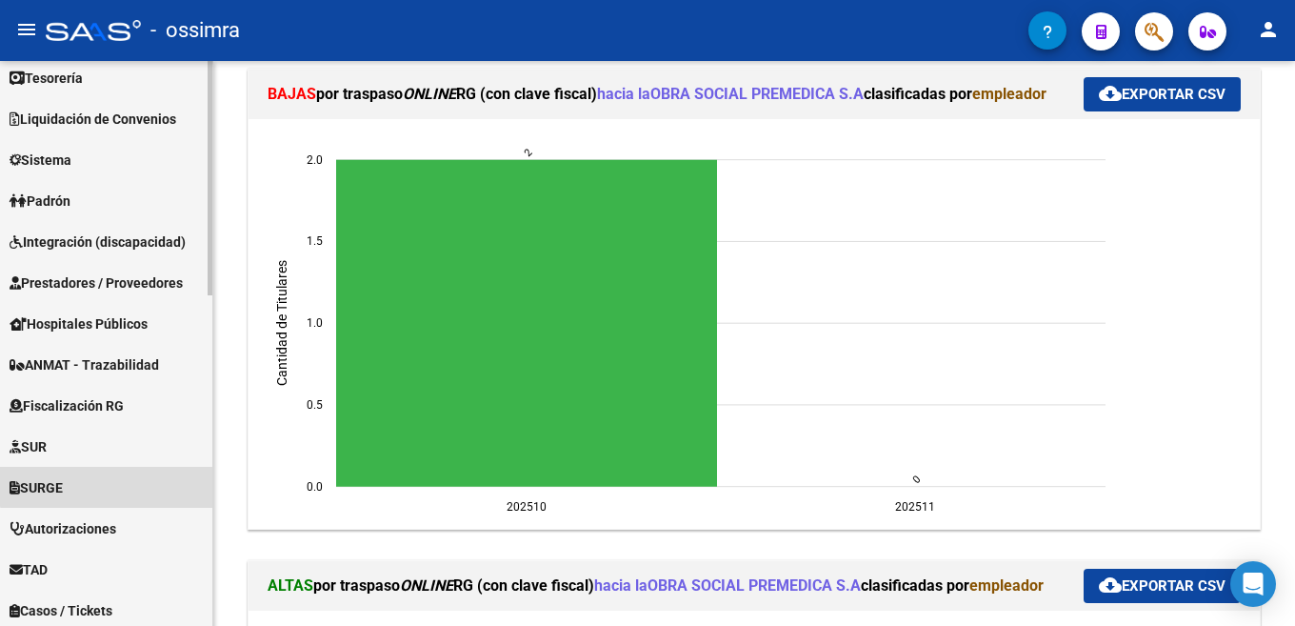
click at [120, 485] on link "SURGE" at bounding box center [106, 487] width 212 height 41
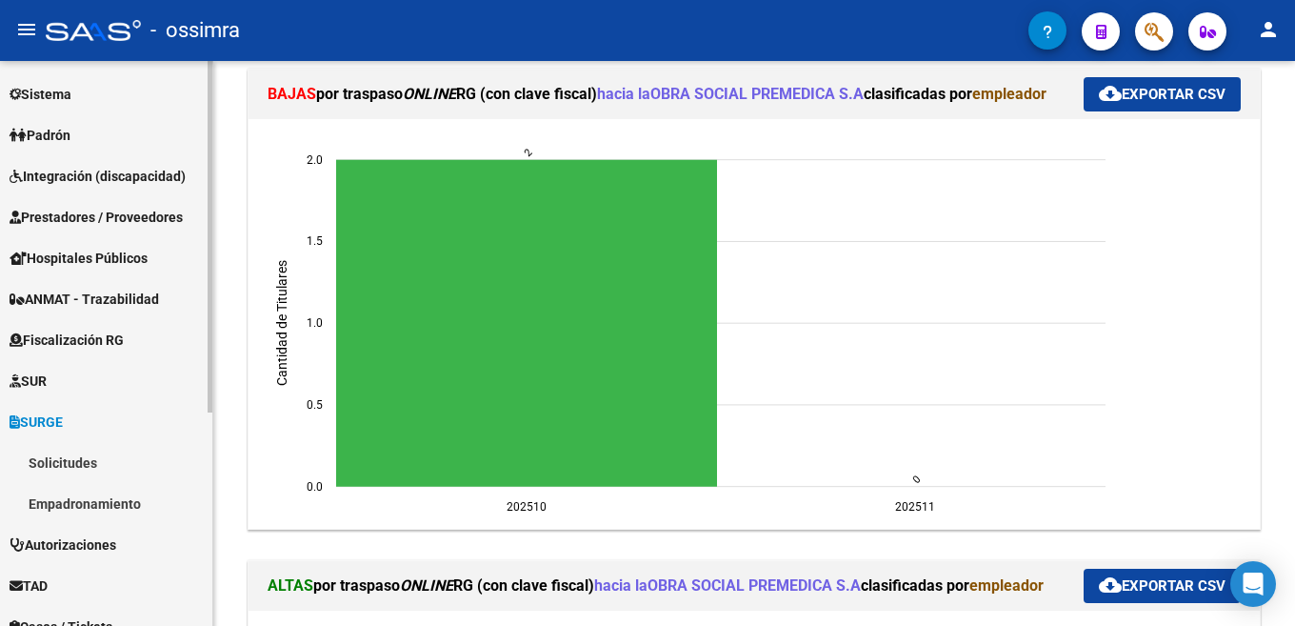
scroll to position [344, 0]
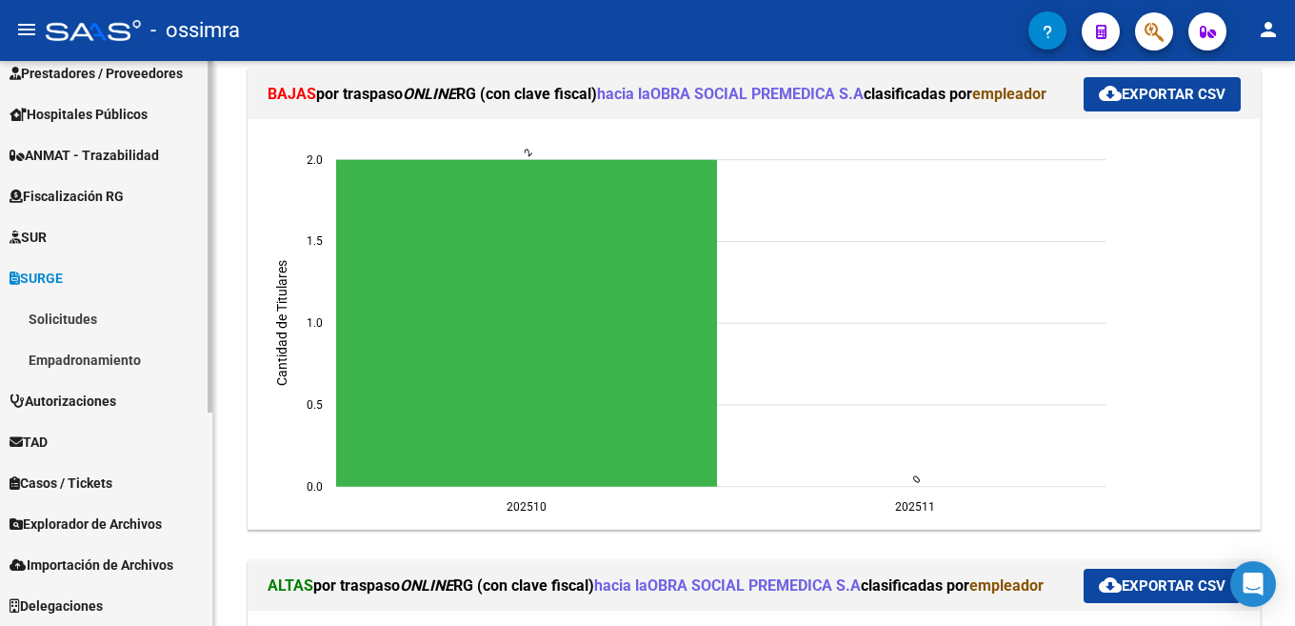
click at [82, 317] on link "Solicitudes" at bounding box center [106, 318] width 212 height 41
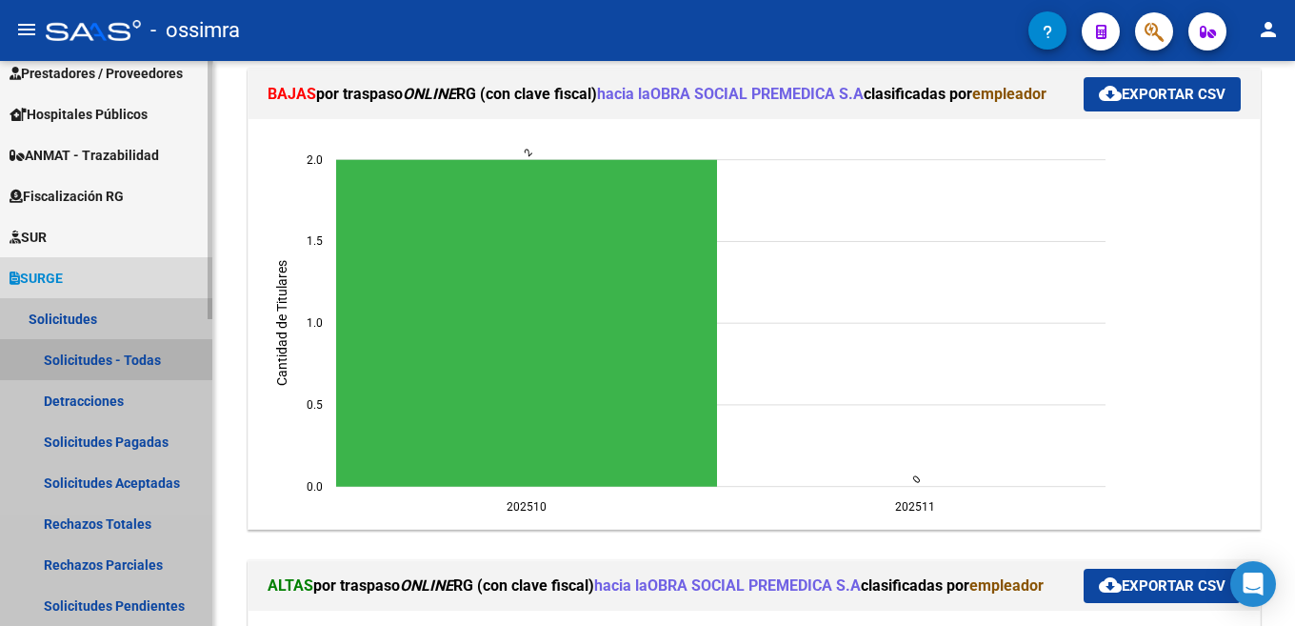
click at [86, 361] on link "Solicitudes - Todas" at bounding box center [106, 359] width 212 height 41
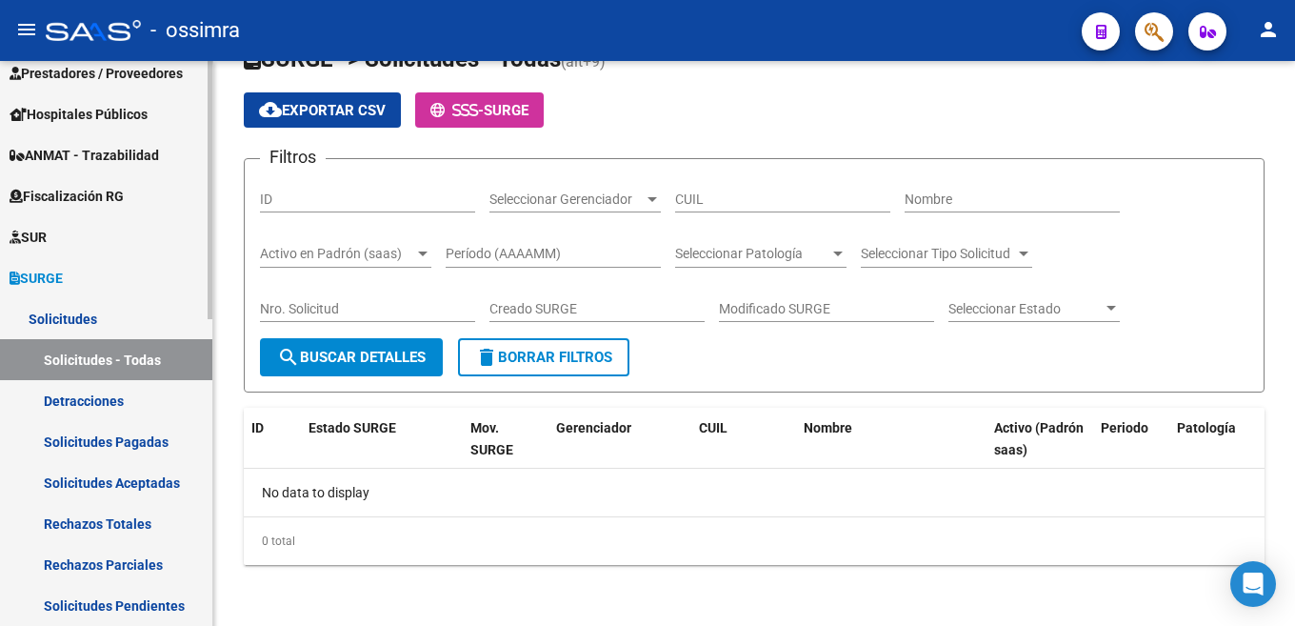
scroll to position [80, 0]
click at [142, 442] on link "Solicitudes Pagadas" at bounding box center [106, 441] width 212 height 41
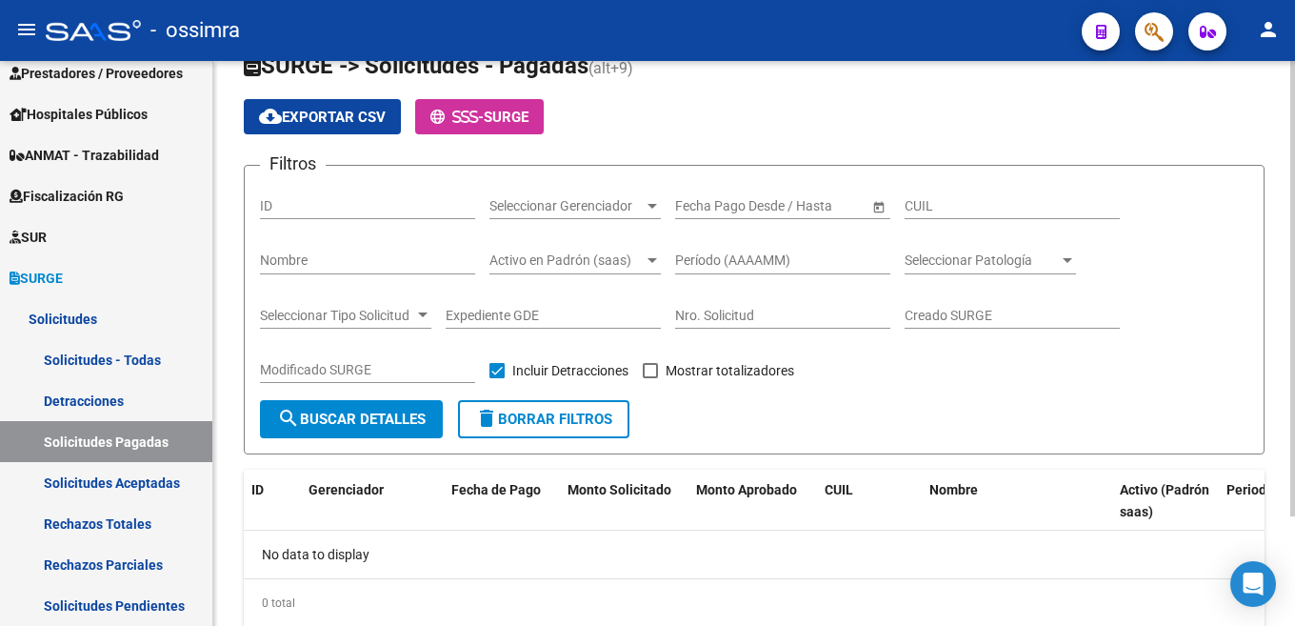
scroll to position [40, 0]
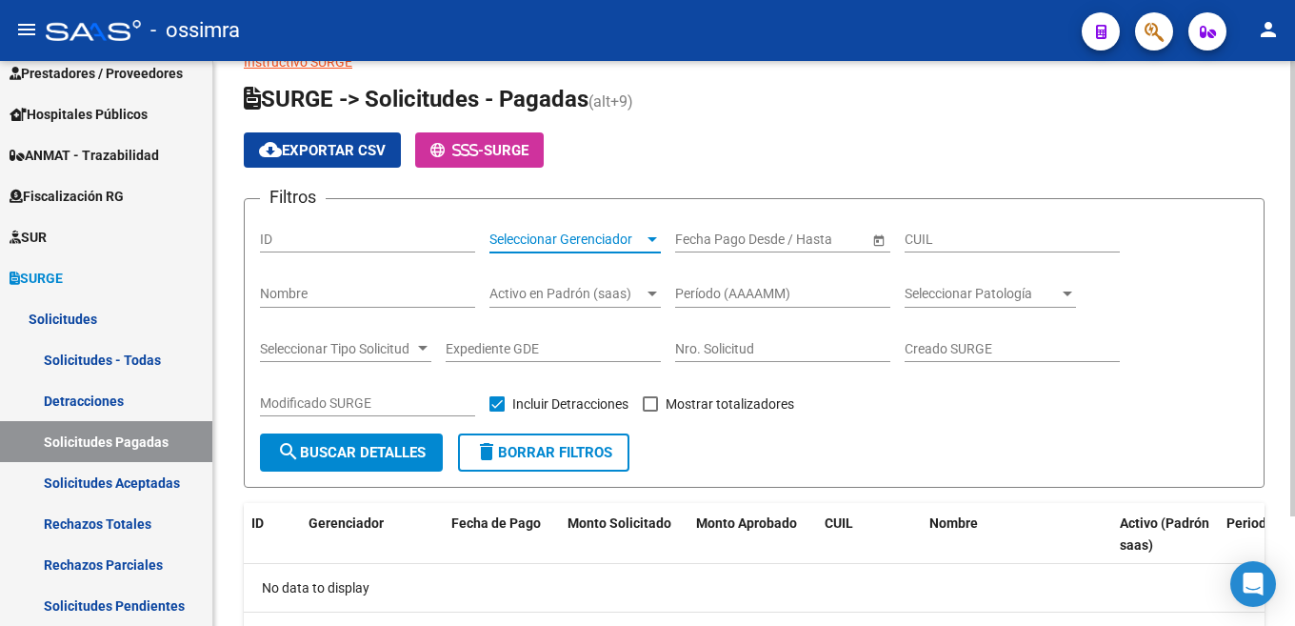
click at [625, 238] on span "Seleccionar Gerenciador" at bounding box center [567, 239] width 154 height 16
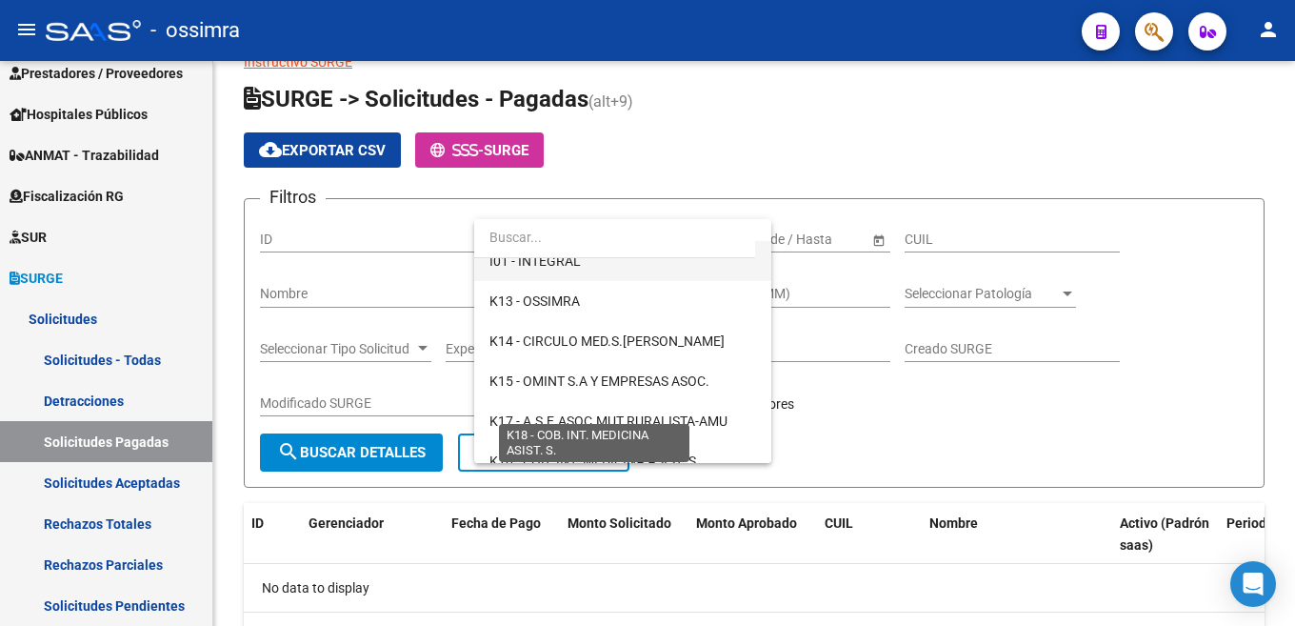
scroll to position [95, 0]
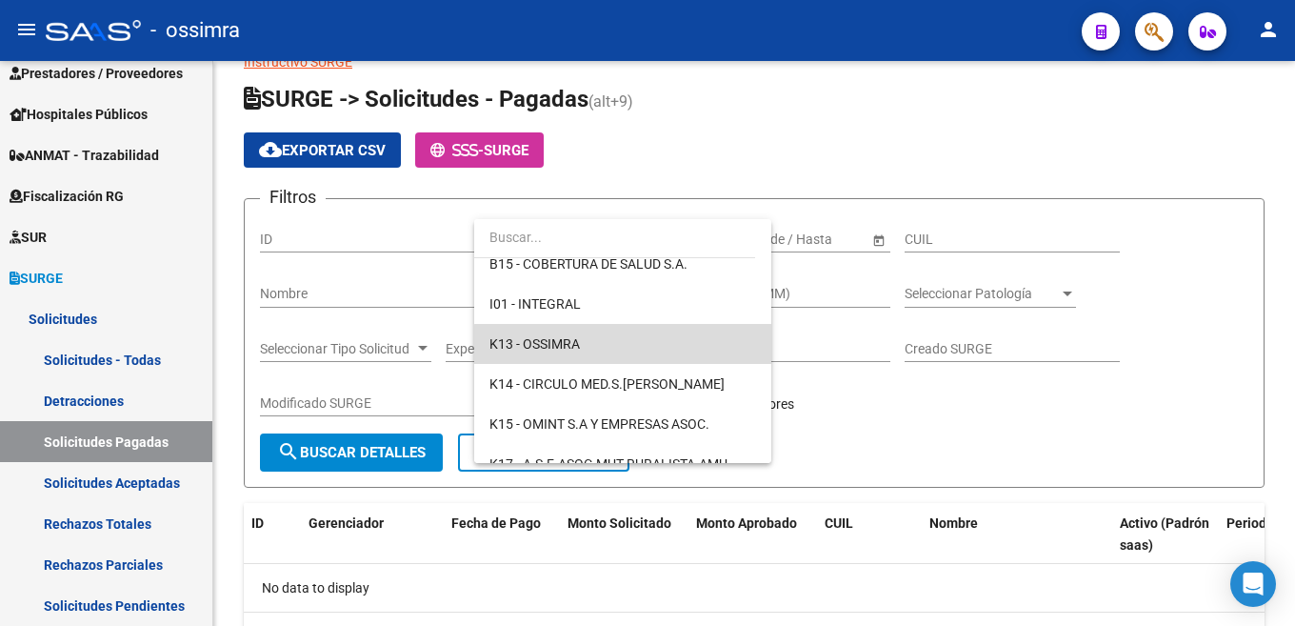
click at [654, 357] on span "K13 - OSSIMRA" at bounding box center [623, 344] width 267 height 40
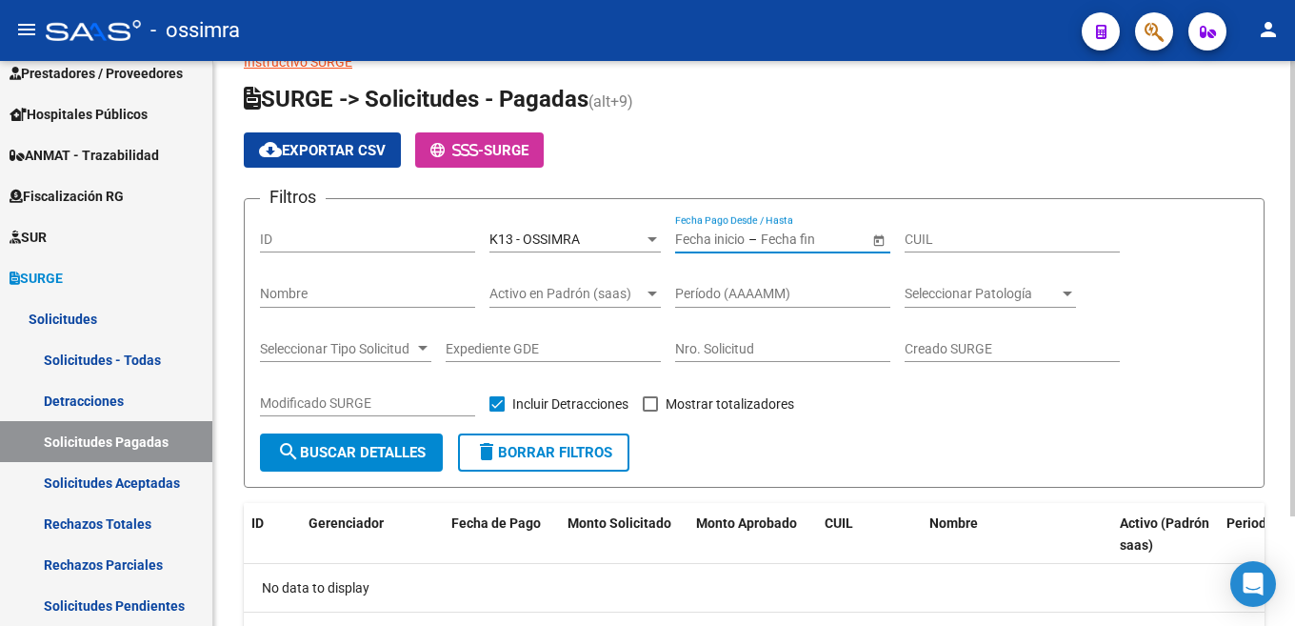
click at [693, 237] on input "text" at bounding box center [710, 239] width 70 height 16
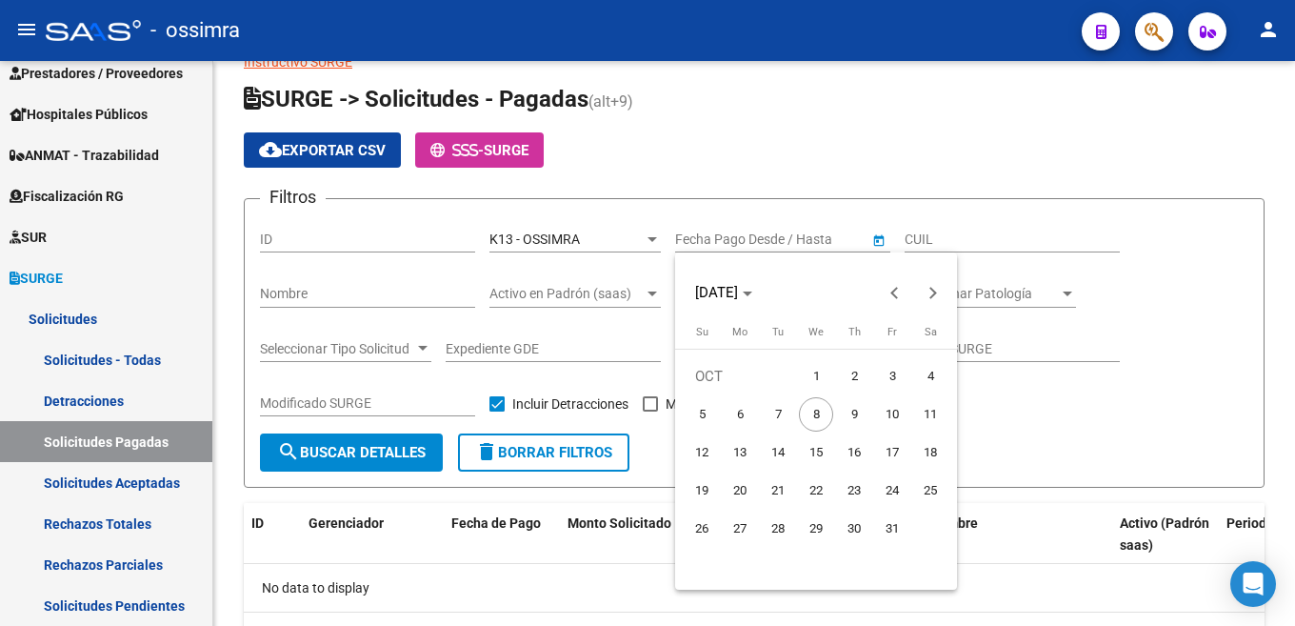
click at [817, 373] on span "1" at bounding box center [816, 376] width 34 height 34
type input "[DATE]"
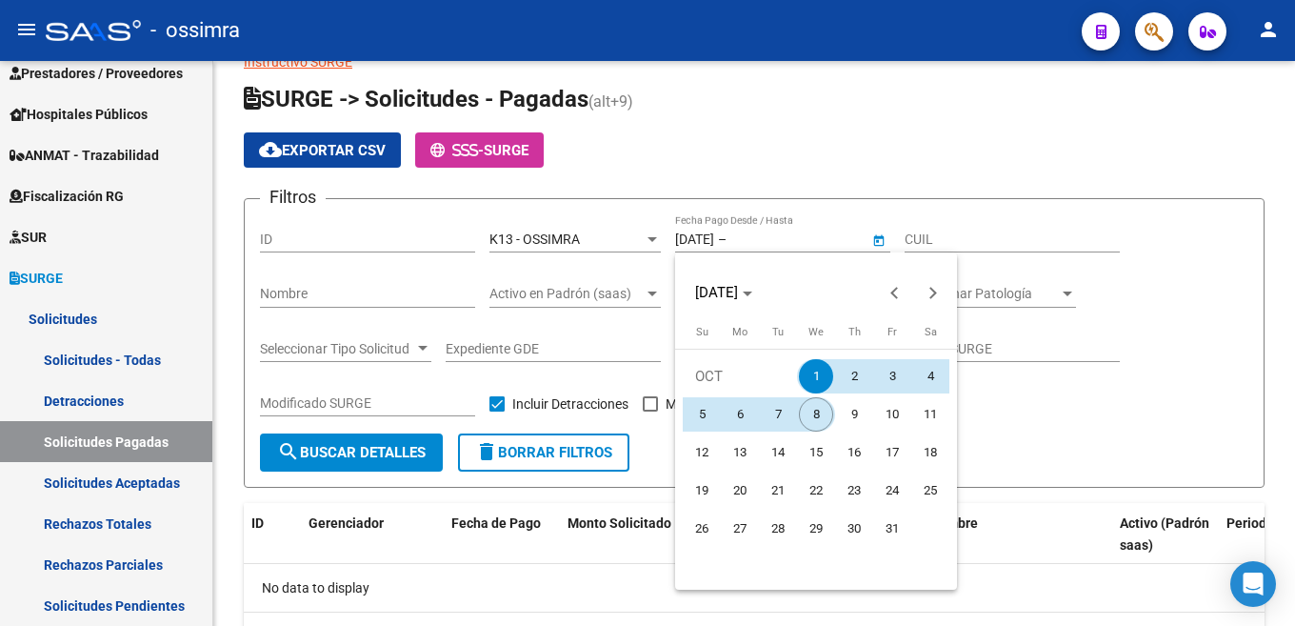
click at [817, 418] on span "8" at bounding box center [816, 414] width 34 height 34
type input "[DATE]"
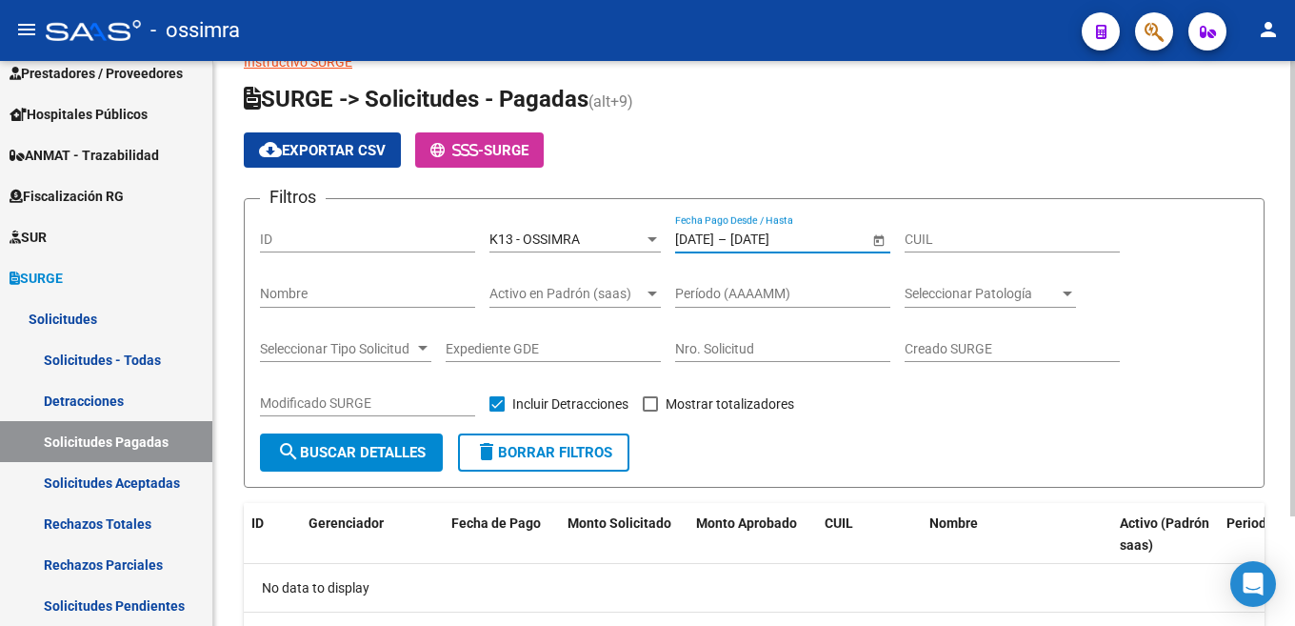
click at [405, 457] on span "search Buscar Detalles" at bounding box center [351, 452] width 149 height 17
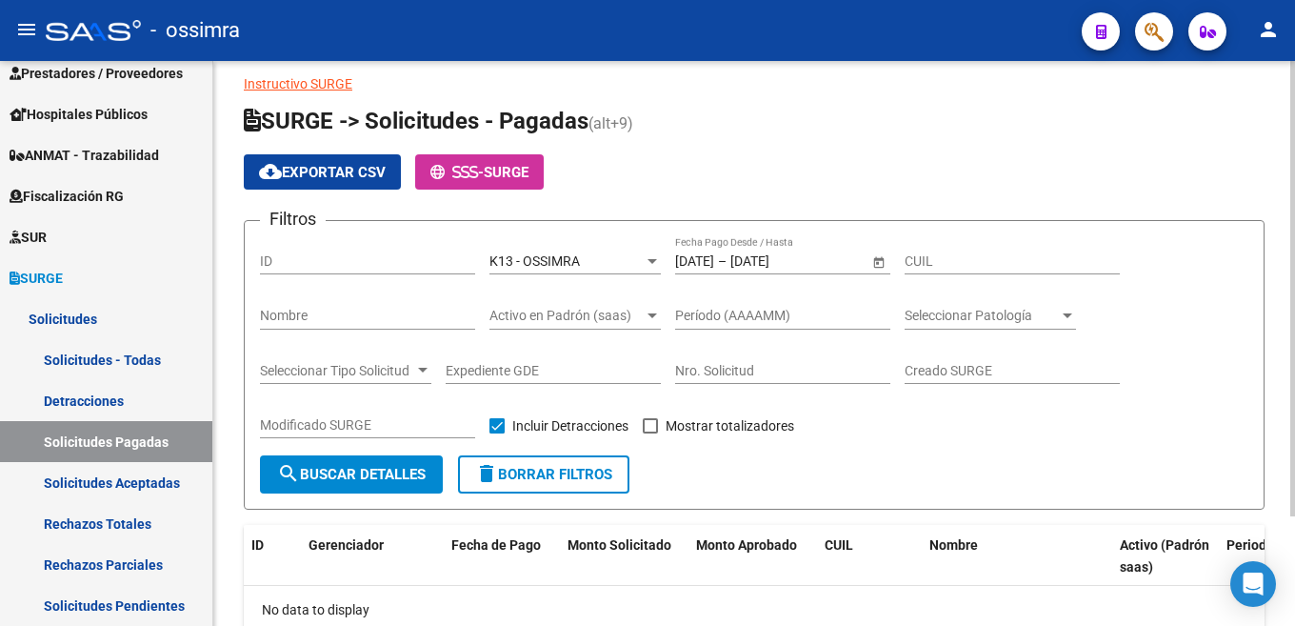
scroll to position [0, 0]
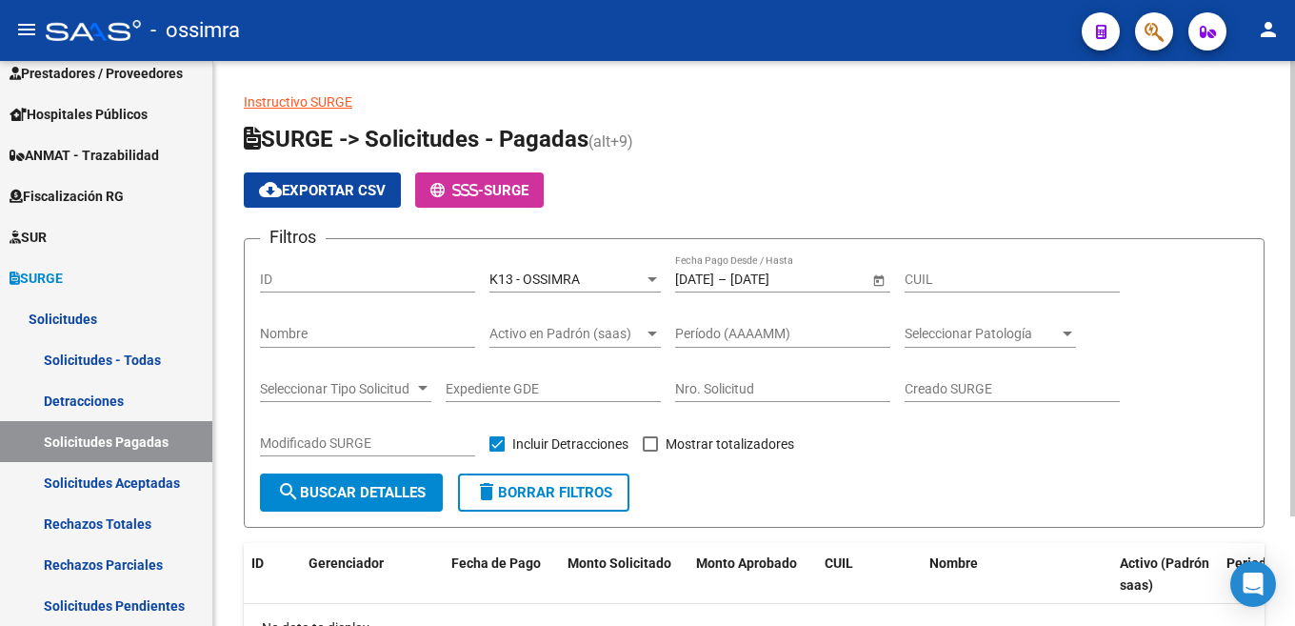
click at [909, 384] on input "Creado SURGE" at bounding box center [1012, 389] width 215 height 16
type input "f"
click at [362, 494] on span "search Buscar Detalles" at bounding box center [351, 492] width 149 height 17
click at [987, 383] on input "FREIRE ANA" at bounding box center [1012, 389] width 215 height 16
type input "F"
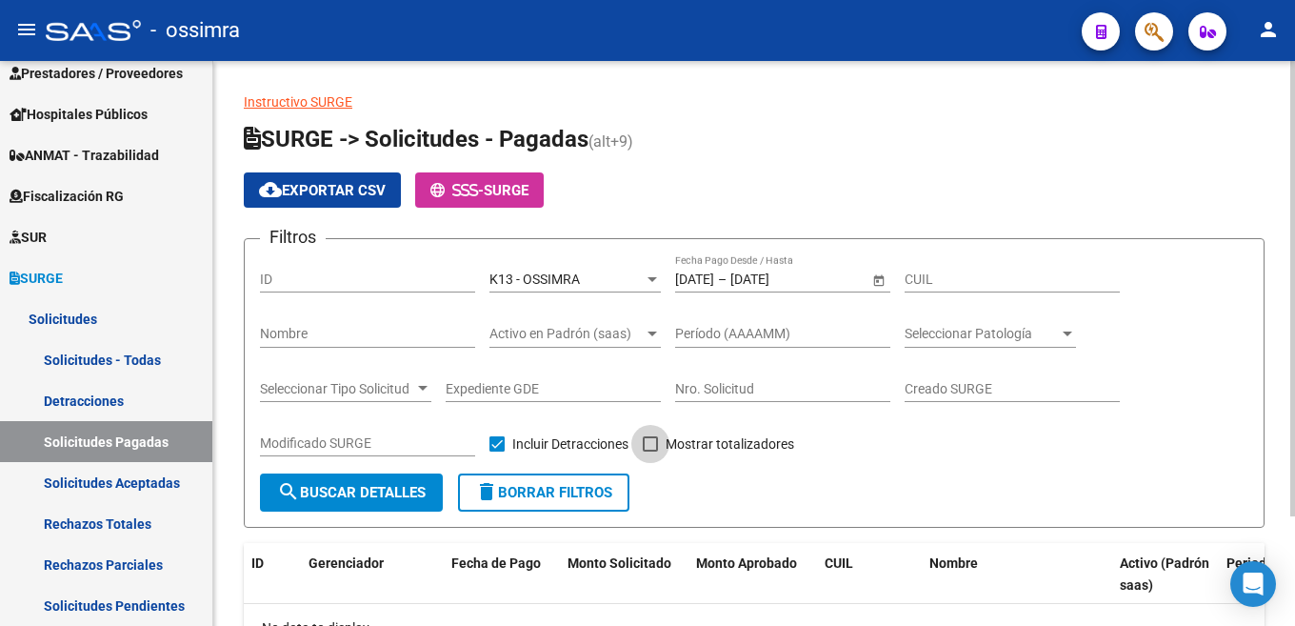
click at [650, 448] on span at bounding box center [650, 443] width 15 height 15
click at [650, 451] on input "Mostrar totalizadores" at bounding box center [650, 451] width 1 height 1
checkbox input "true"
click at [394, 487] on span "search Buscar Detalles" at bounding box center [351, 492] width 149 height 17
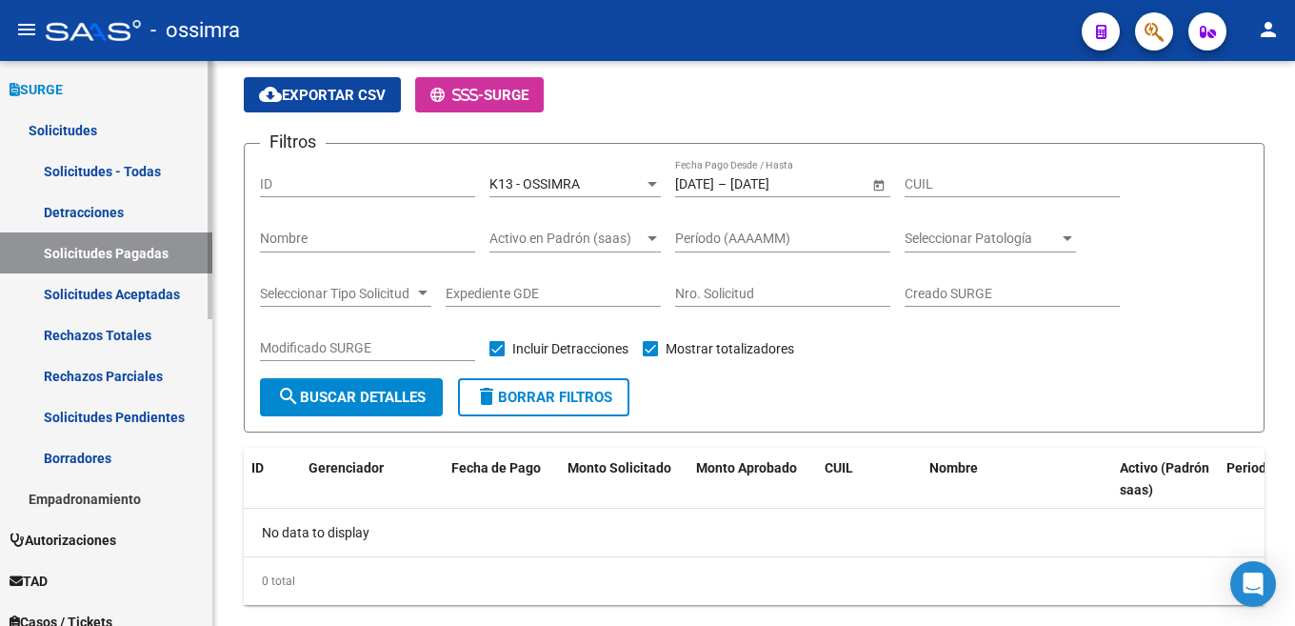
scroll to position [534, 0]
click at [119, 377] on link "Rechazos Parciales" at bounding box center [106, 373] width 212 height 41
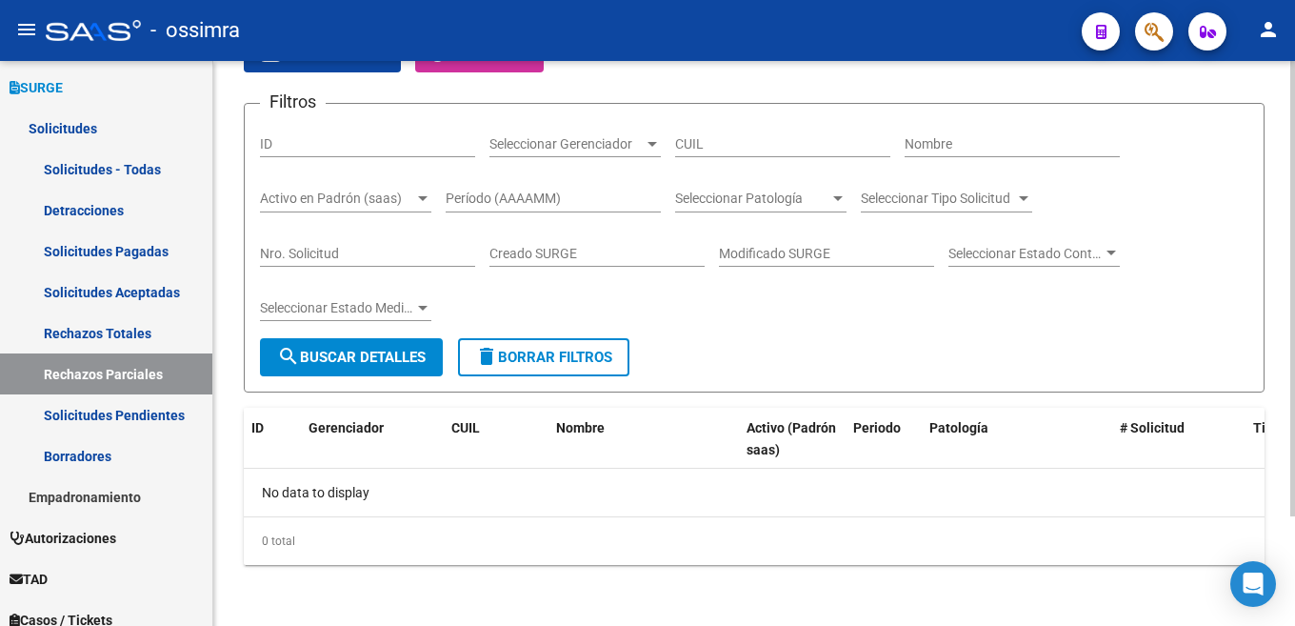
click at [389, 343] on button "search Buscar Detalles" at bounding box center [351, 357] width 183 height 38
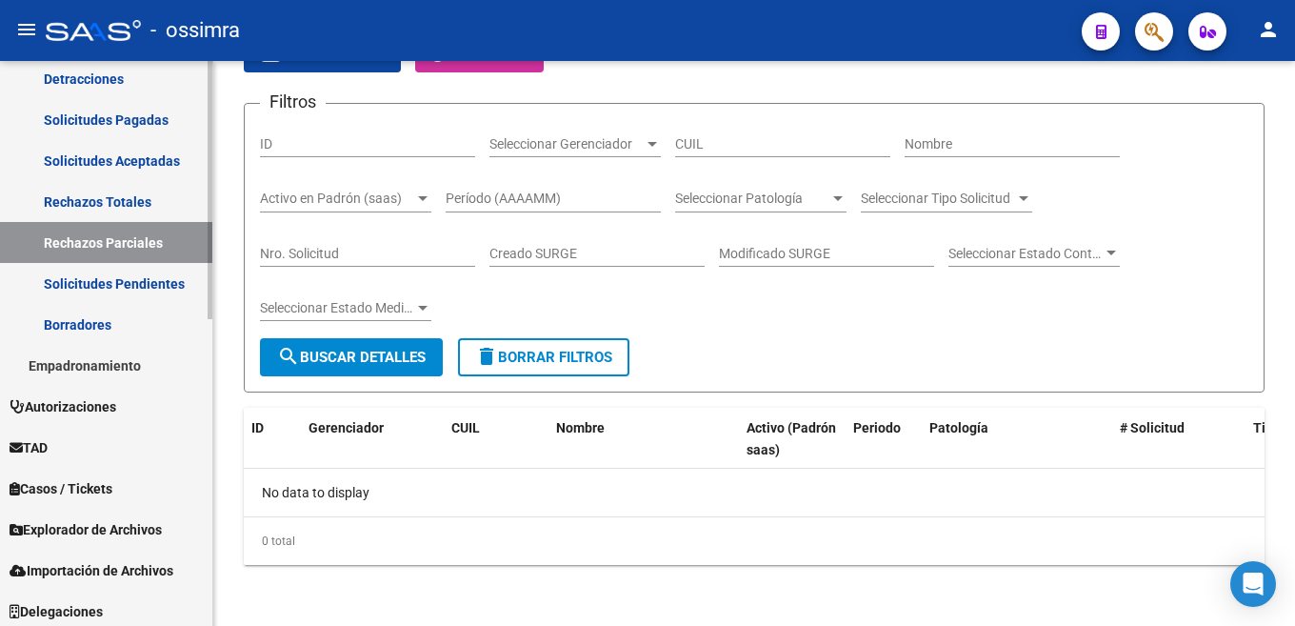
scroll to position [671, 0]
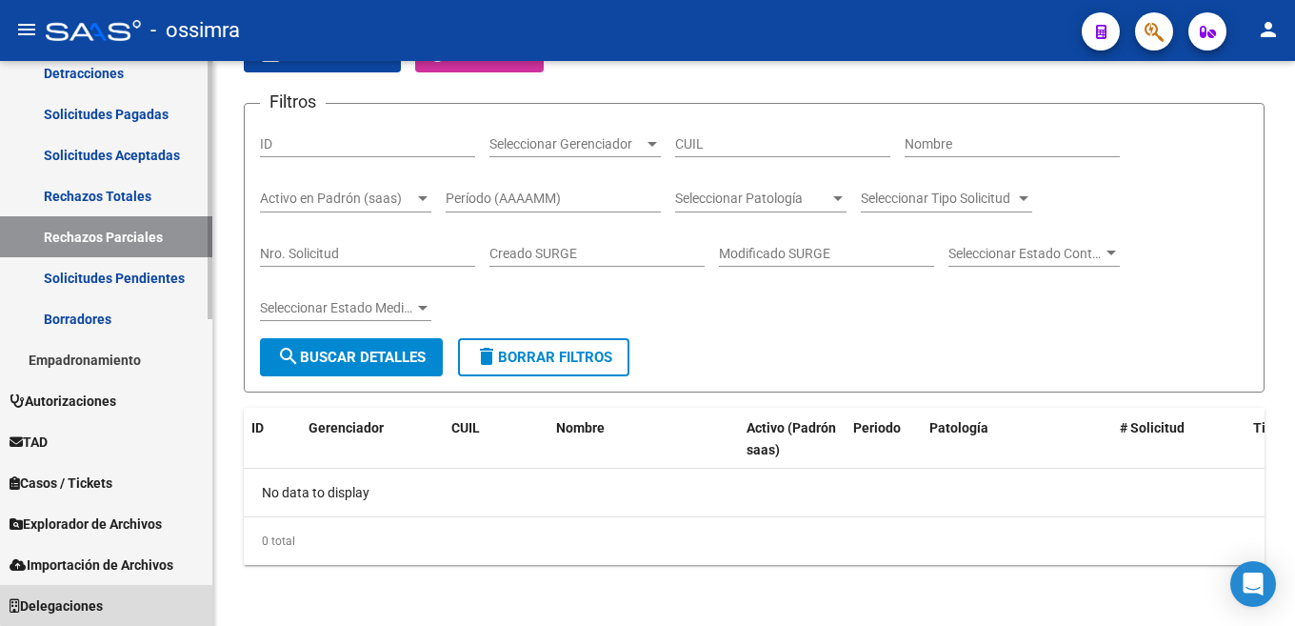
click at [133, 602] on link "Delegaciones" at bounding box center [106, 605] width 212 height 41
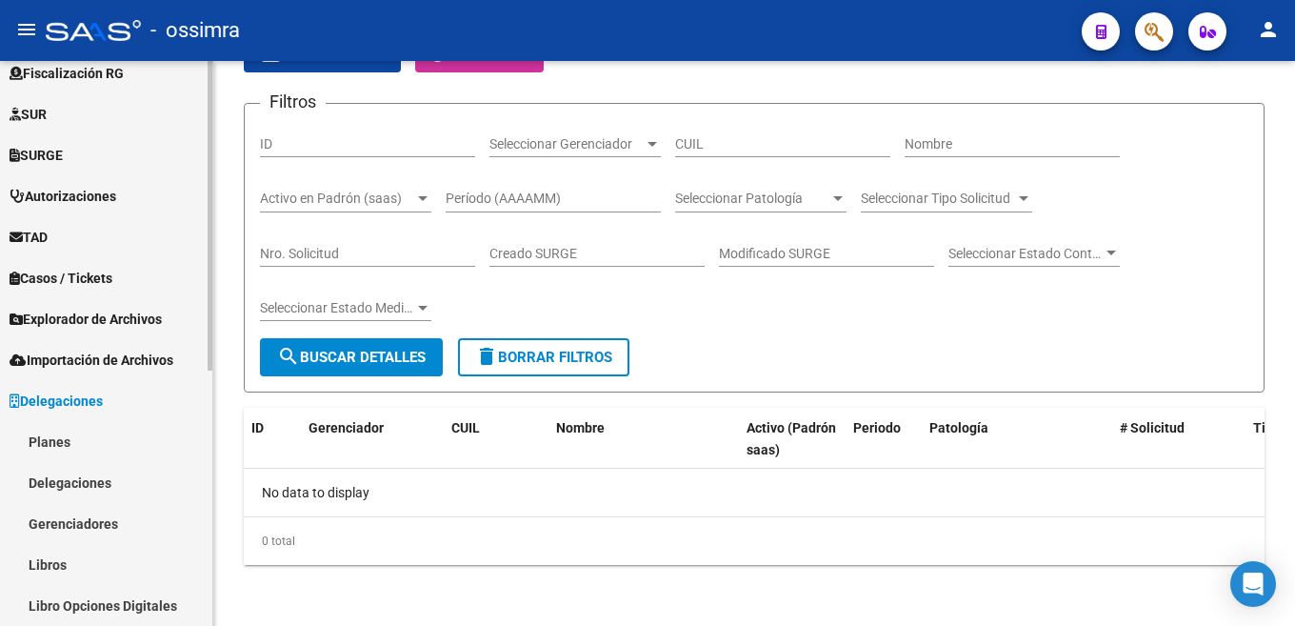
scroll to position [467, 0]
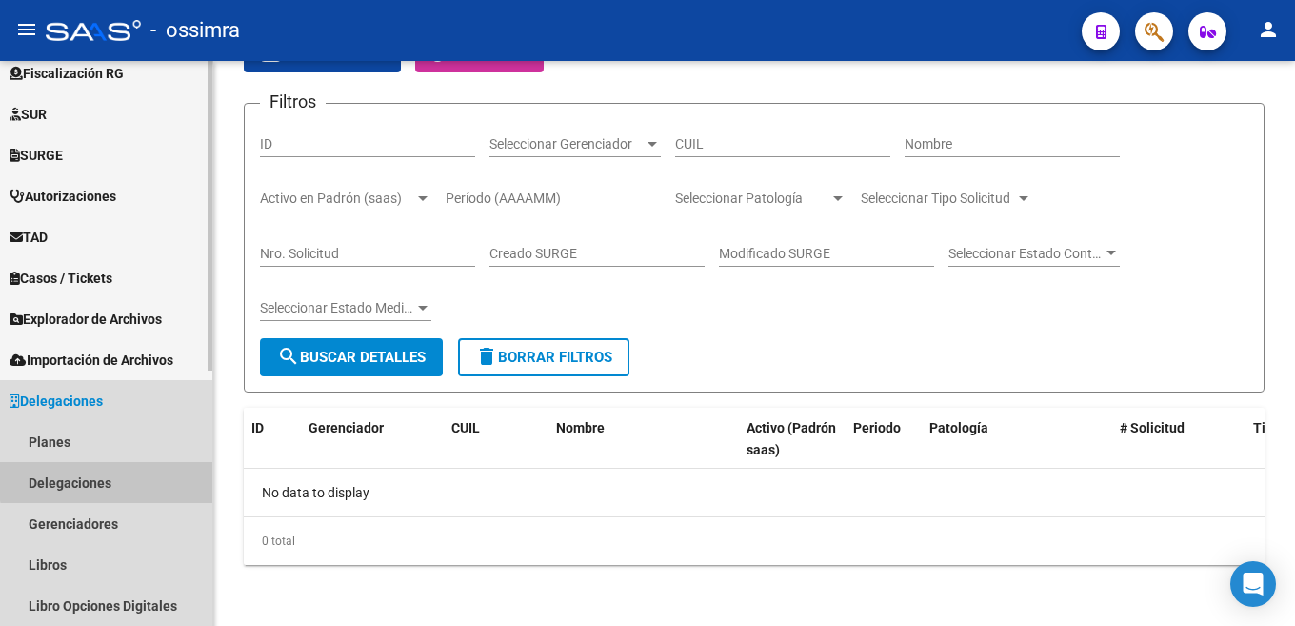
click at [118, 479] on link "Delegaciones" at bounding box center [106, 482] width 212 height 41
